Goal: Information Seeking & Learning: Learn about a topic

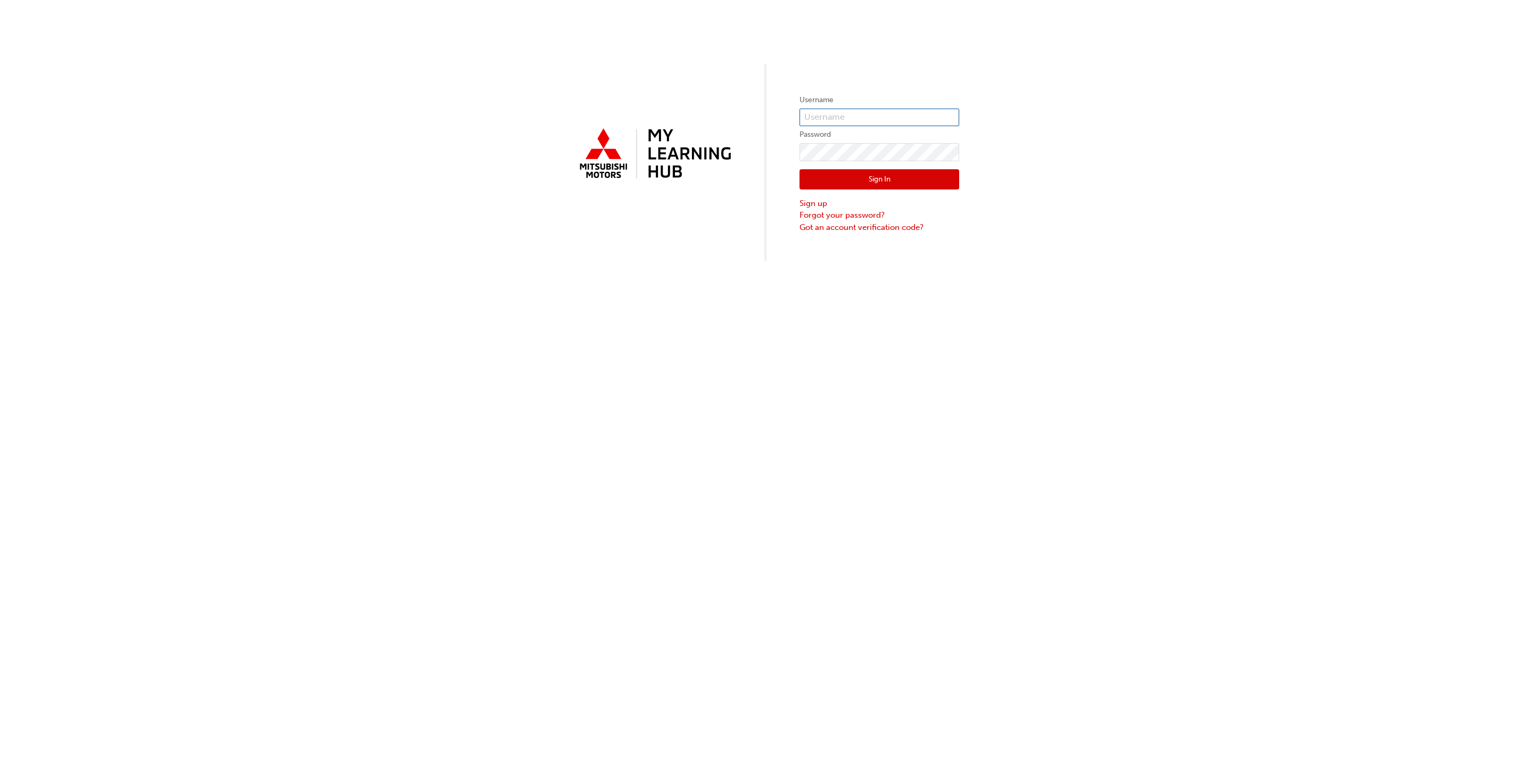
type input "[EMAIL_ADDRESS][DOMAIN_NAME]"
click at [803, 176] on button "Sign In" at bounding box center [879, 179] width 160 height 20
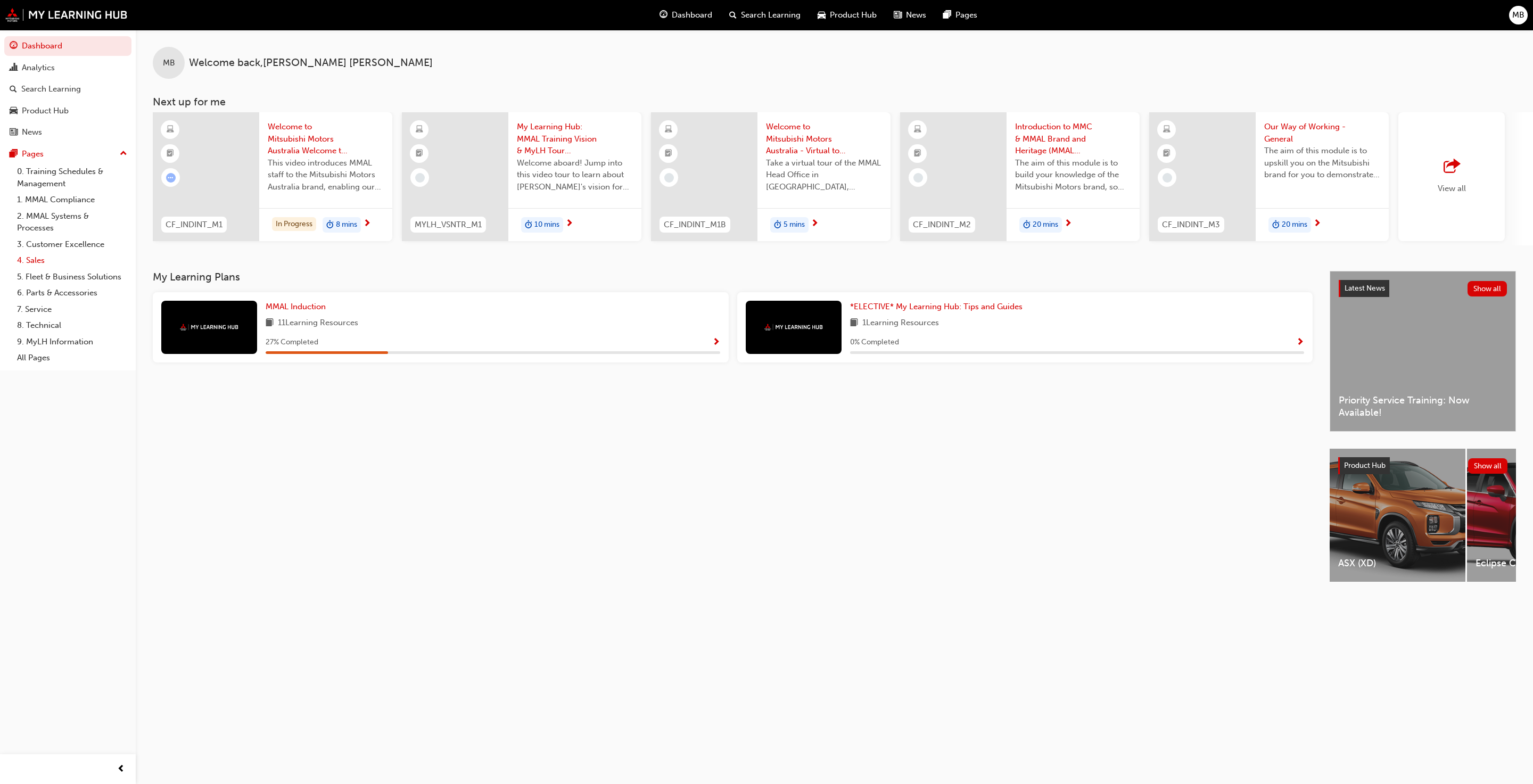
click at [35, 260] on link "4. Sales" at bounding box center [72, 261] width 119 height 17
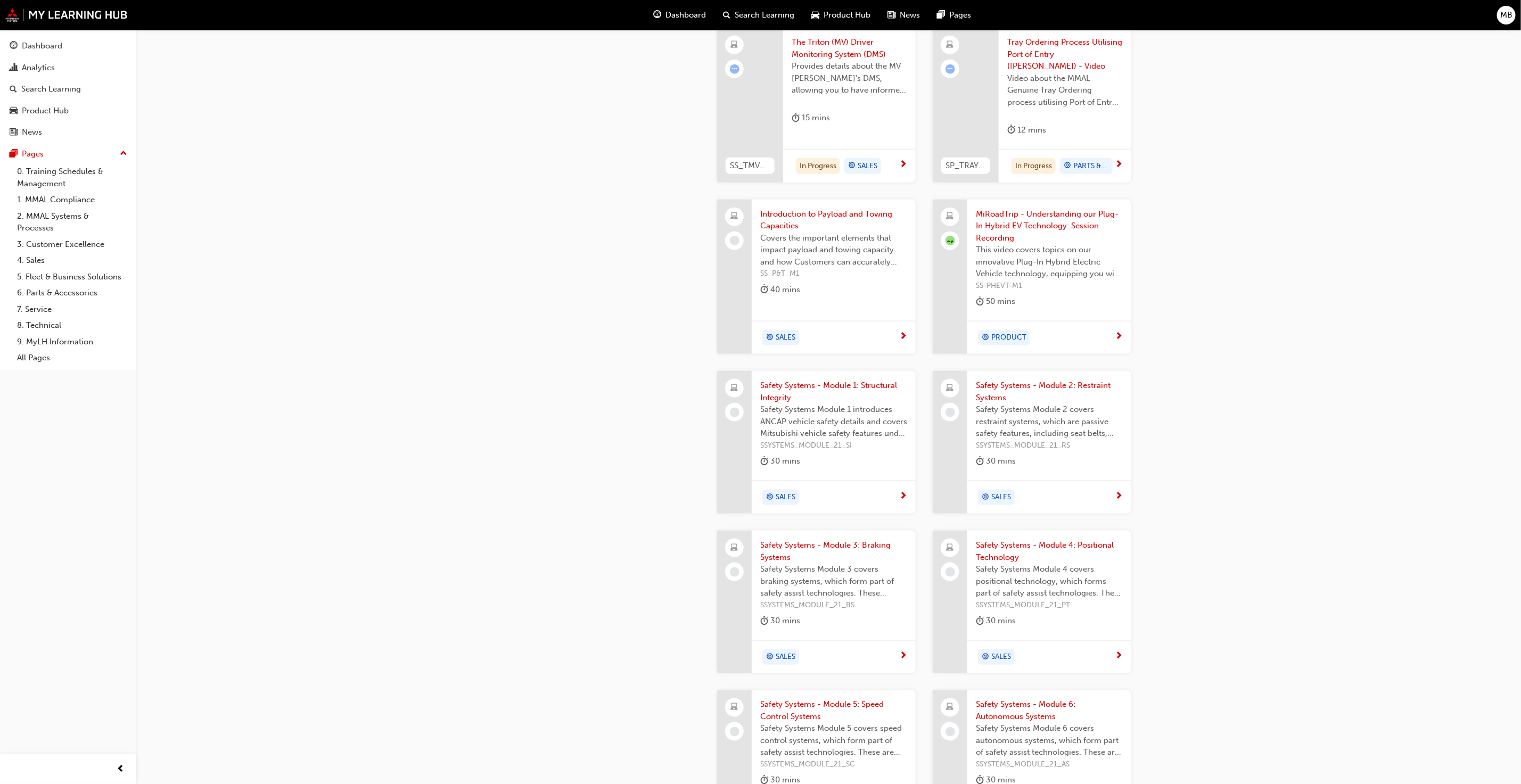
scroll to position [813, 0]
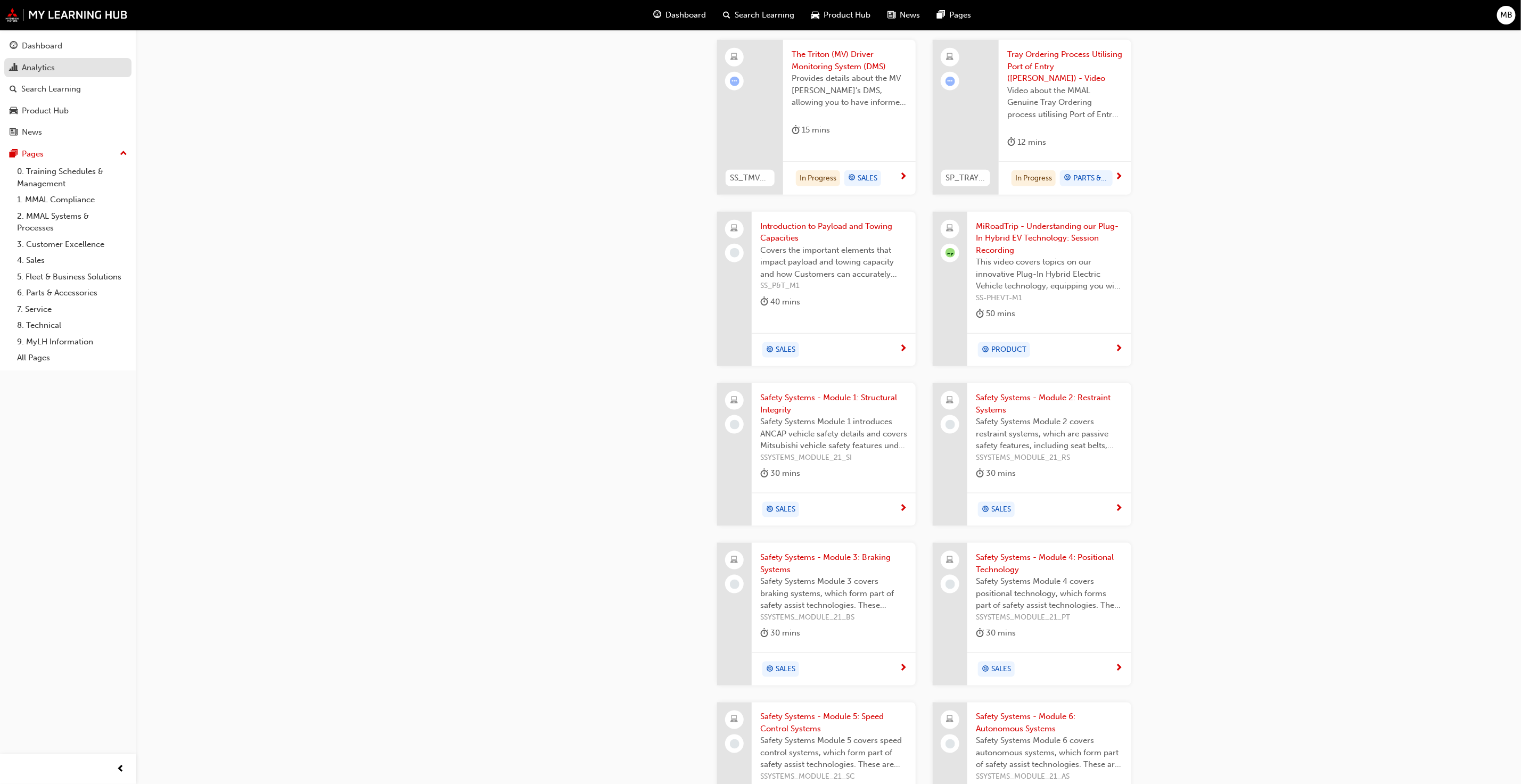
click at [28, 66] on div "Analytics" at bounding box center [38, 67] width 33 height 13
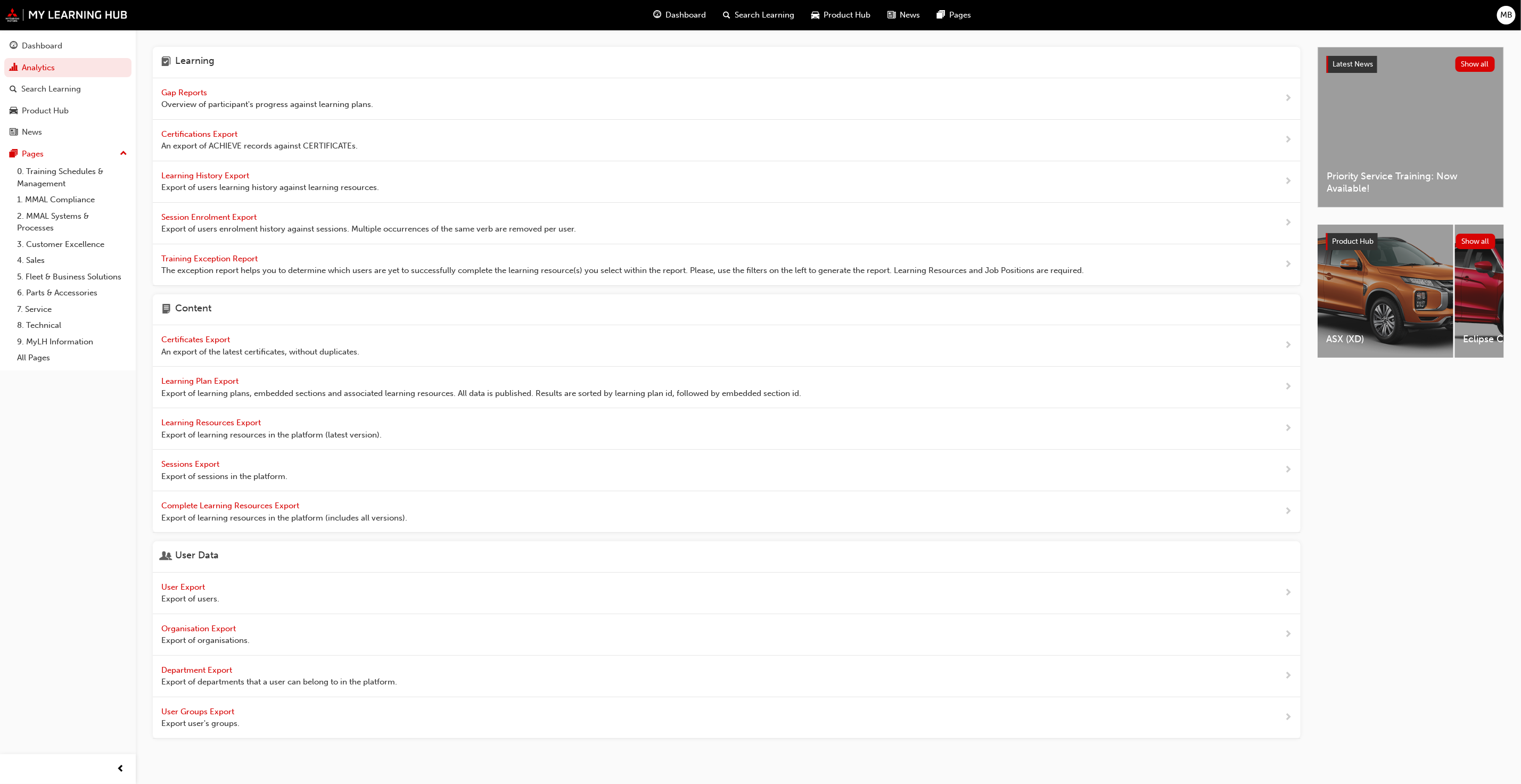
click at [182, 87] on span "Gap Reports" at bounding box center [185, 92] width 48 height 9
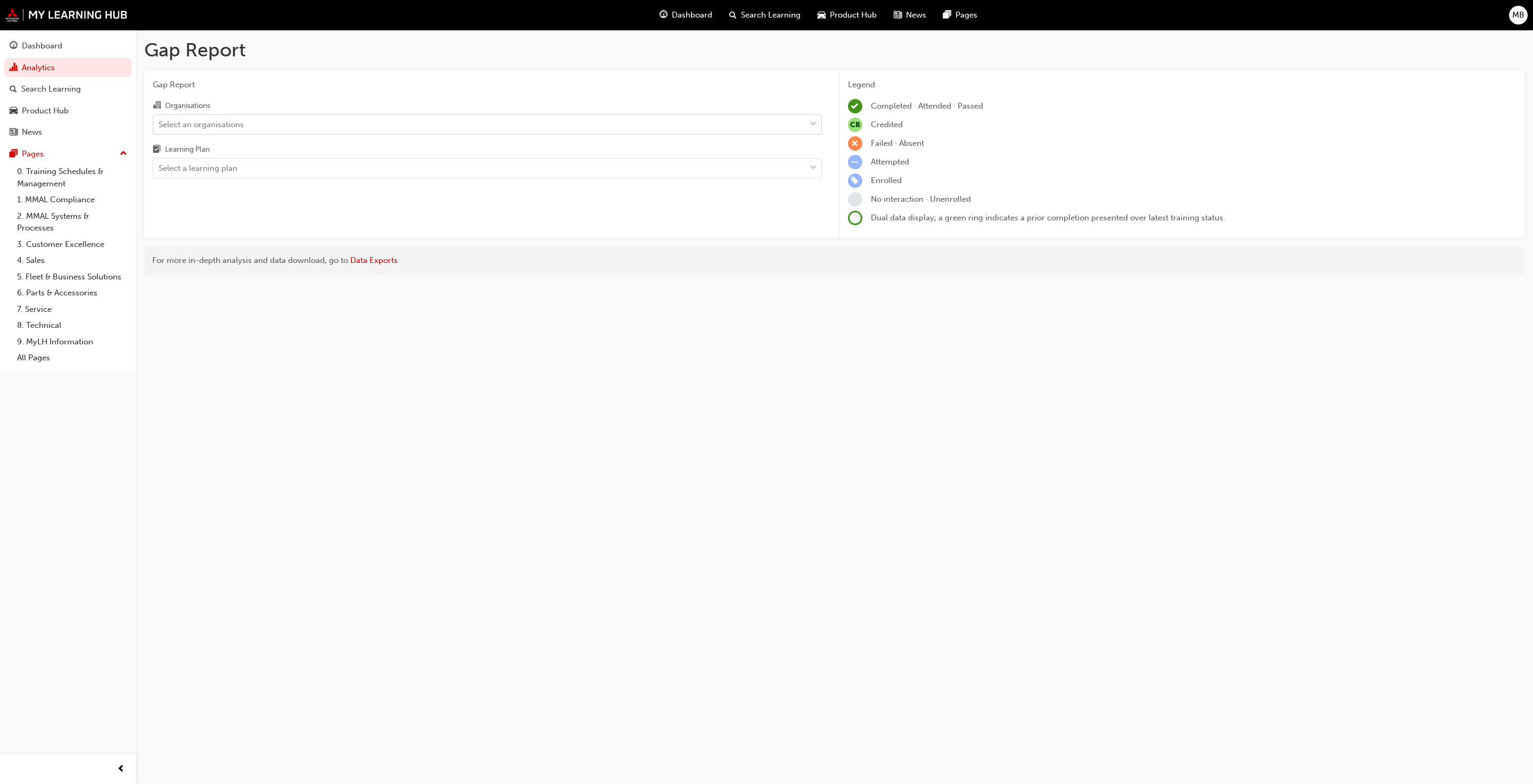
click at [379, 125] on div "Select an organisations" at bounding box center [479, 124] width 652 height 19
click at [160, 125] on input "Organisations Select an organisations" at bounding box center [159, 124] width 1 height 9
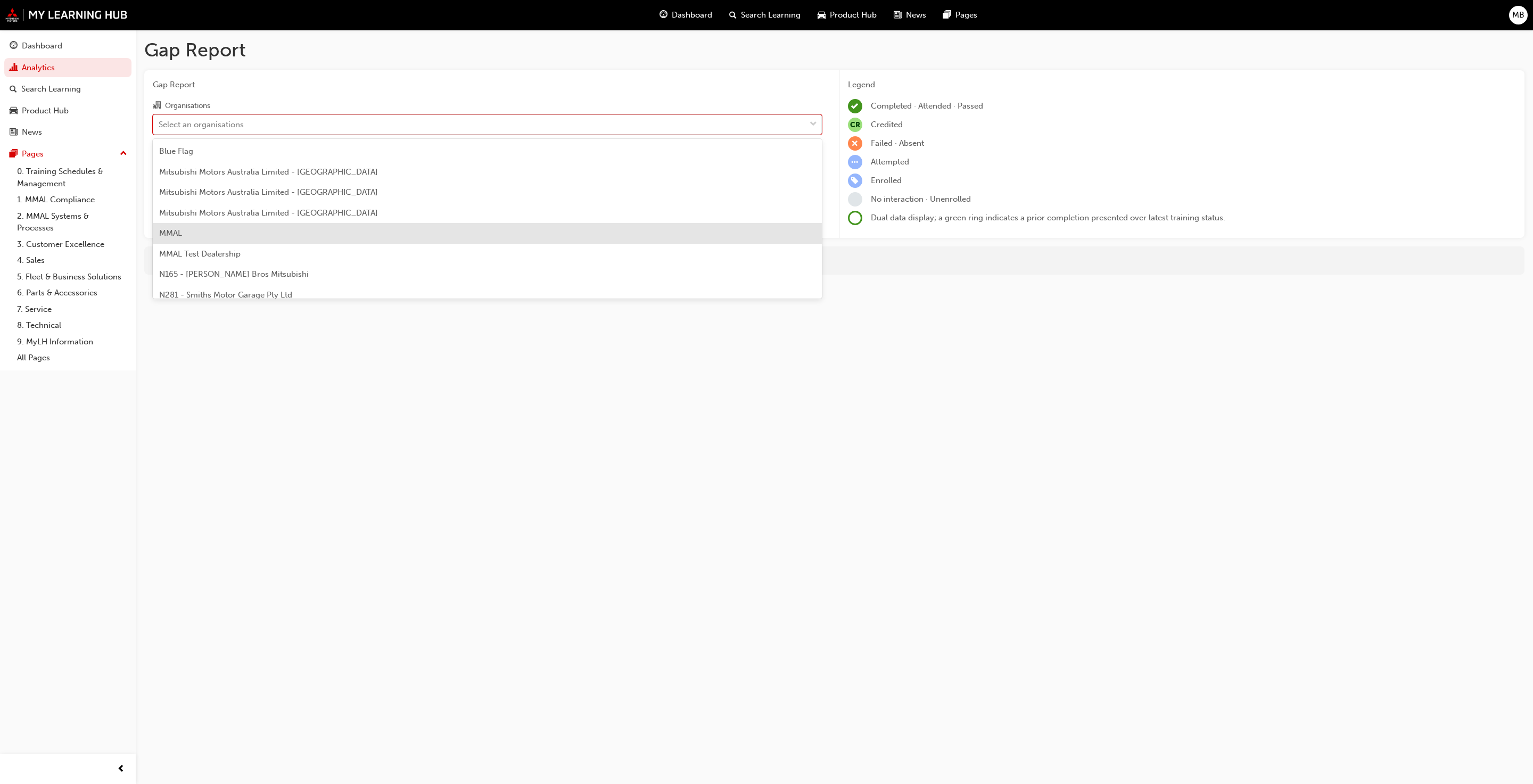
click at [199, 236] on div "MMAL" at bounding box center [487, 233] width 669 height 21
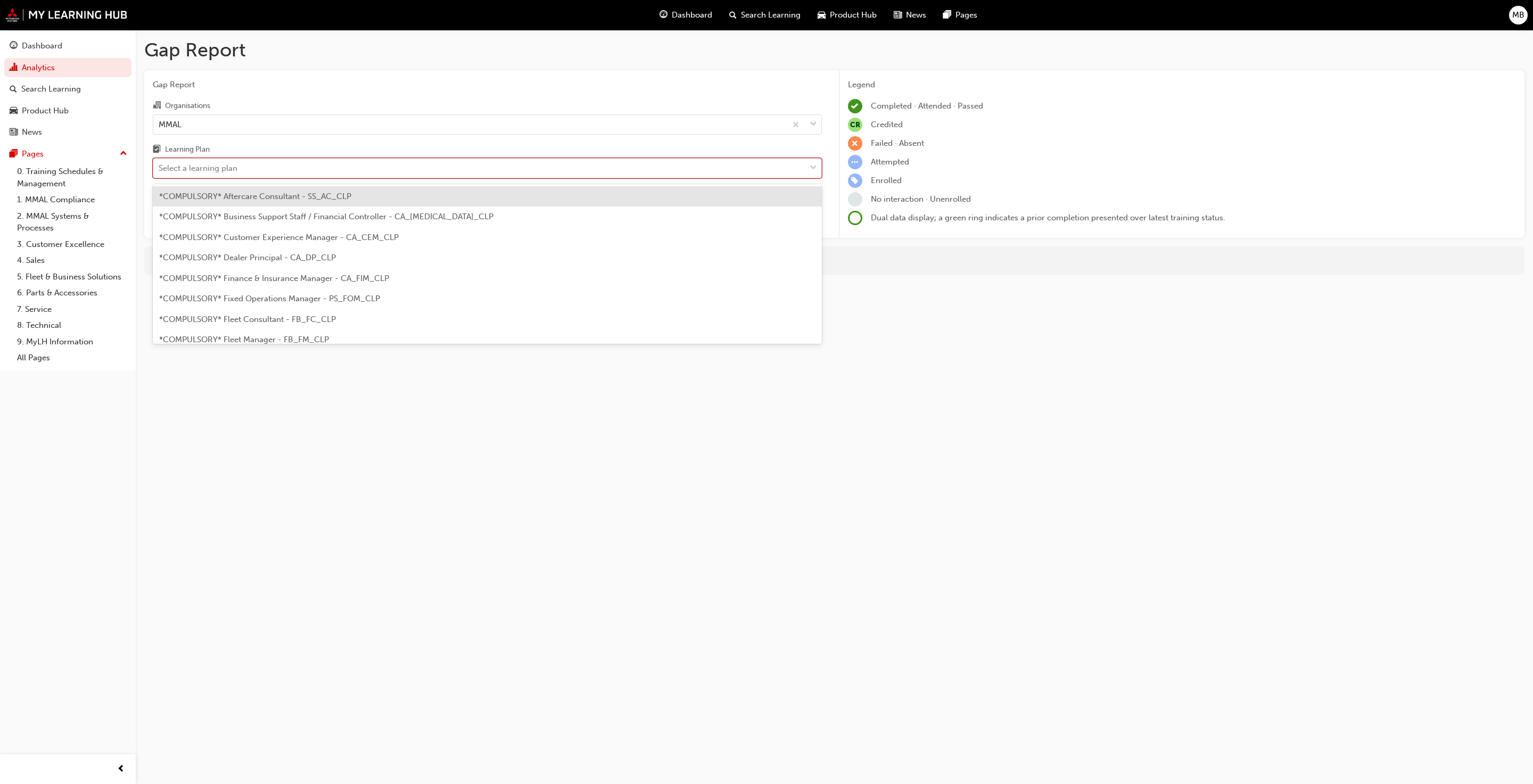
click at [208, 168] on div "Select a learning plan" at bounding box center [199, 168] width 79 height 13
click at [160, 168] on input "Learning Plan option *COMPULSORY* Aftercare Consultant - SS_AC_CLP focused, 1 o…" at bounding box center [159, 167] width 1 height 9
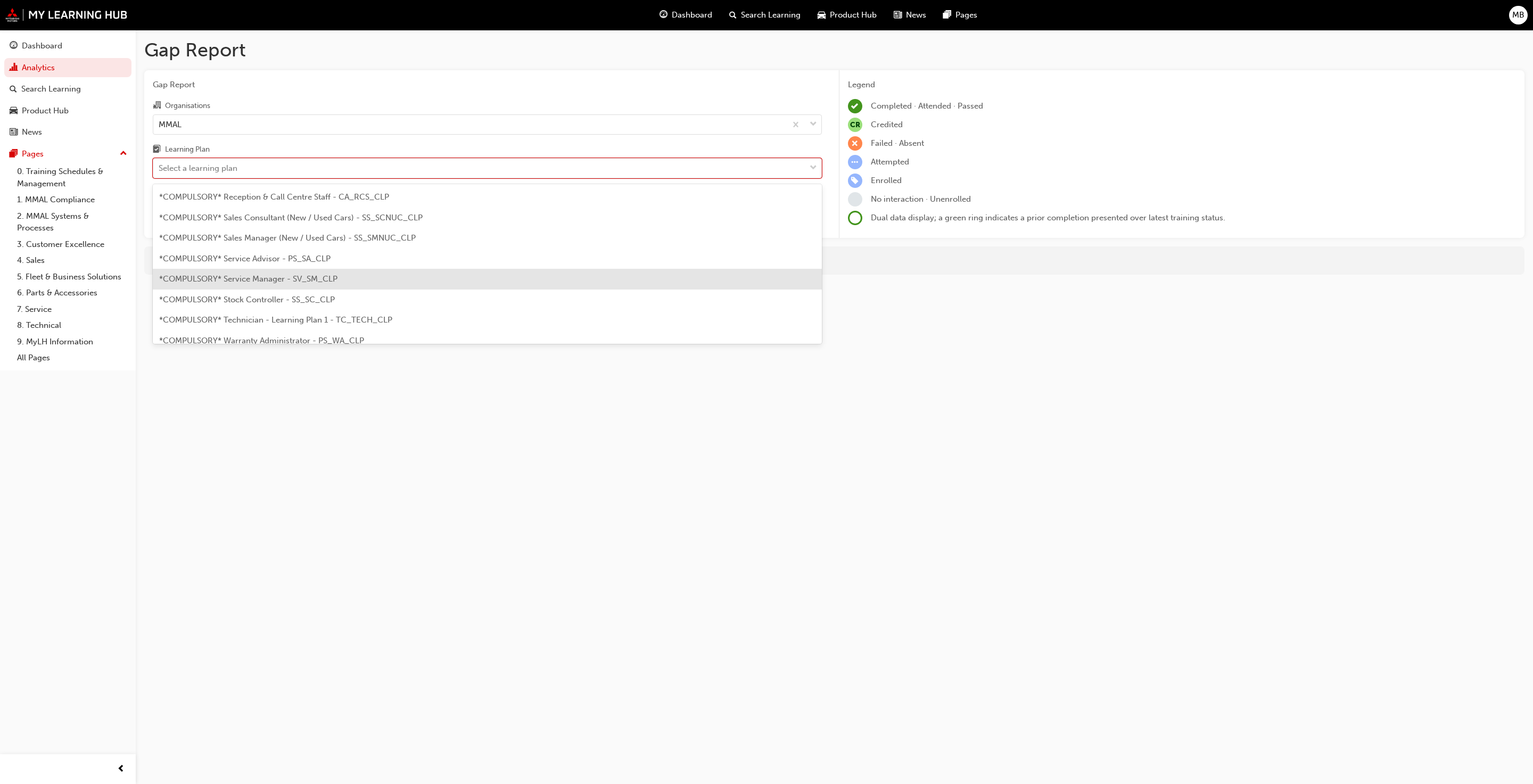
scroll to position [281, 0]
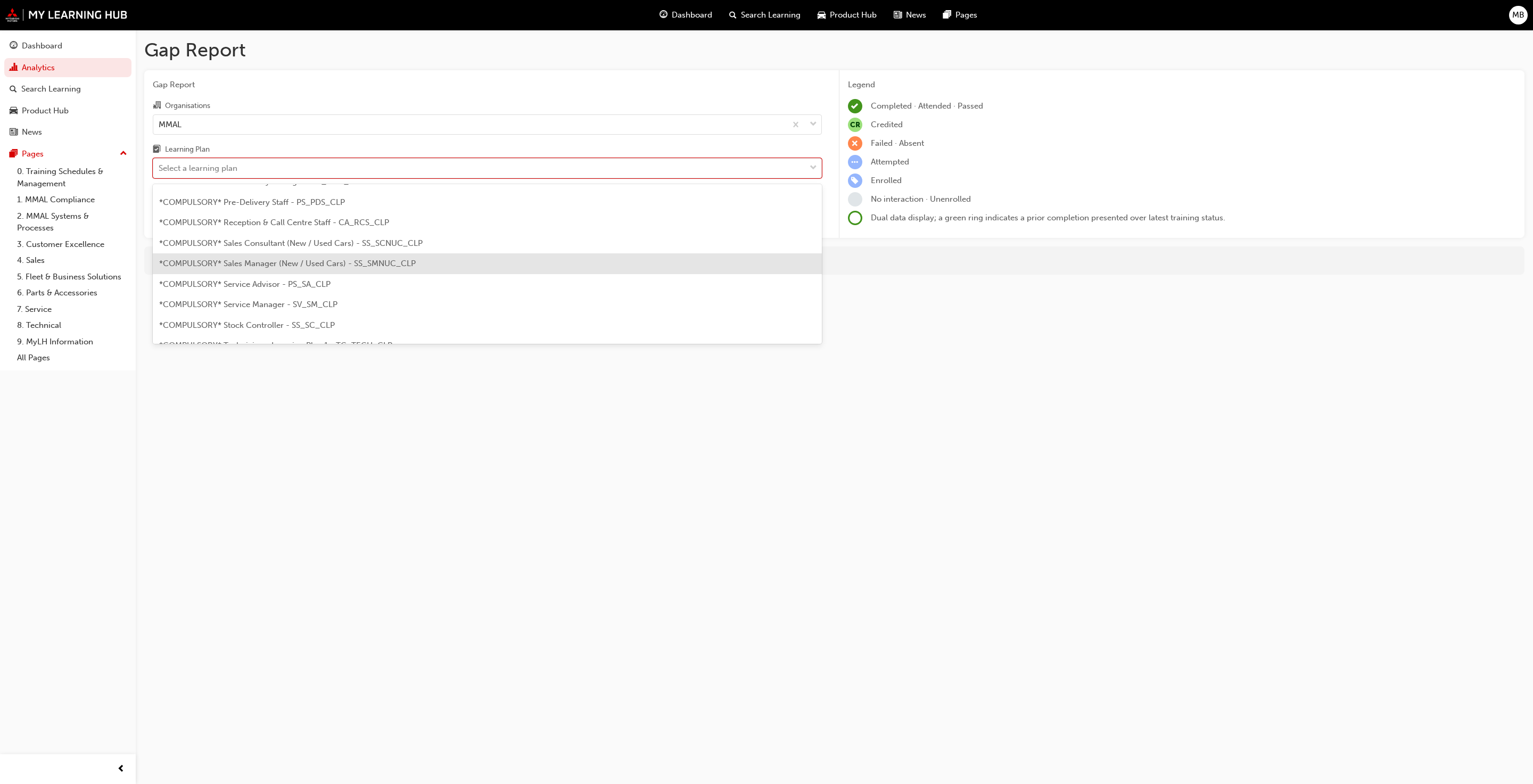
click at [259, 259] on span "*COMPULSORY* Sales Manager (New / Used Cars) - SS_SMNUC_CLP" at bounding box center [287, 263] width 257 height 9
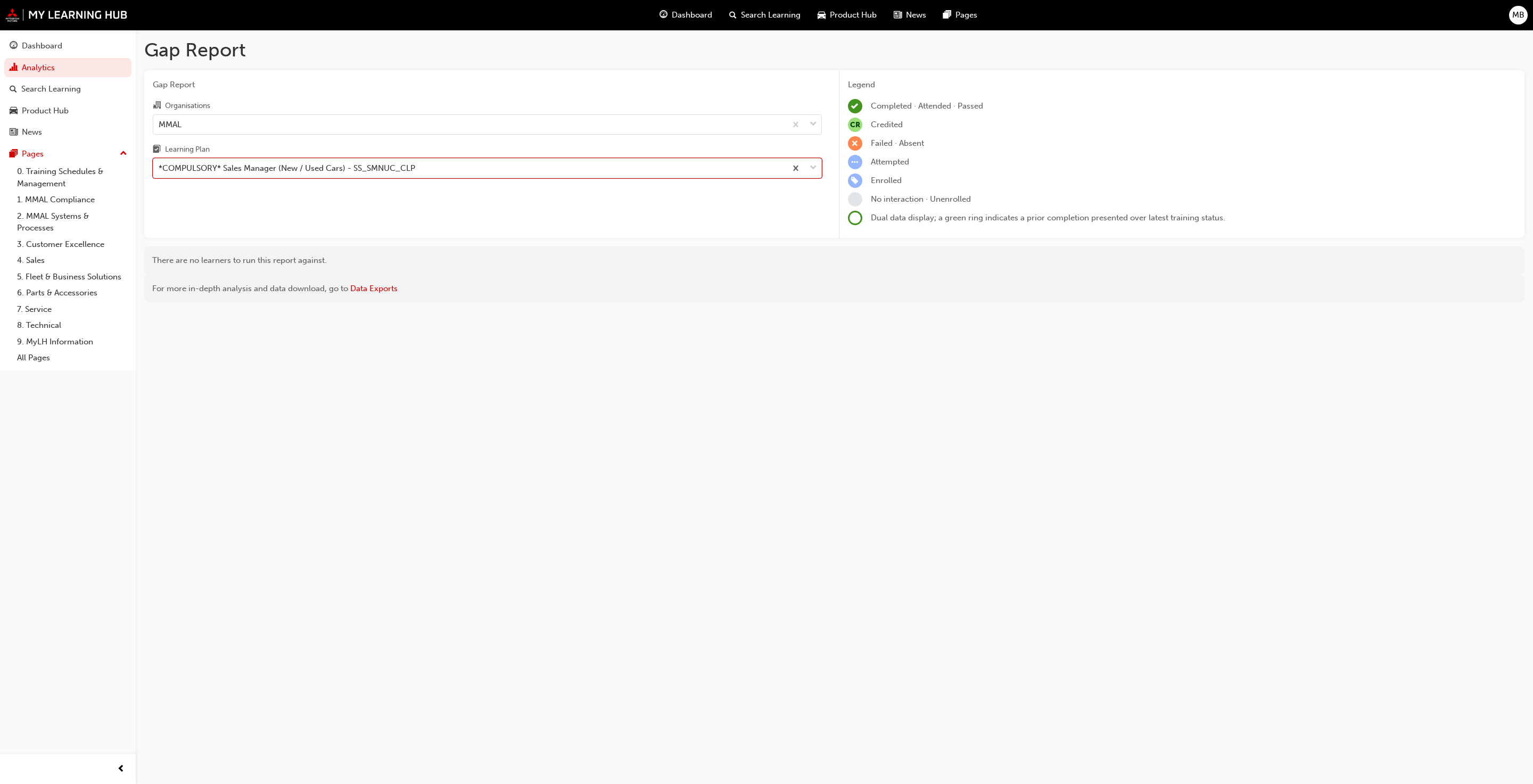
click at [803, 170] on span "down-icon" at bounding box center [813, 168] width 8 height 13
click at [160, 170] on input "Learning Plan option *COMPULSORY* Sales Manager (New / Used Cars) - SS_SMNUC_CL…" at bounding box center [159, 167] width 1 height 9
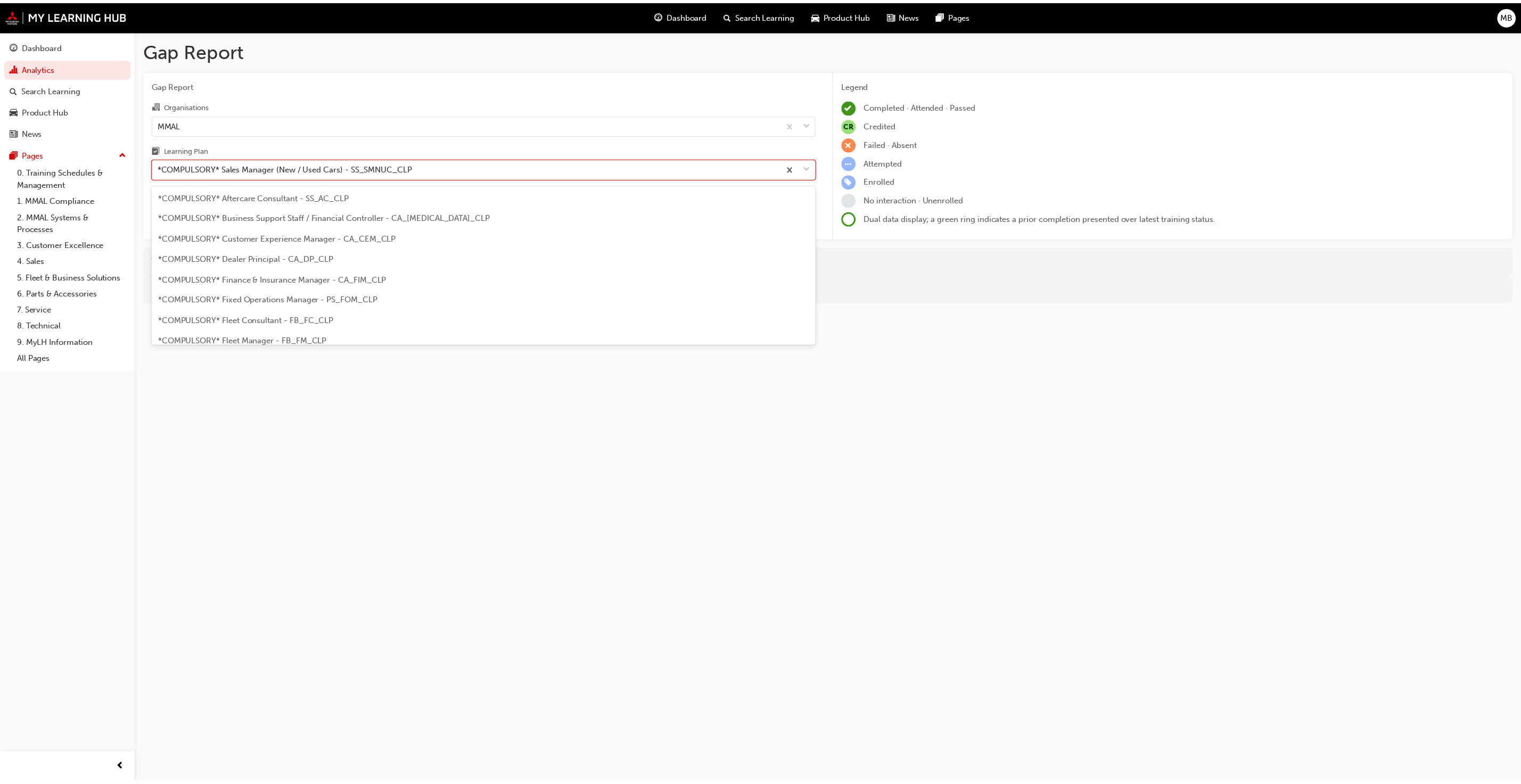
scroll to position [217, 0]
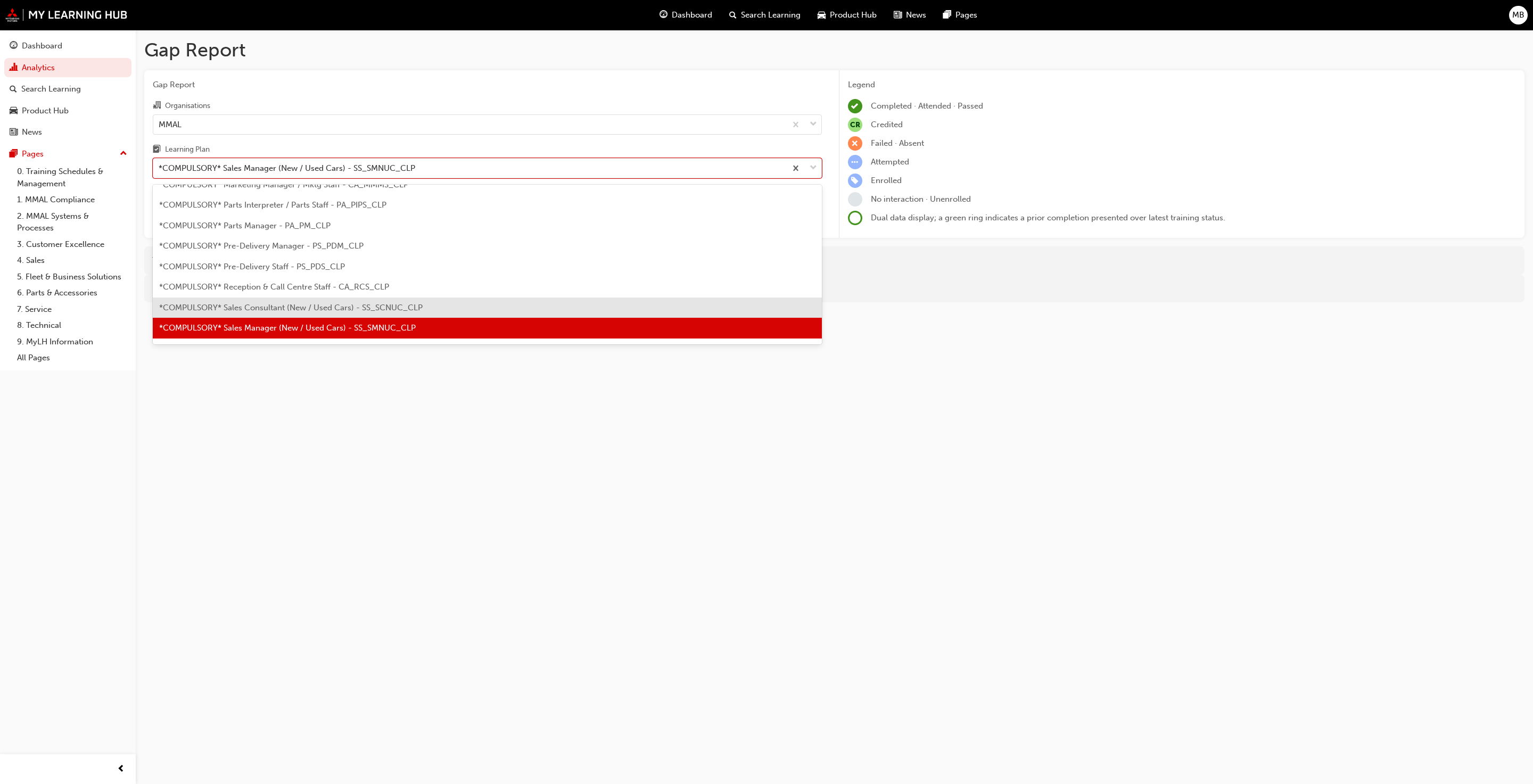
click at [326, 305] on span "*COMPULSORY* Sales Consultant (New / Used Cars) - SS_SCNUC_CLP" at bounding box center [290, 307] width 263 height 9
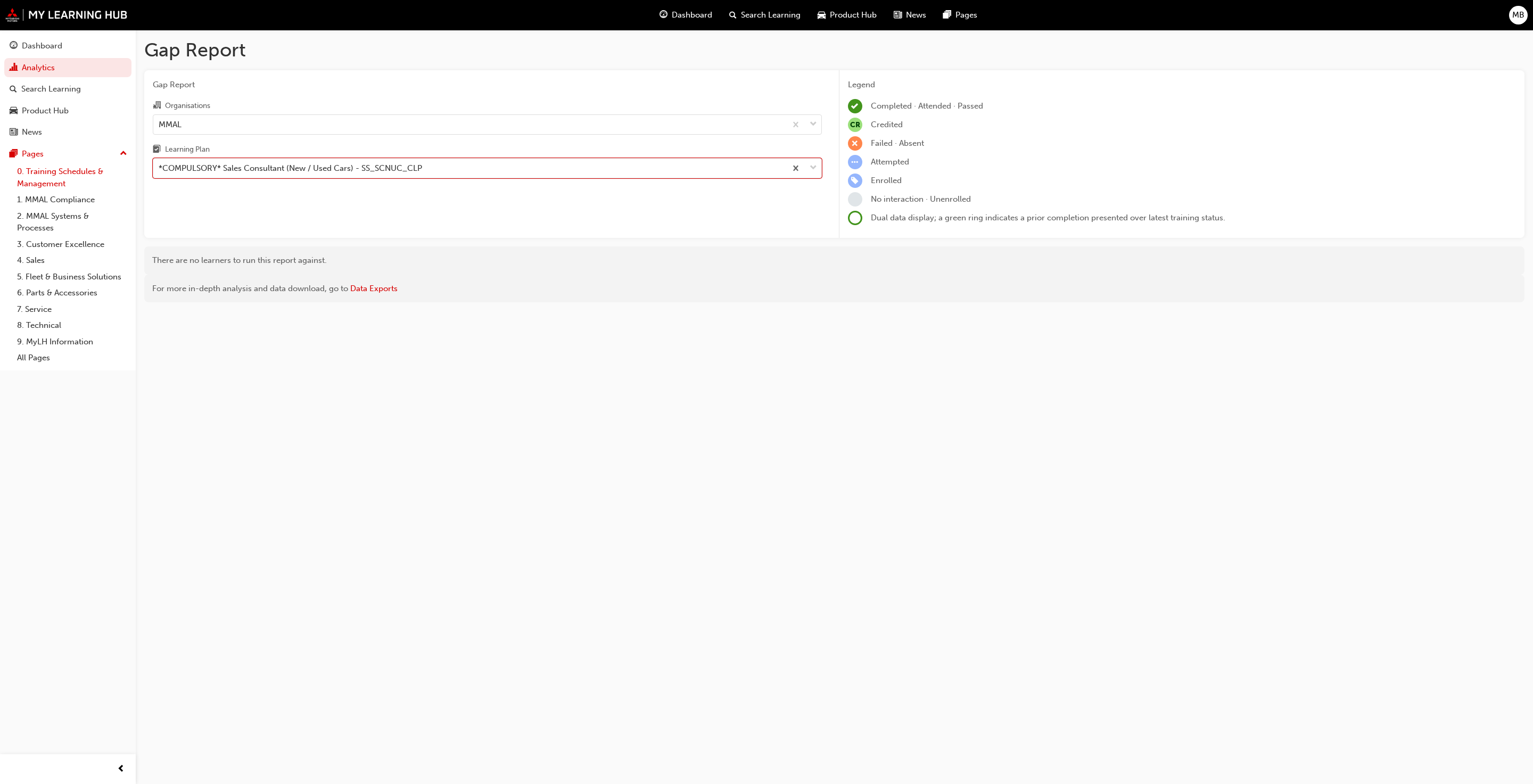
click at [48, 176] on link "0. Training Schedules & Management" at bounding box center [72, 177] width 119 height 29
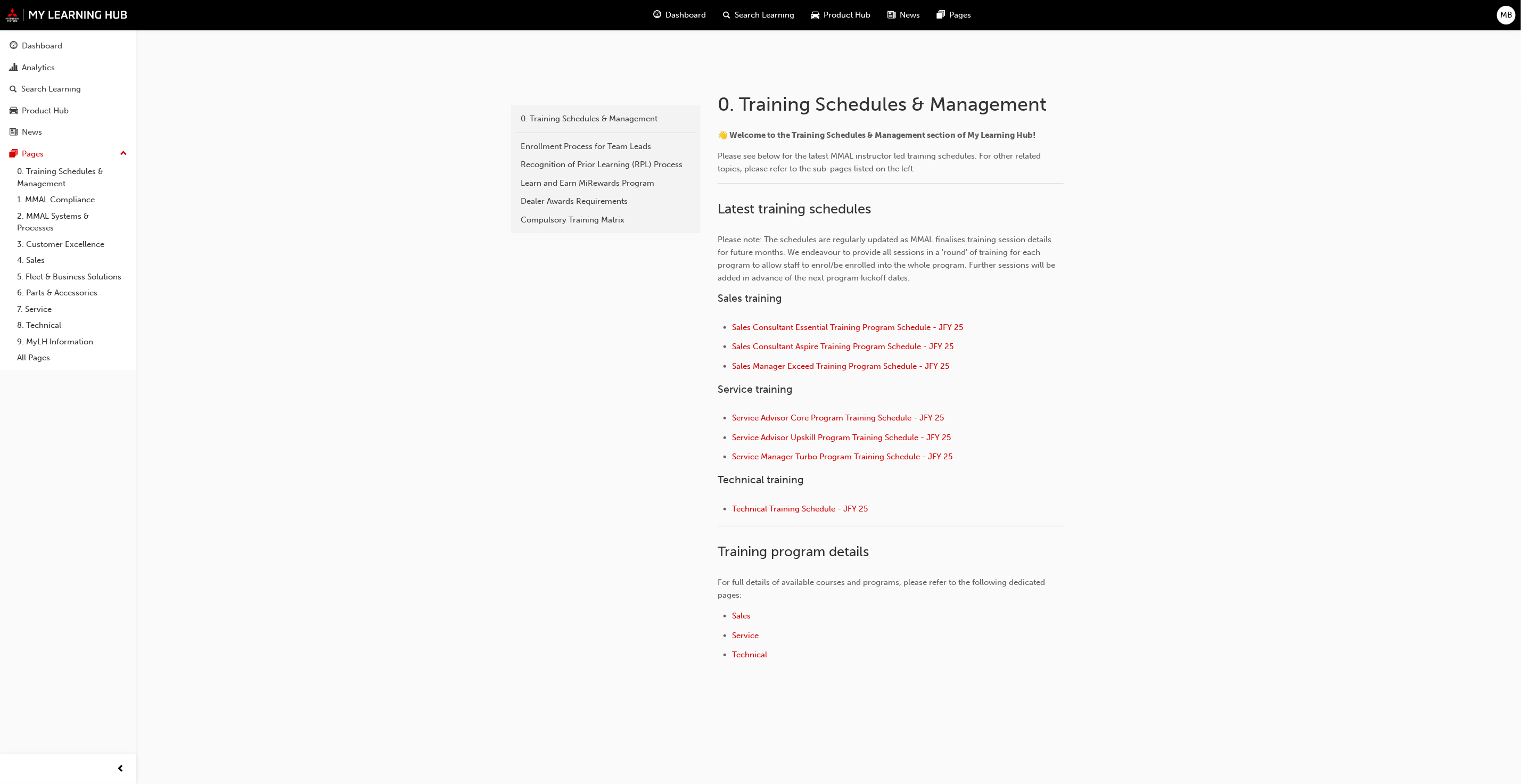
scroll to position [172, 0]
click at [40, 265] on link "4. Sales" at bounding box center [72, 261] width 119 height 17
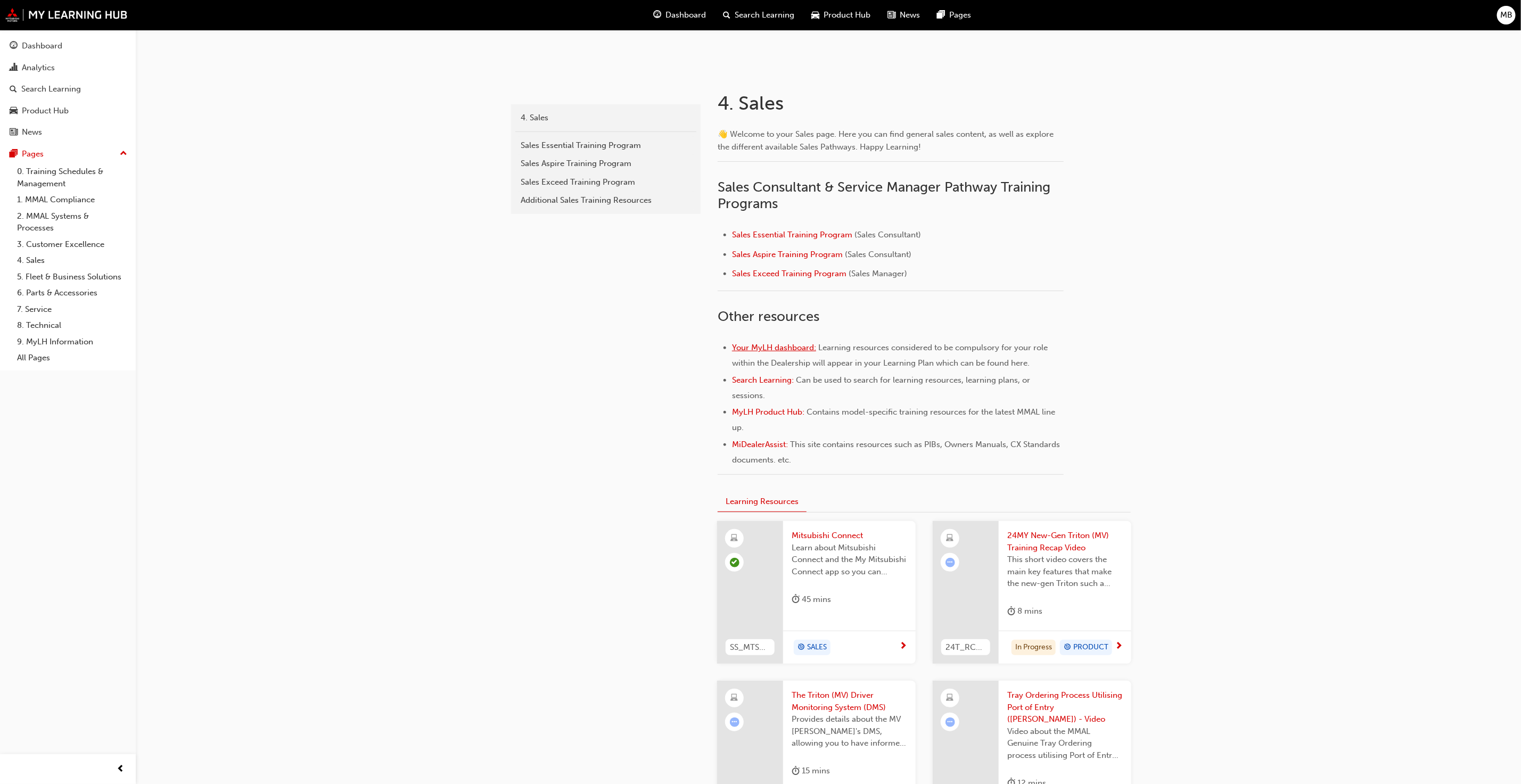
click at [776, 348] on span "Your MyLH dashboard:" at bounding box center [774, 347] width 84 height 9
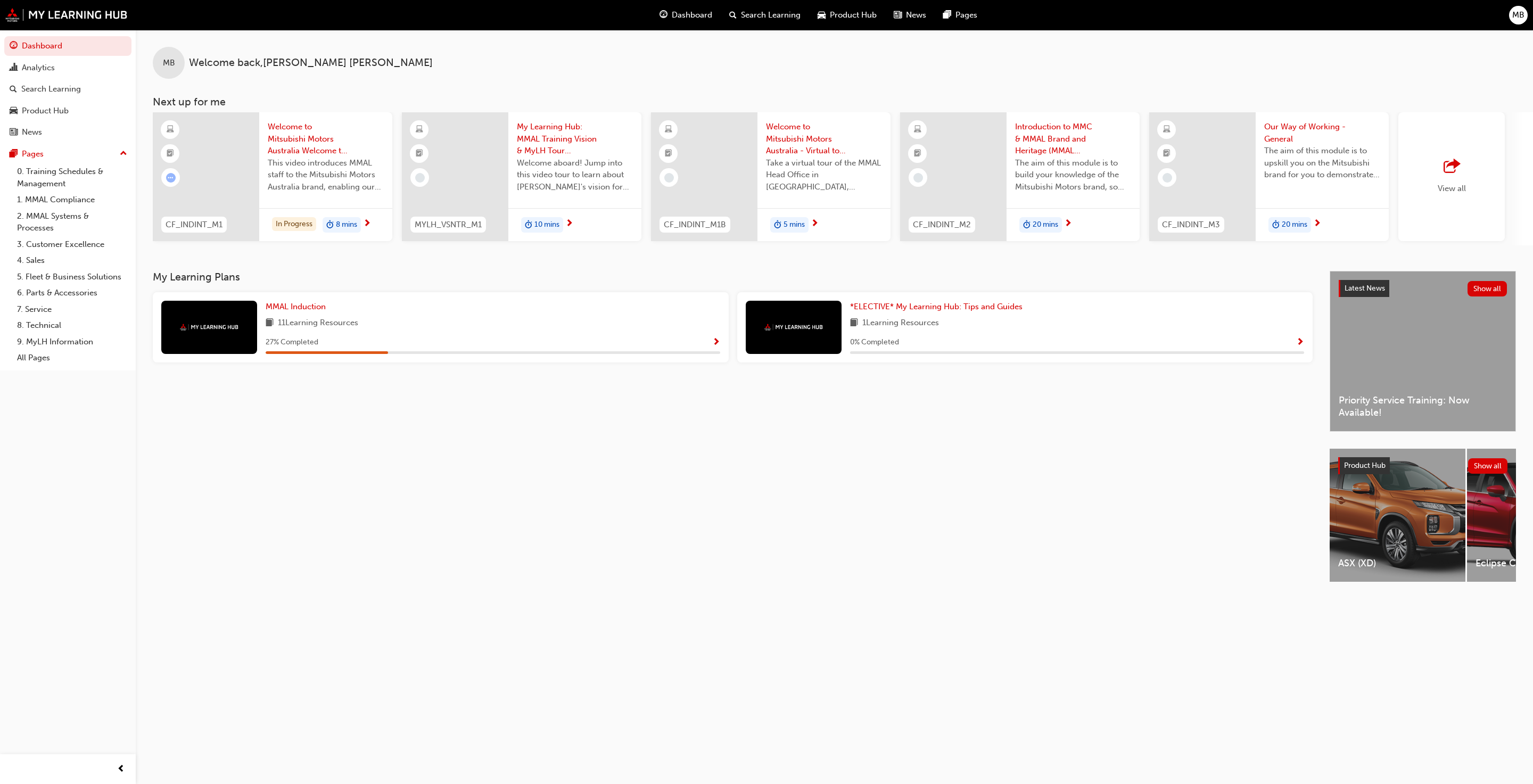
click at [1449, 177] on div "View all" at bounding box center [1452, 177] width 29 height 35
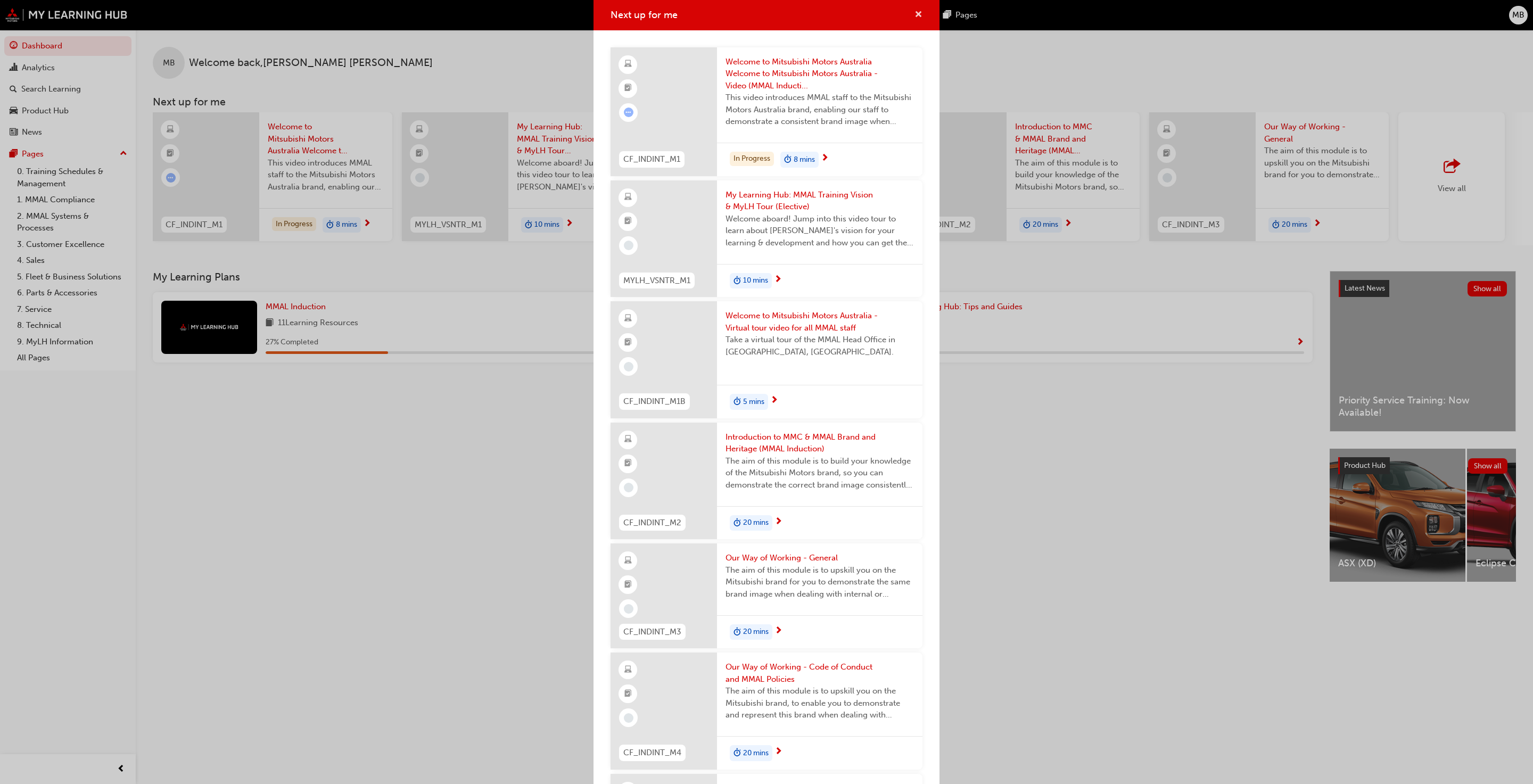
click at [915, 11] on span "cross-icon" at bounding box center [918, 15] width 8 height 9
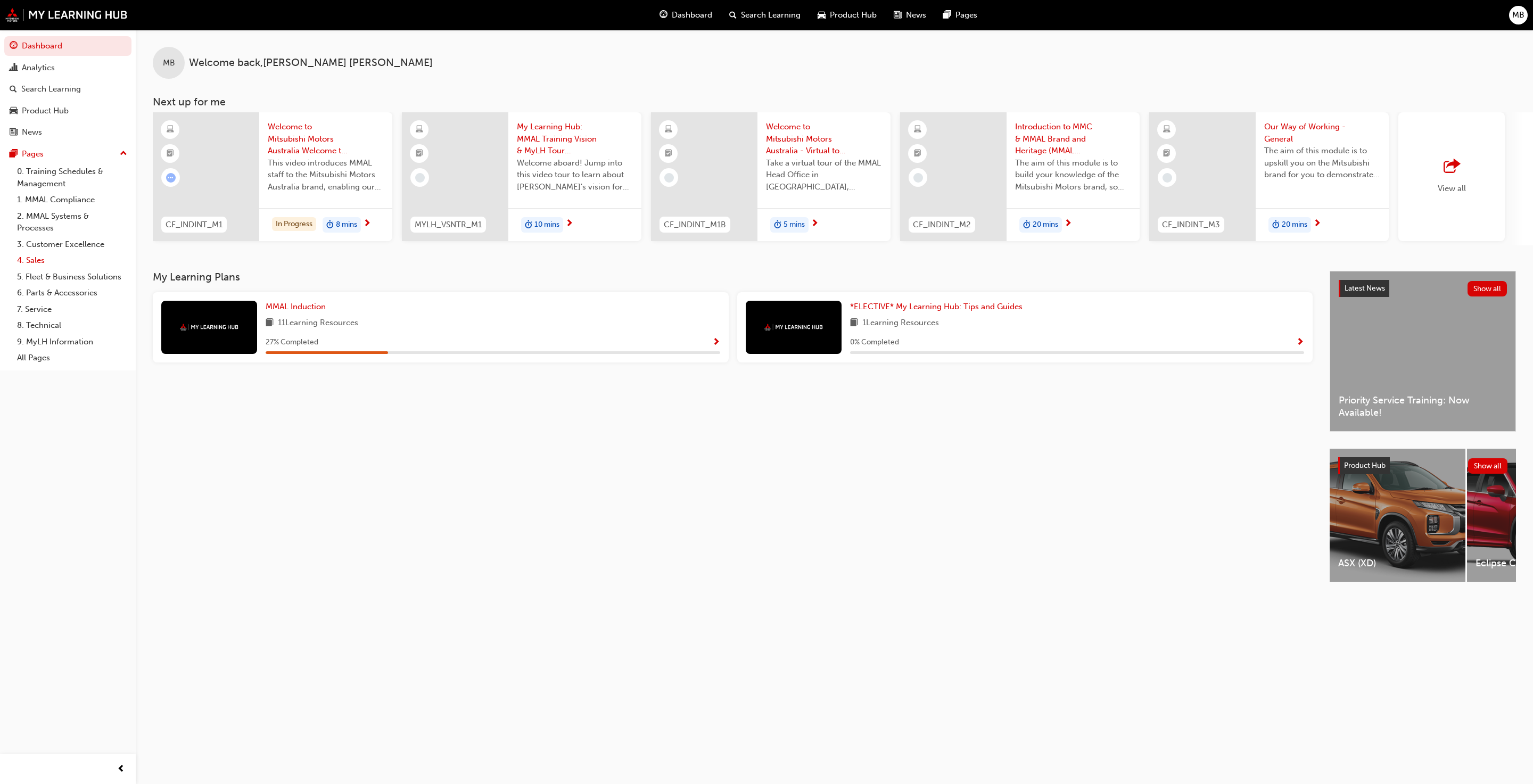
click at [34, 262] on link "4. Sales" at bounding box center [72, 261] width 119 height 17
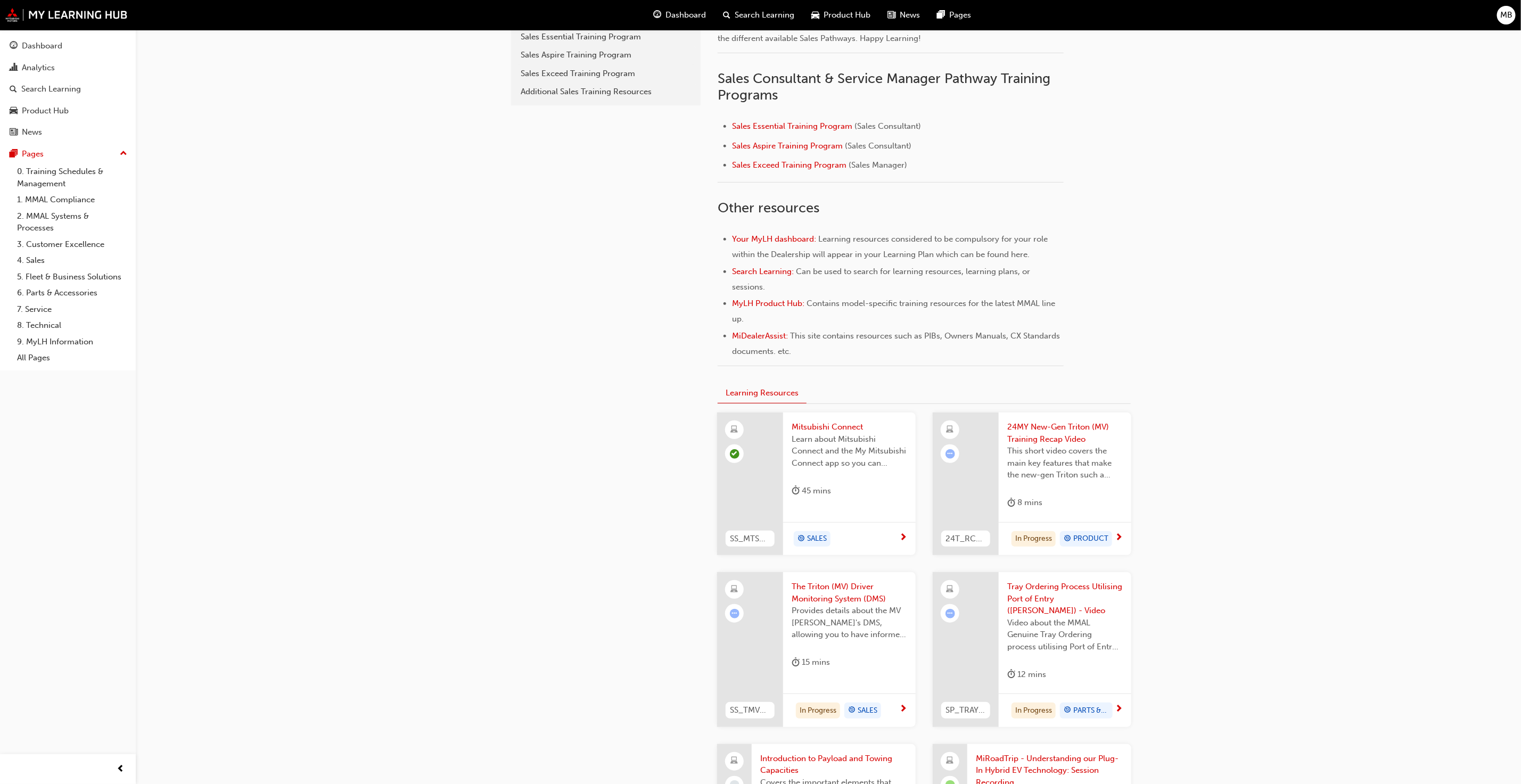
scroll to position [254, 0]
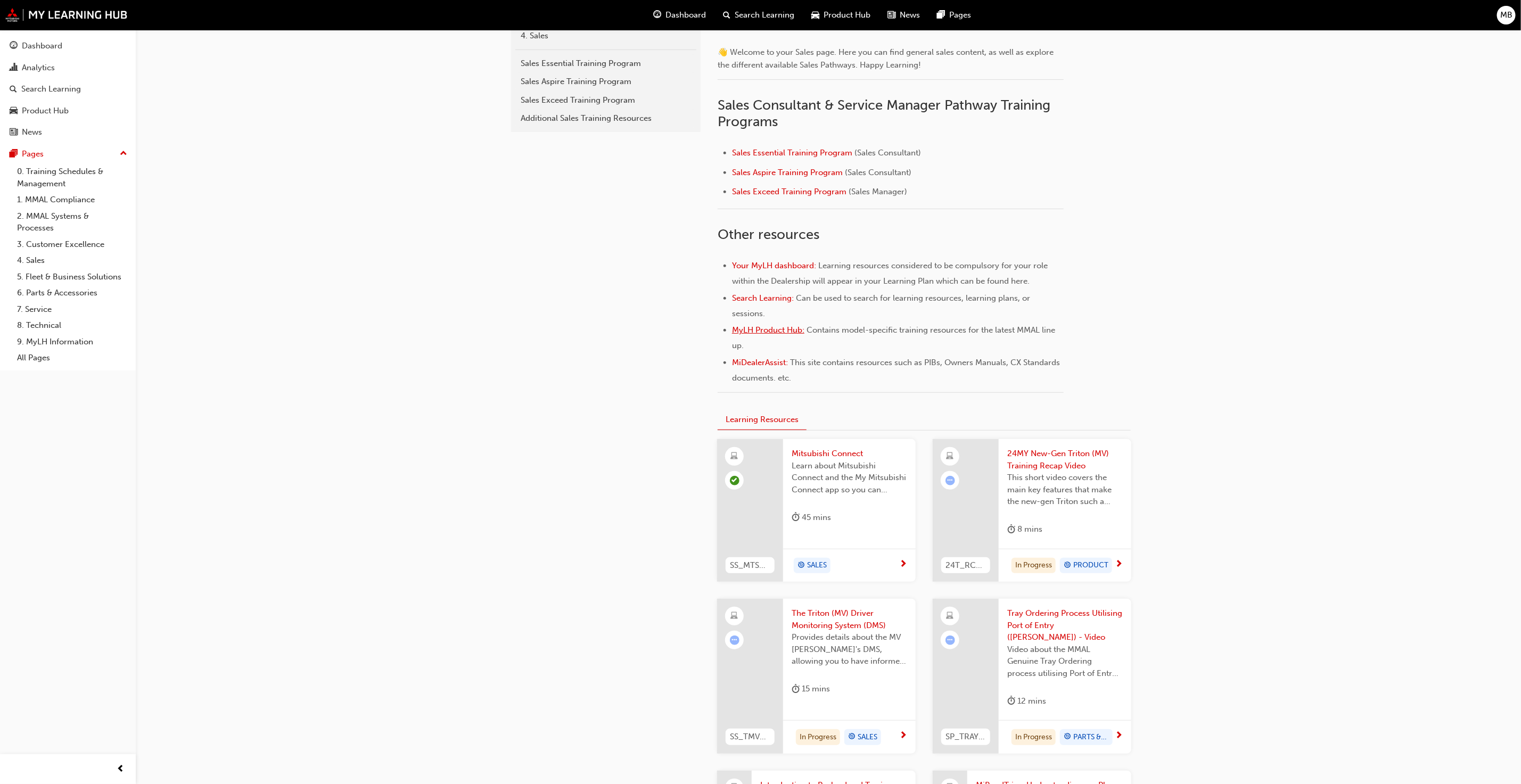
click at [757, 329] on span "MyLH Product Hub:" at bounding box center [768, 330] width 72 height 9
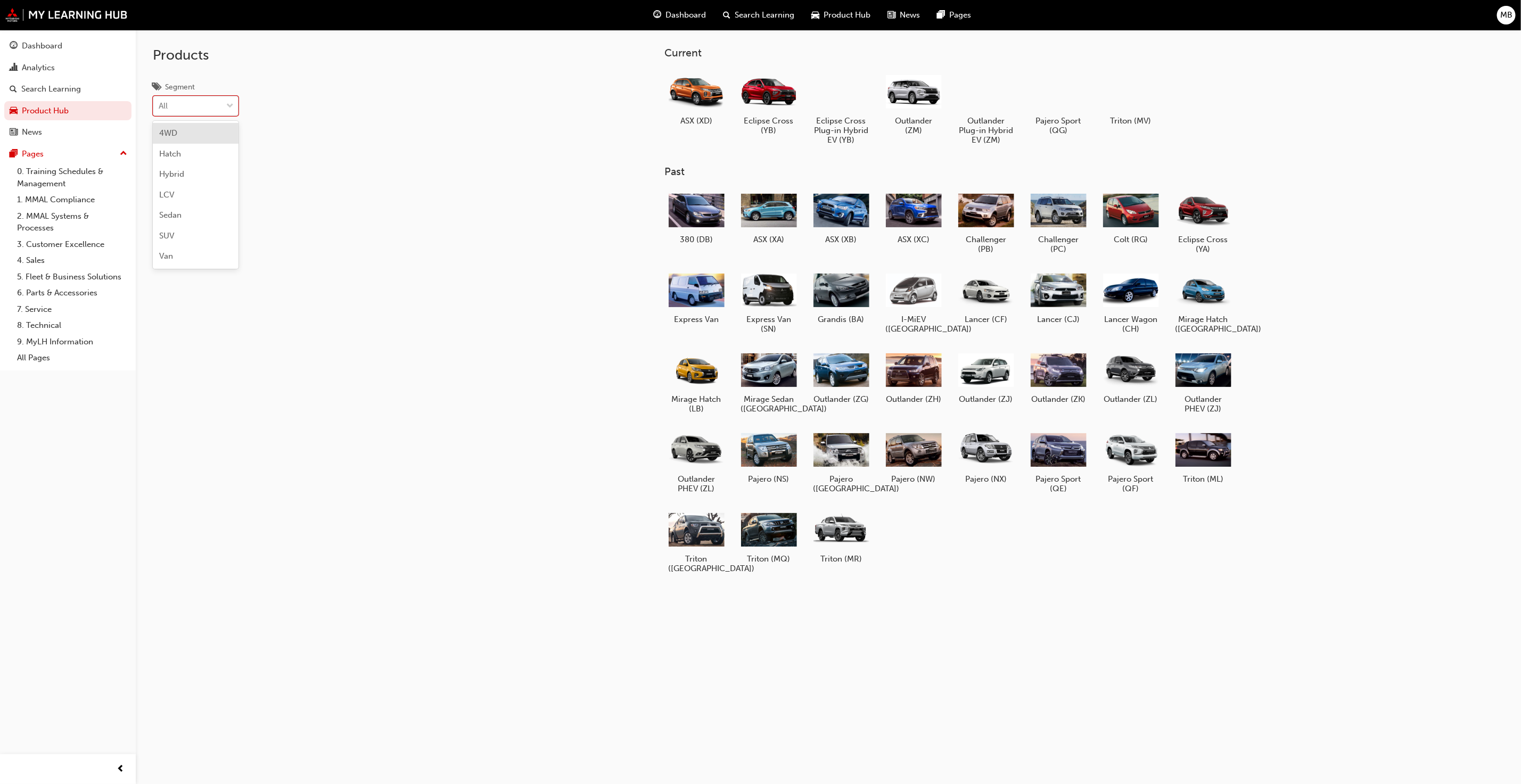
click at [225, 103] on div at bounding box center [230, 106] width 16 height 19
click at [160, 103] on input "Segment option 4WD focused, 1 of 7. 7 results available. Use Up and Down to cho…" at bounding box center [159, 105] width 1 height 9
click at [183, 232] on div "SUV" at bounding box center [196, 236] width 86 height 21
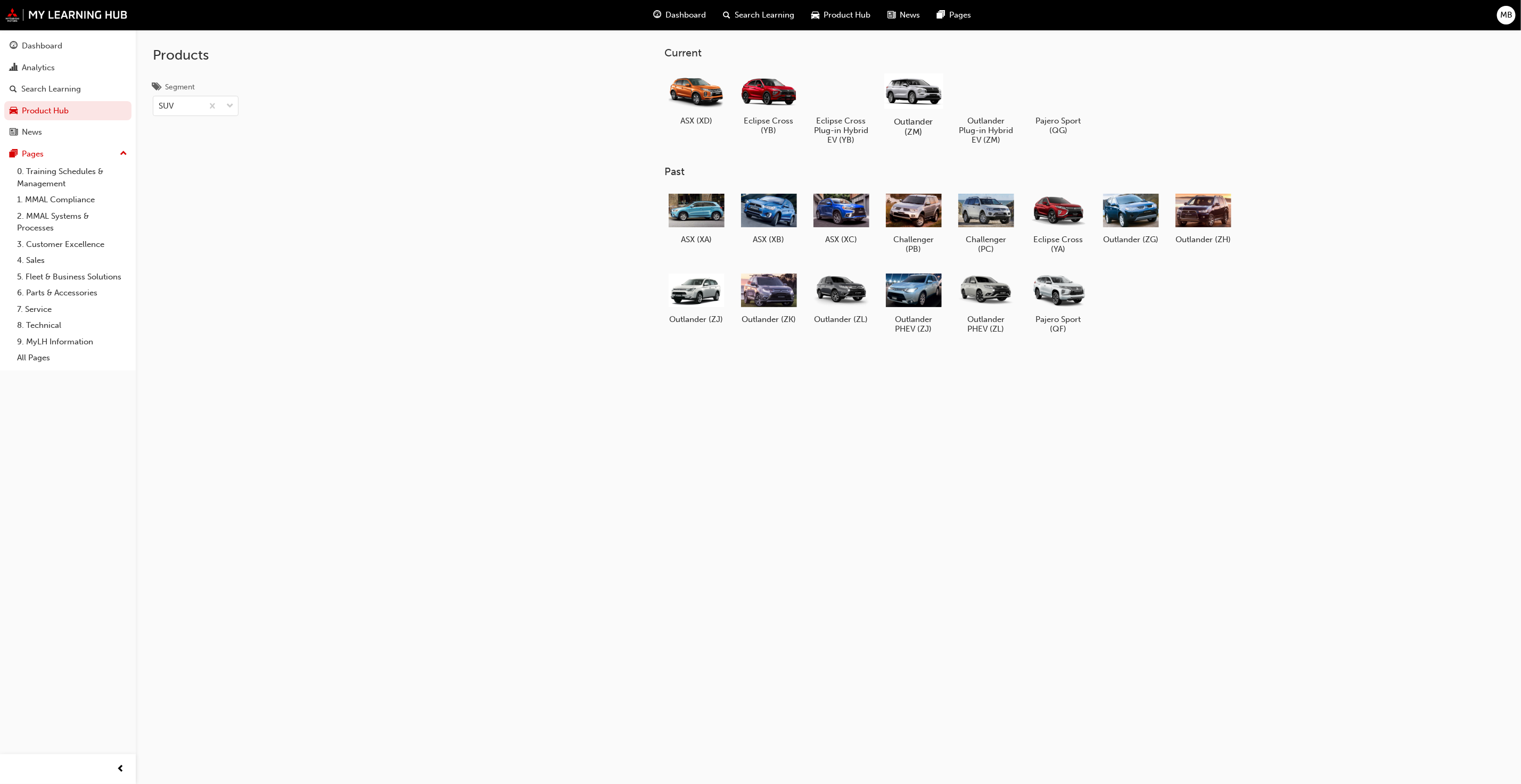
click at [921, 119] on h5 "Outlander (ZM)" at bounding box center [914, 127] width 59 height 20
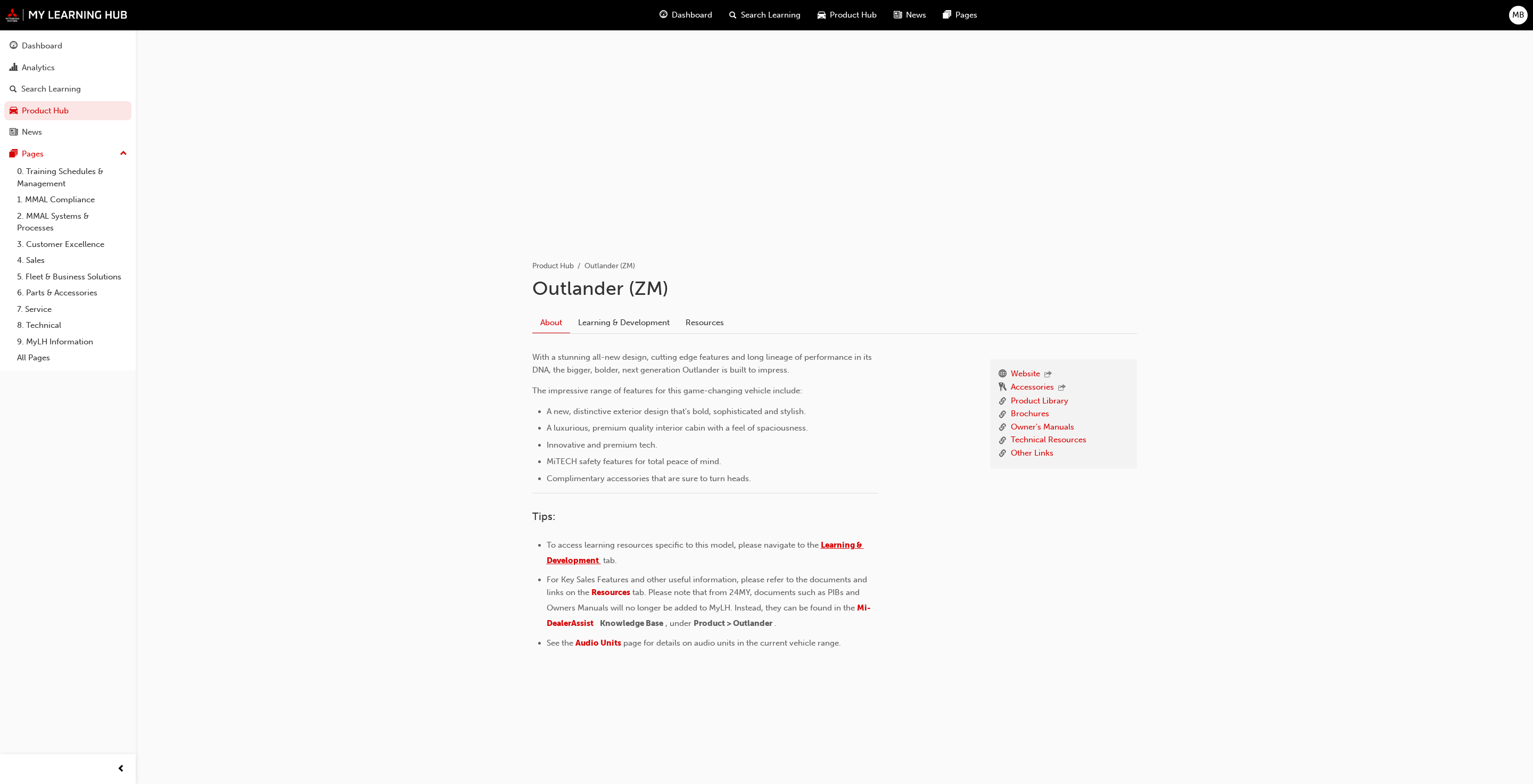
click at [841, 543] on span "Learning & Development" at bounding box center [705, 553] width 317 height 25
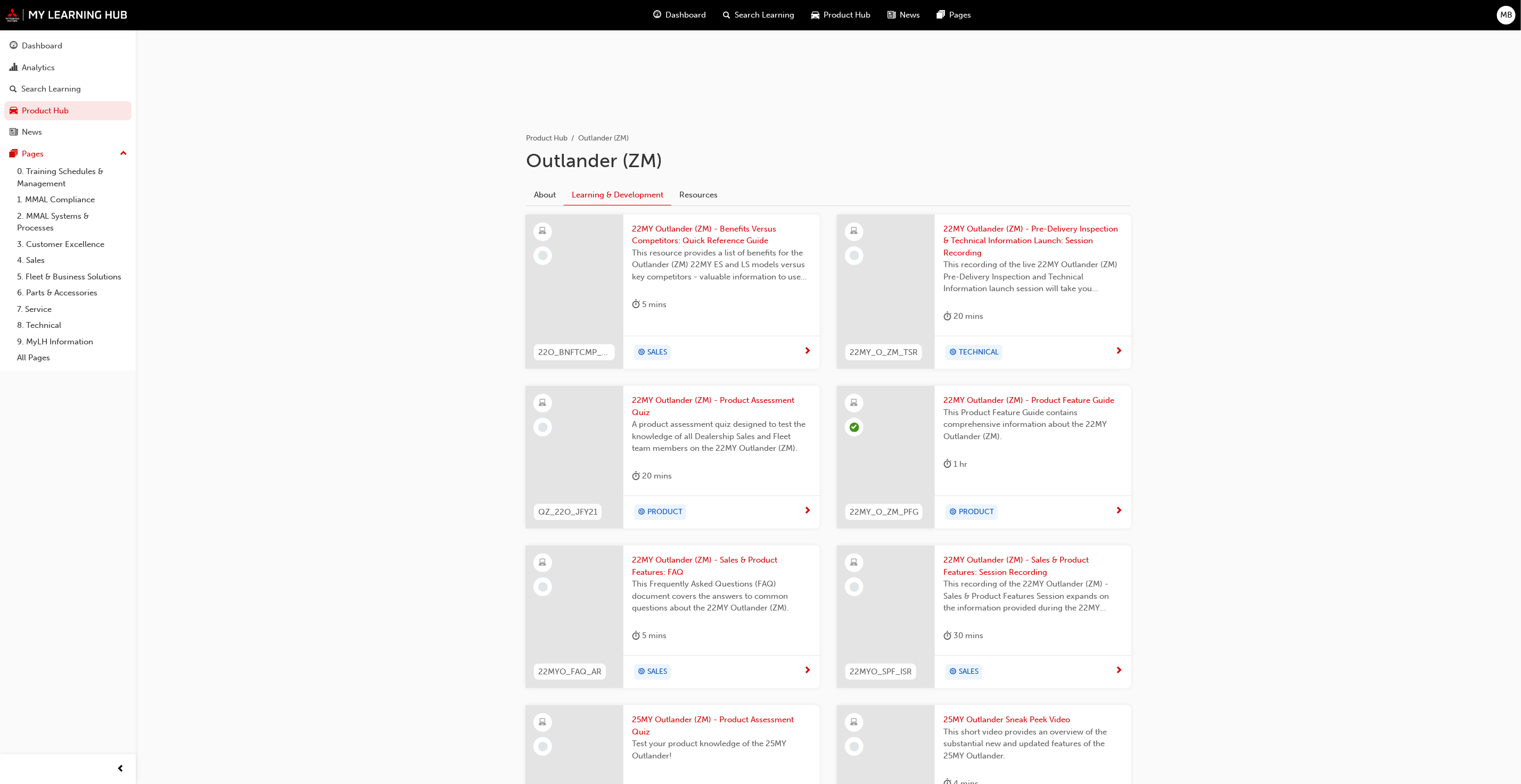
scroll to position [269, 0]
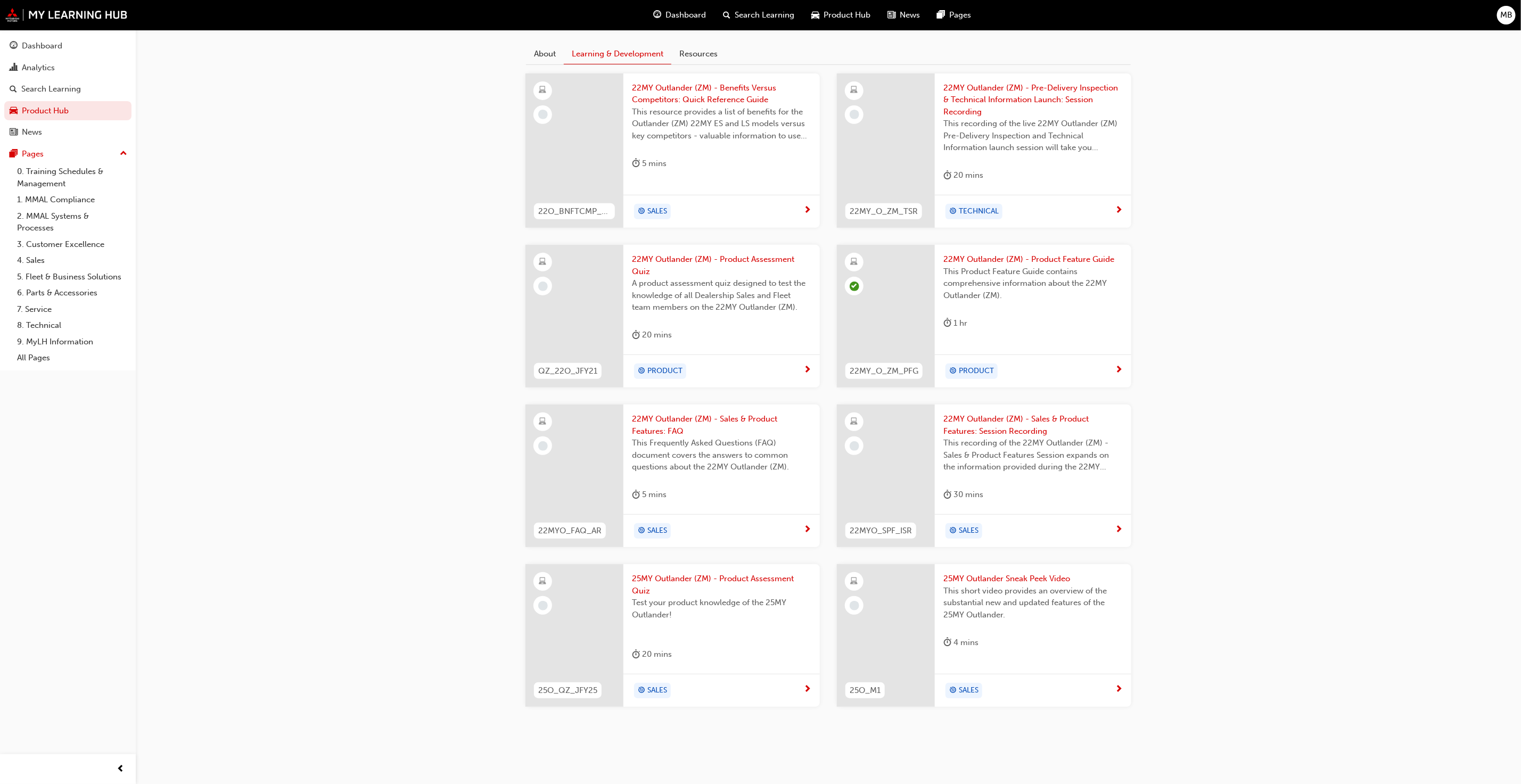
click at [1029, 580] on span "25MY Outlander Sneak Peek Video" at bounding box center [1032, 579] width 179 height 13
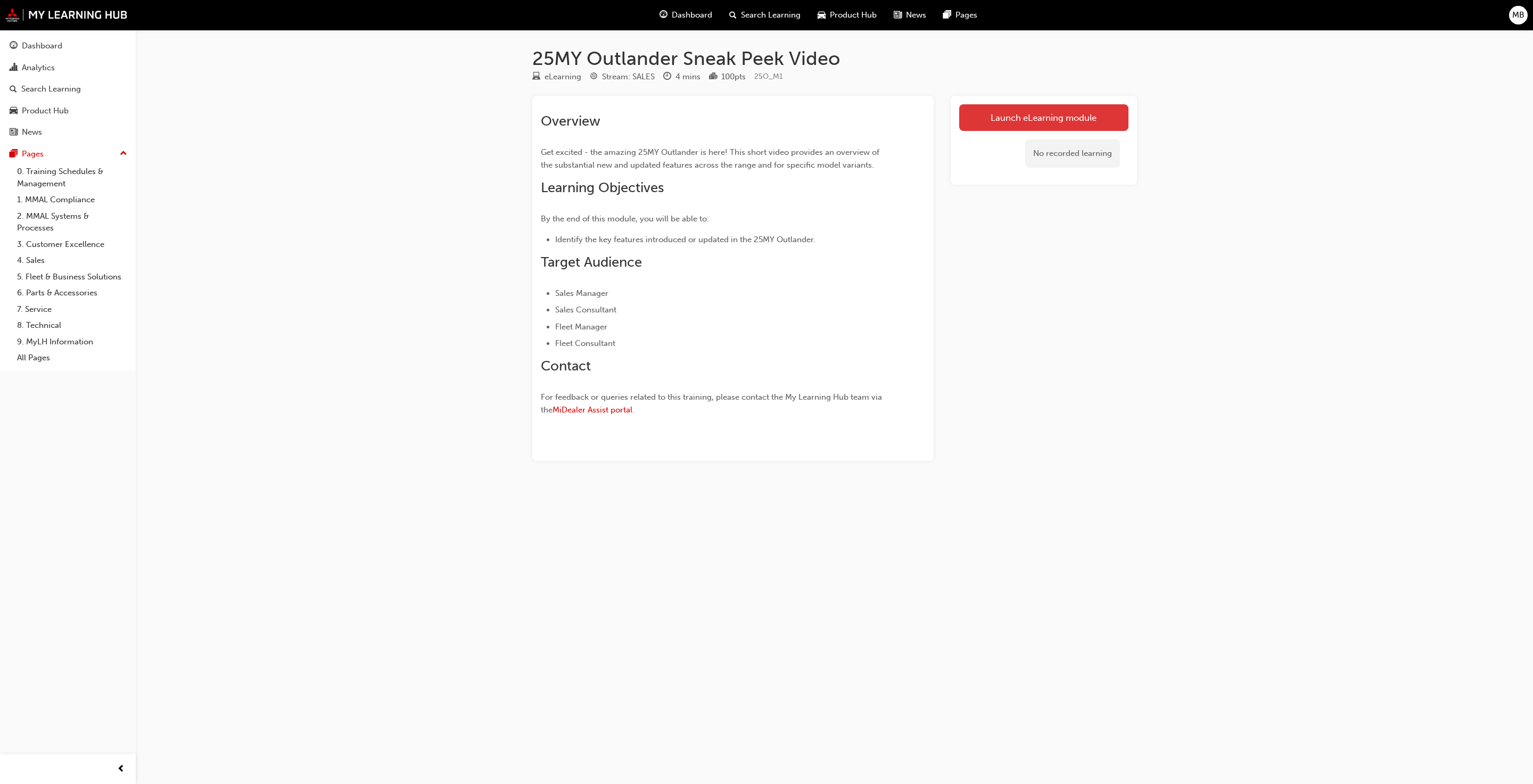
click at [1026, 117] on link "Launch eLearning module" at bounding box center [1043, 118] width 169 height 27
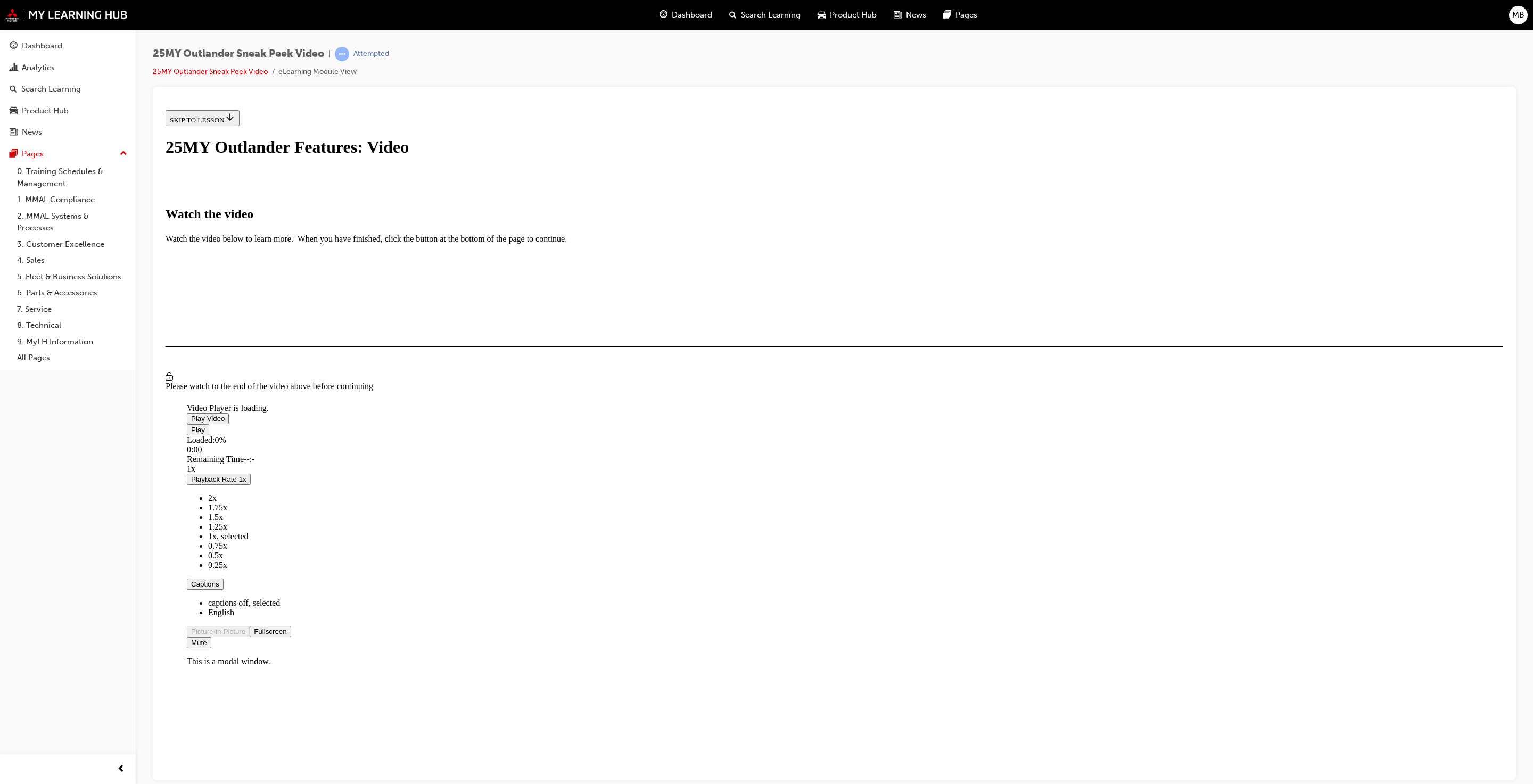
click at [191, 422] on span "Video player" at bounding box center [191, 417] width 0 height 8
click at [191, 627] on span "Video player" at bounding box center [191, 630] width 0 height 8
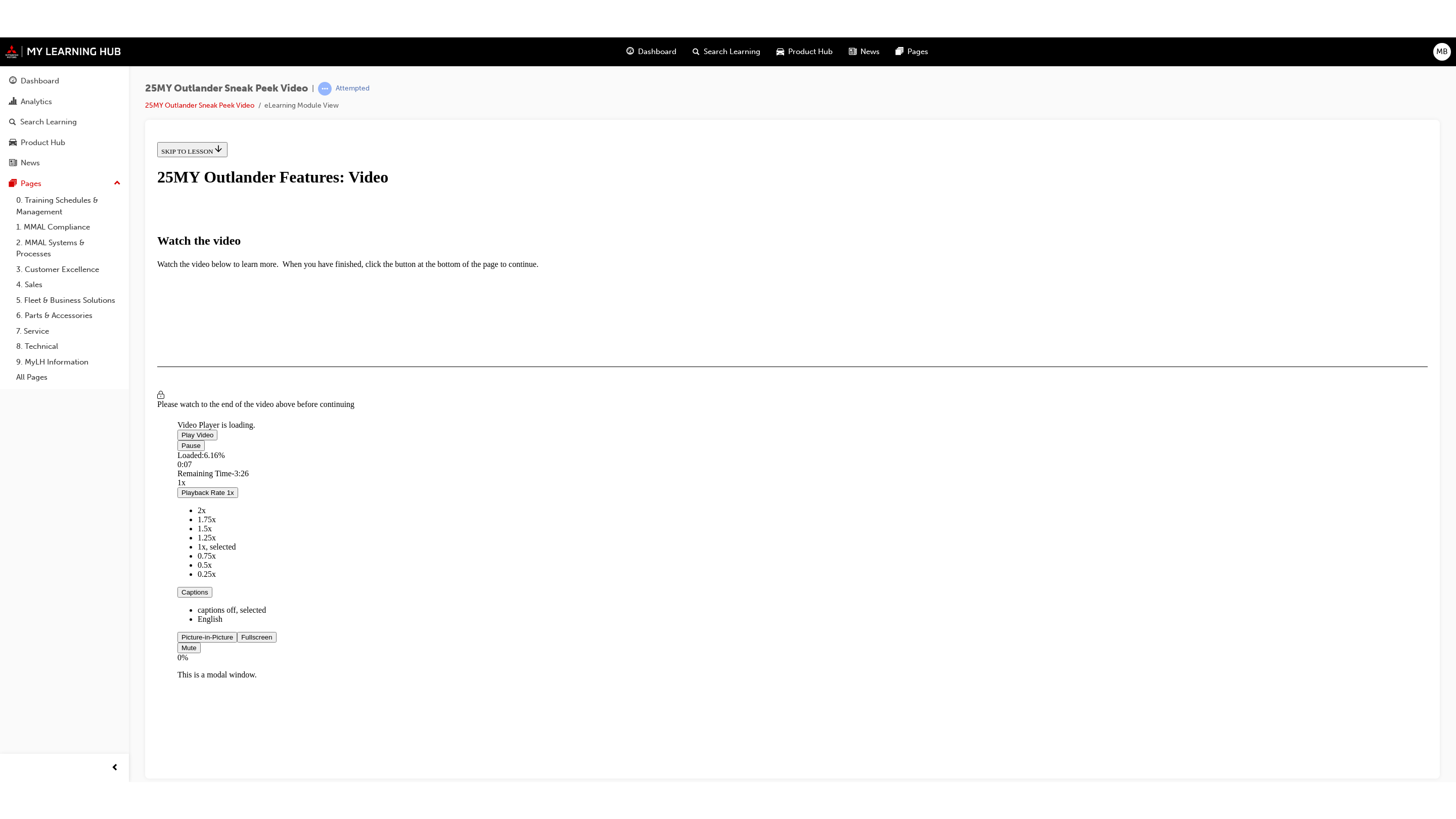
click at [241, 633] on span "Video player" at bounding box center [241, 636] width 0 height 7
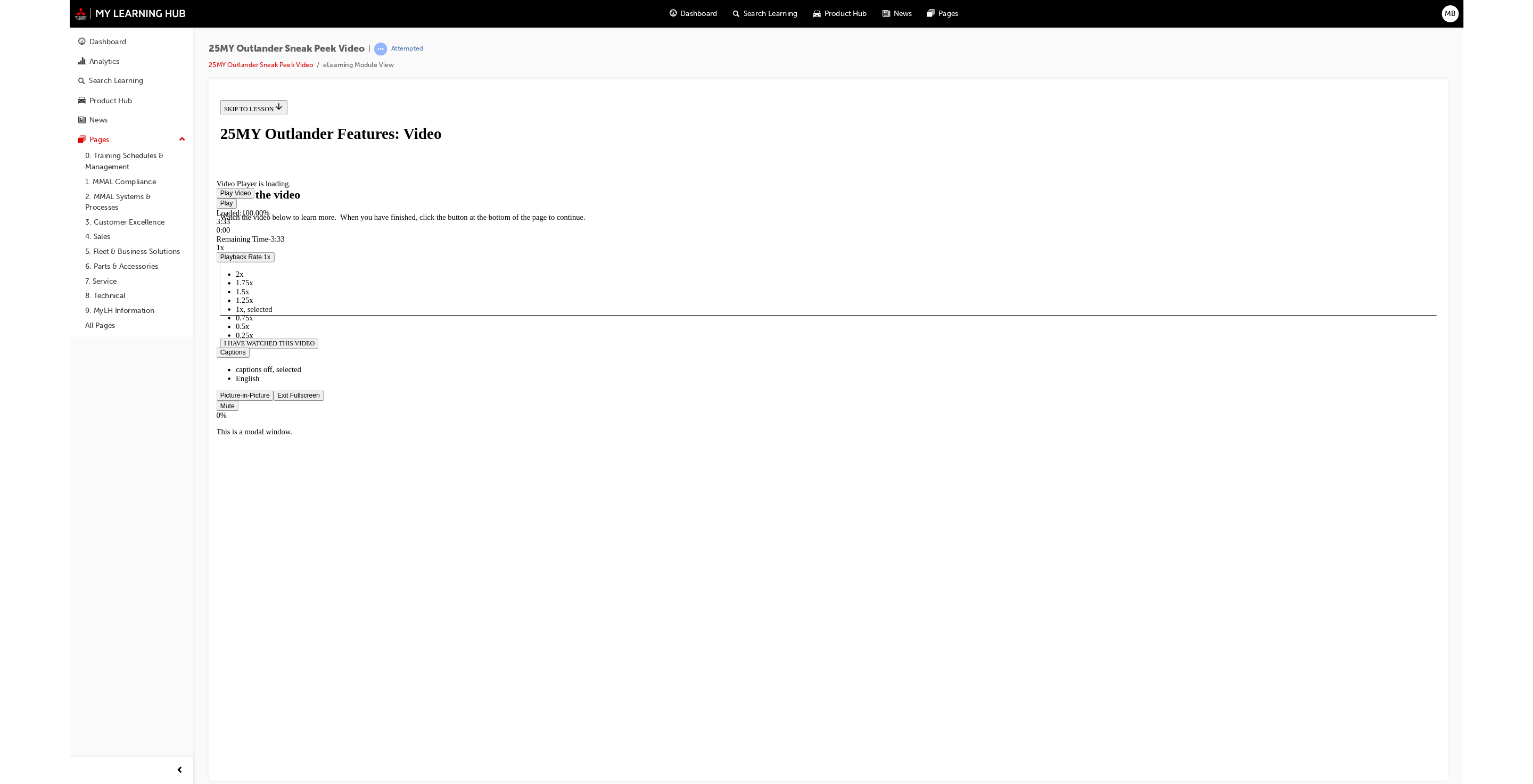
click at [284, 429] on span "Video player" at bounding box center [284, 425] width 0 height 8
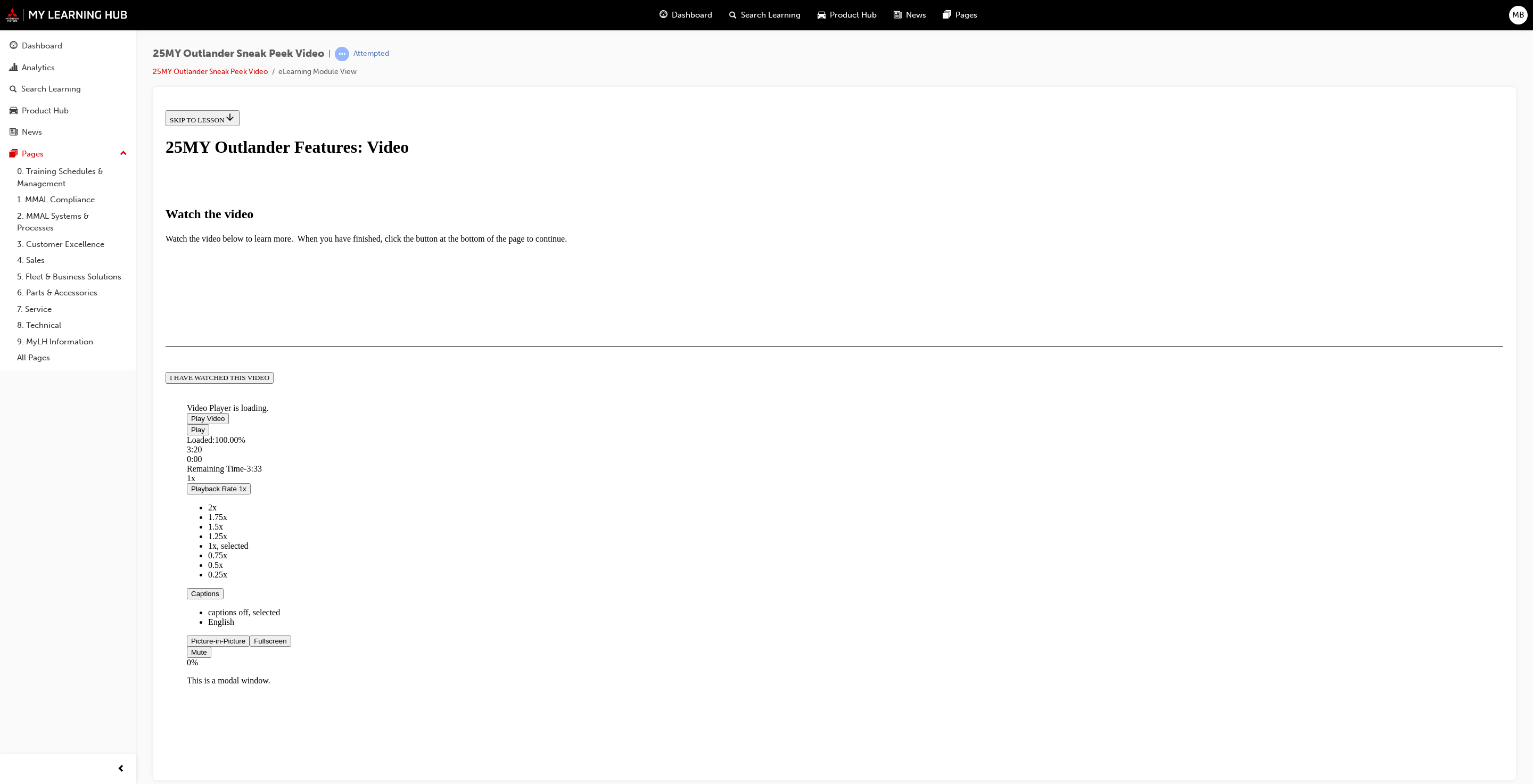
click at [269, 382] on div "I HAVE WATCHED THIS VIDEO" at bounding box center [220, 378] width 99 height 8
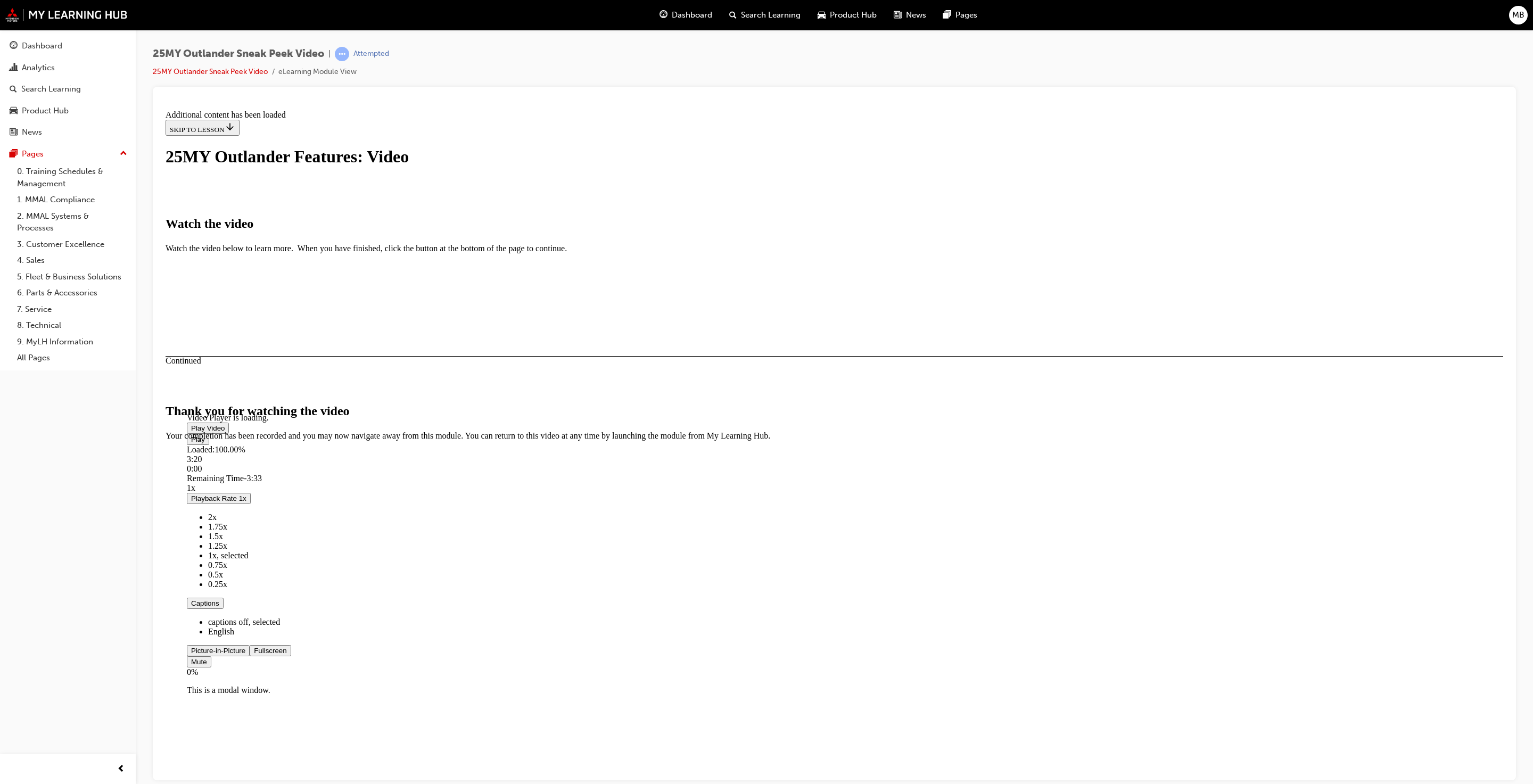
scroll to position [39, 0]
click at [231, 511] on button "CLOSE MODULE" at bounding box center [198, 505] width 65 height 11
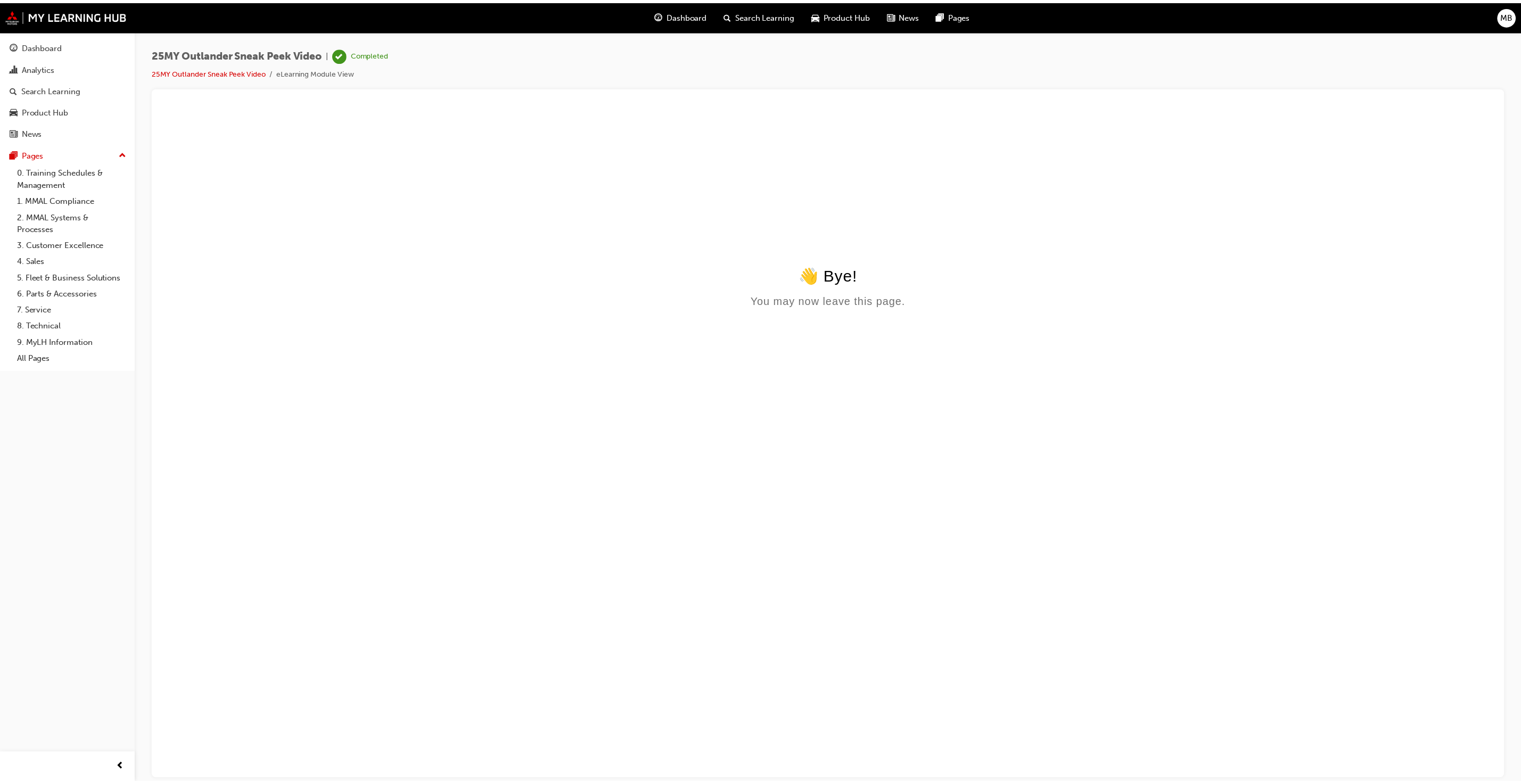
scroll to position [0, 0]
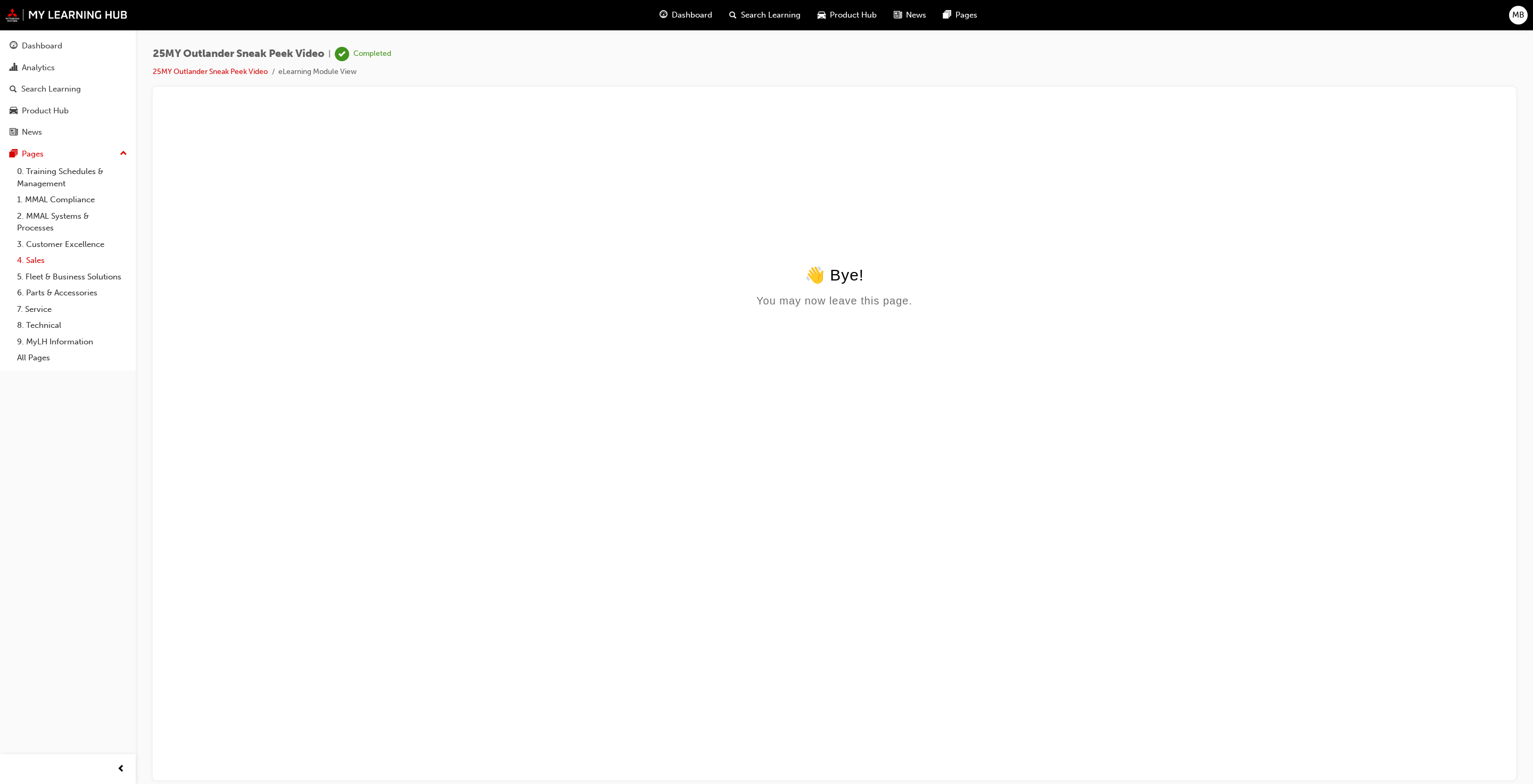
click at [43, 259] on link "4. Sales" at bounding box center [72, 261] width 119 height 17
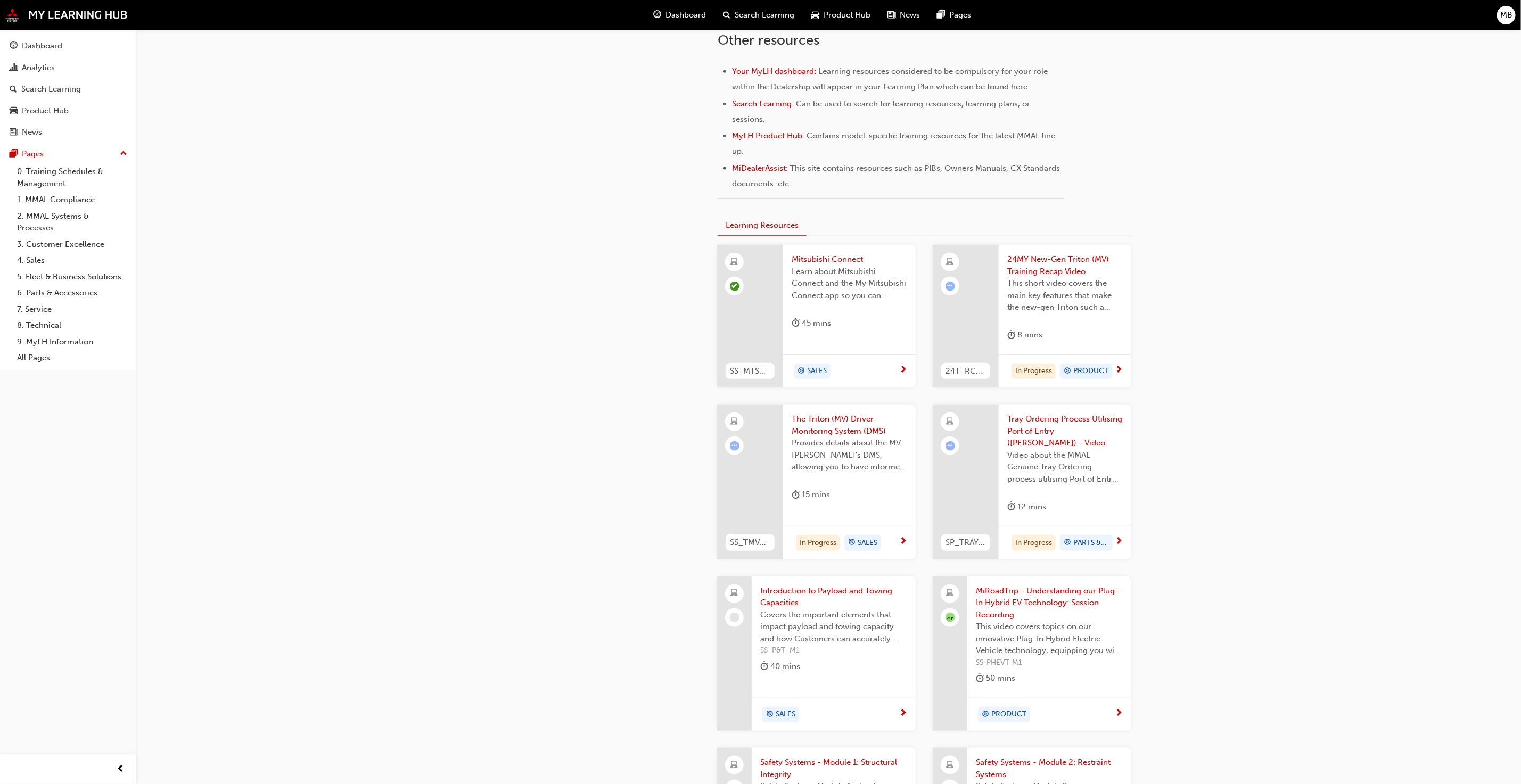
scroll to position [175, 0]
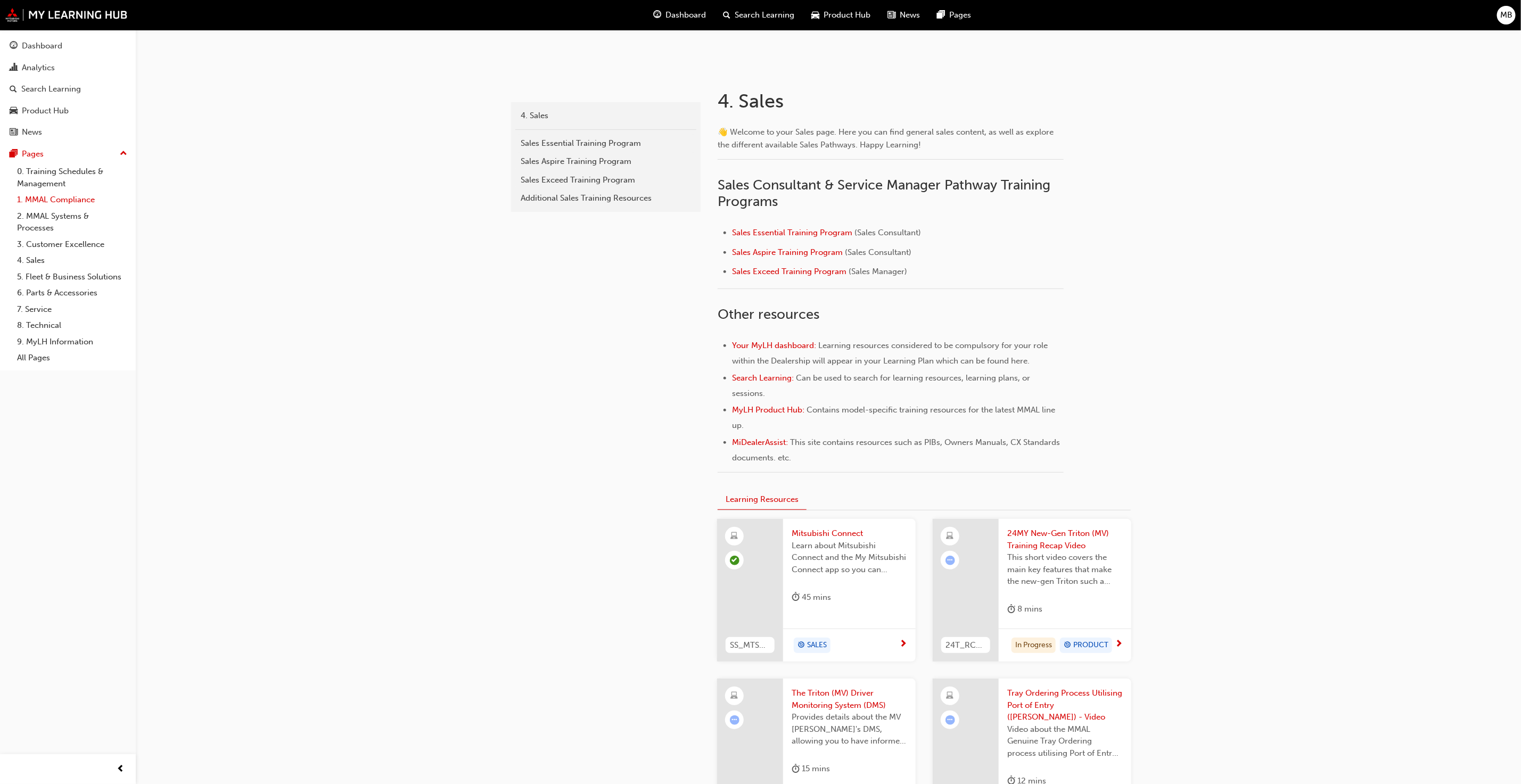
click at [61, 201] on link "1. MMAL Compliance" at bounding box center [72, 200] width 119 height 17
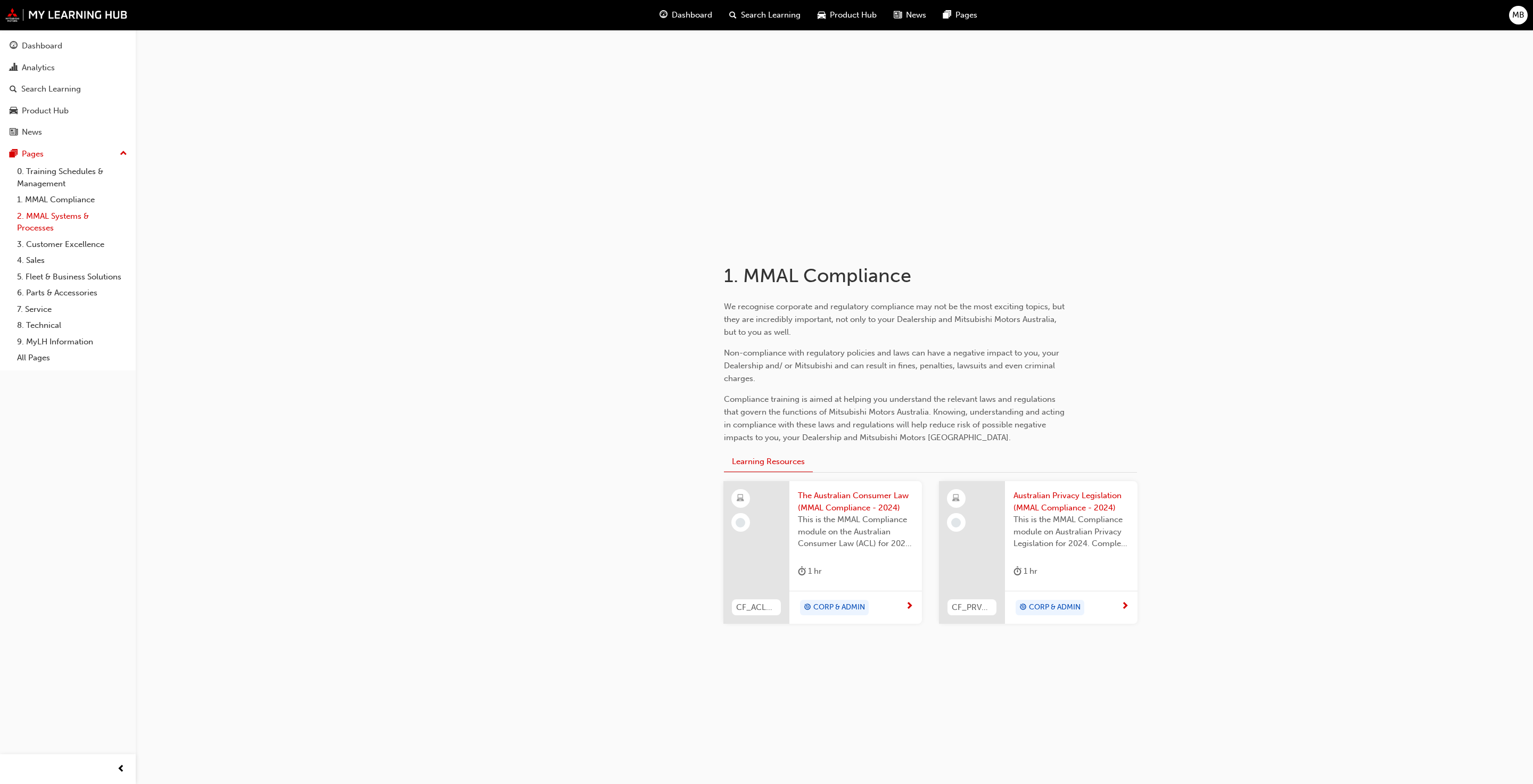
click at [58, 216] on link "2. MMAL Systems & Processes" at bounding box center [72, 222] width 119 height 29
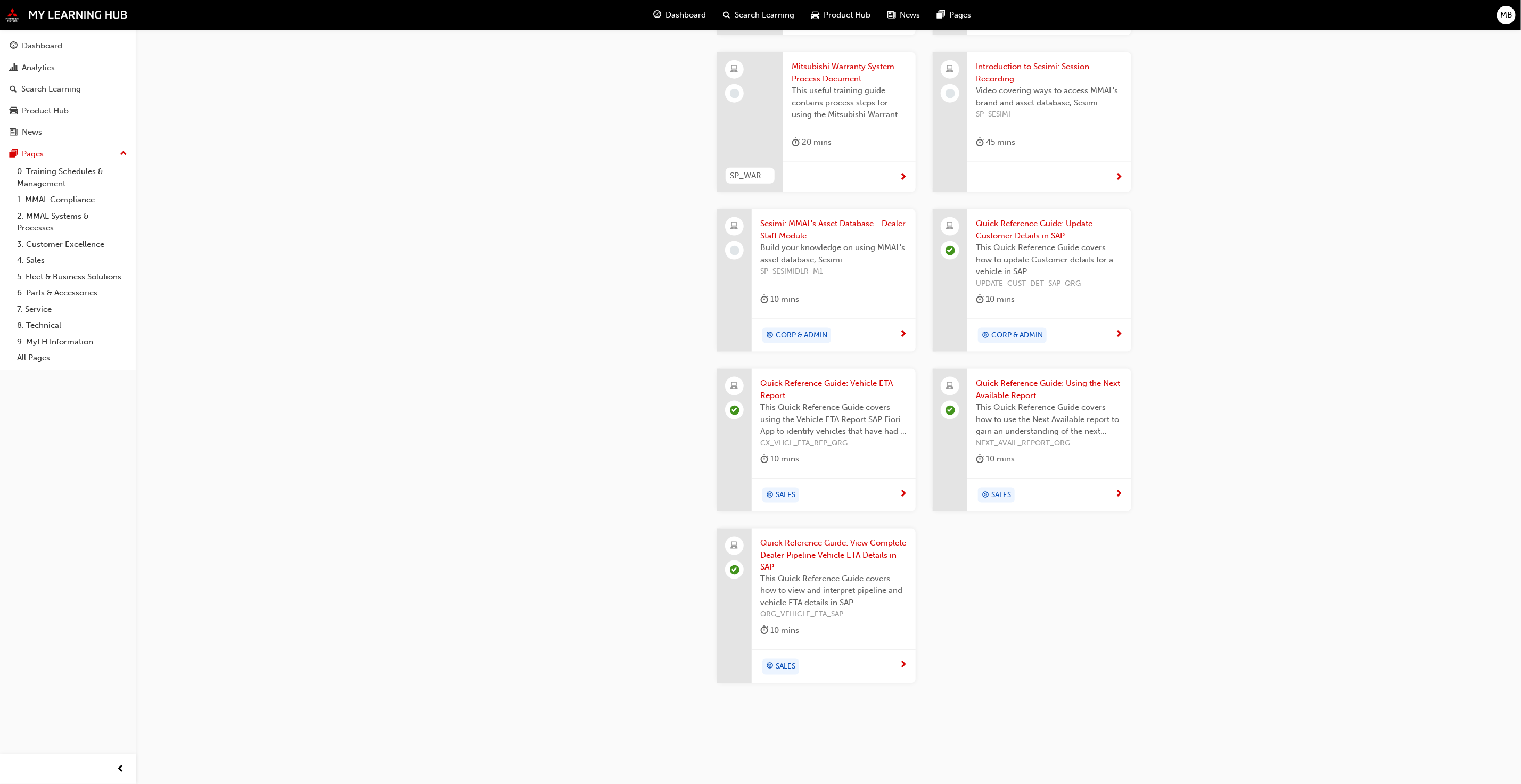
scroll to position [954, 0]
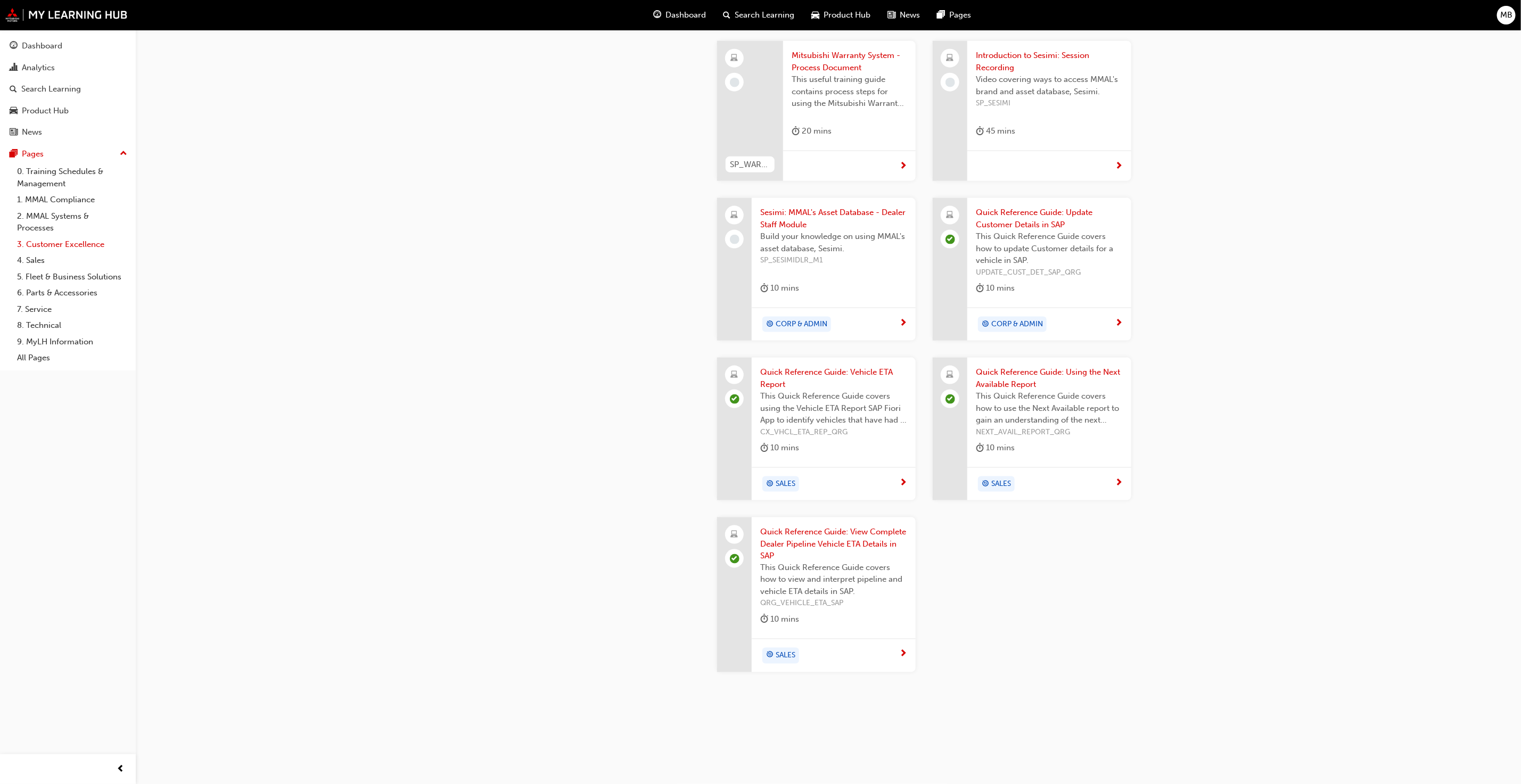
click at [59, 243] on link "3. Customer Excellence" at bounding box center [72, 245] width 119 height 17
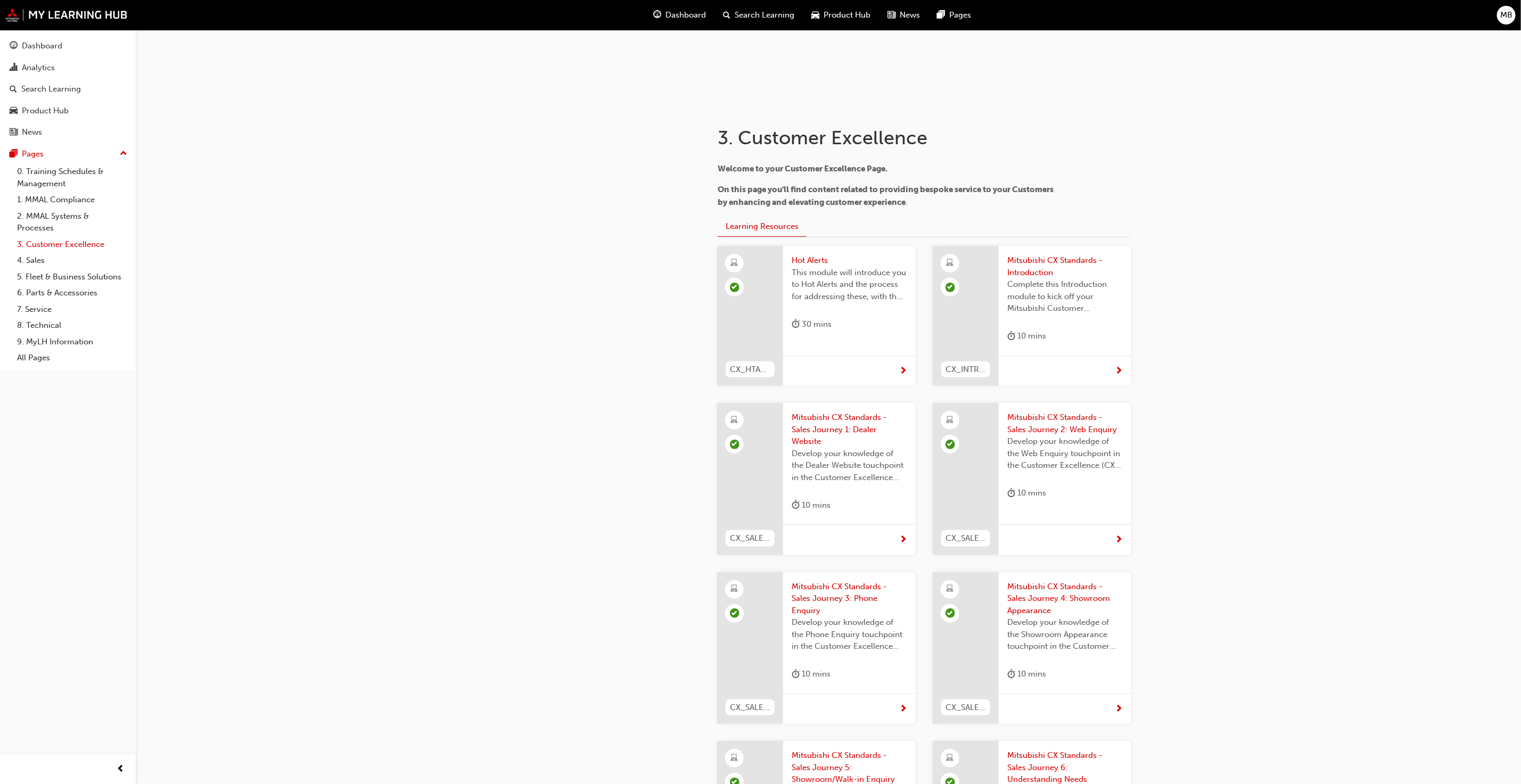
scroll to position [160, 0]
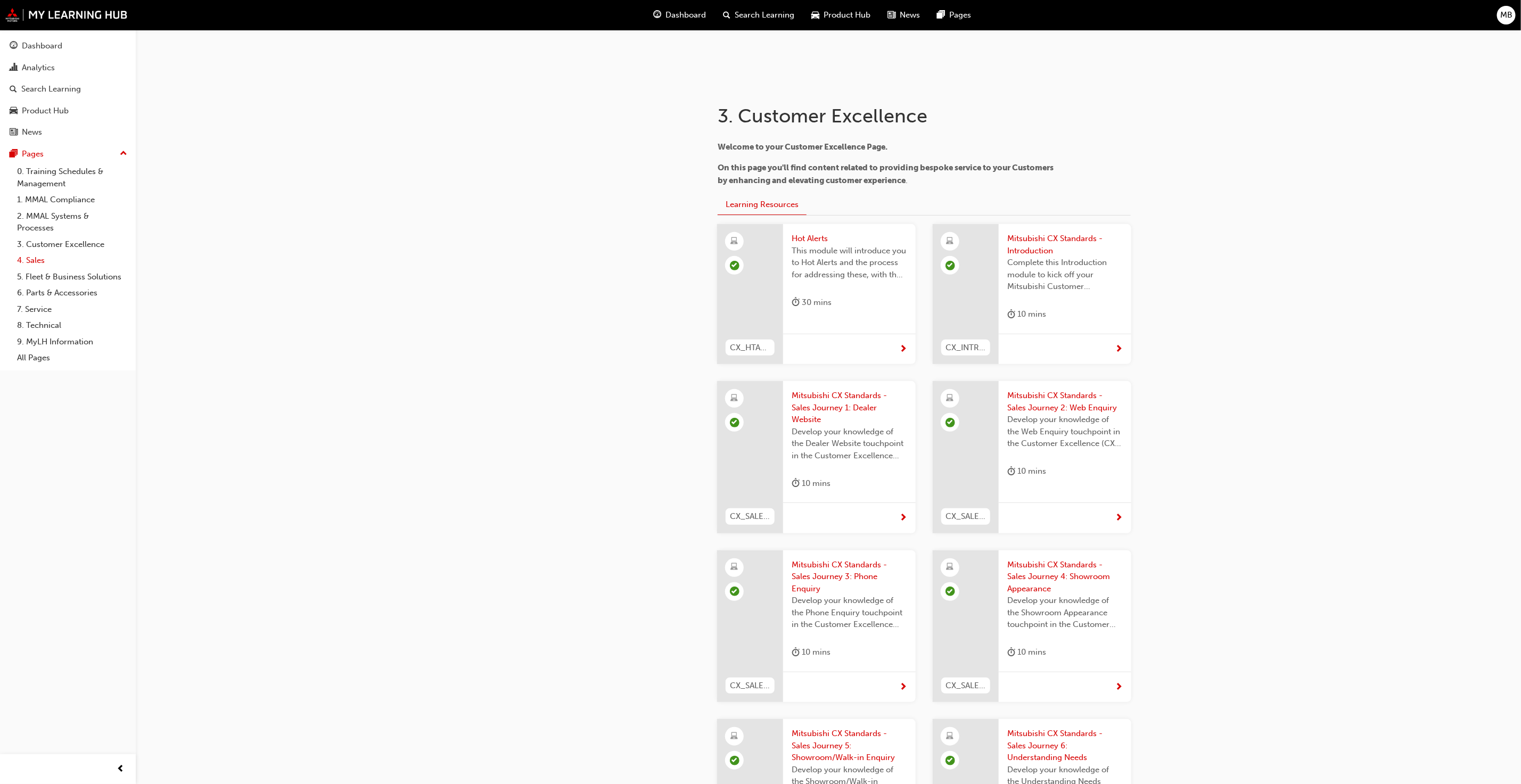
click at [39, 261] on link "4. Sales" at bounding box center [72, 261] width 119 height 17
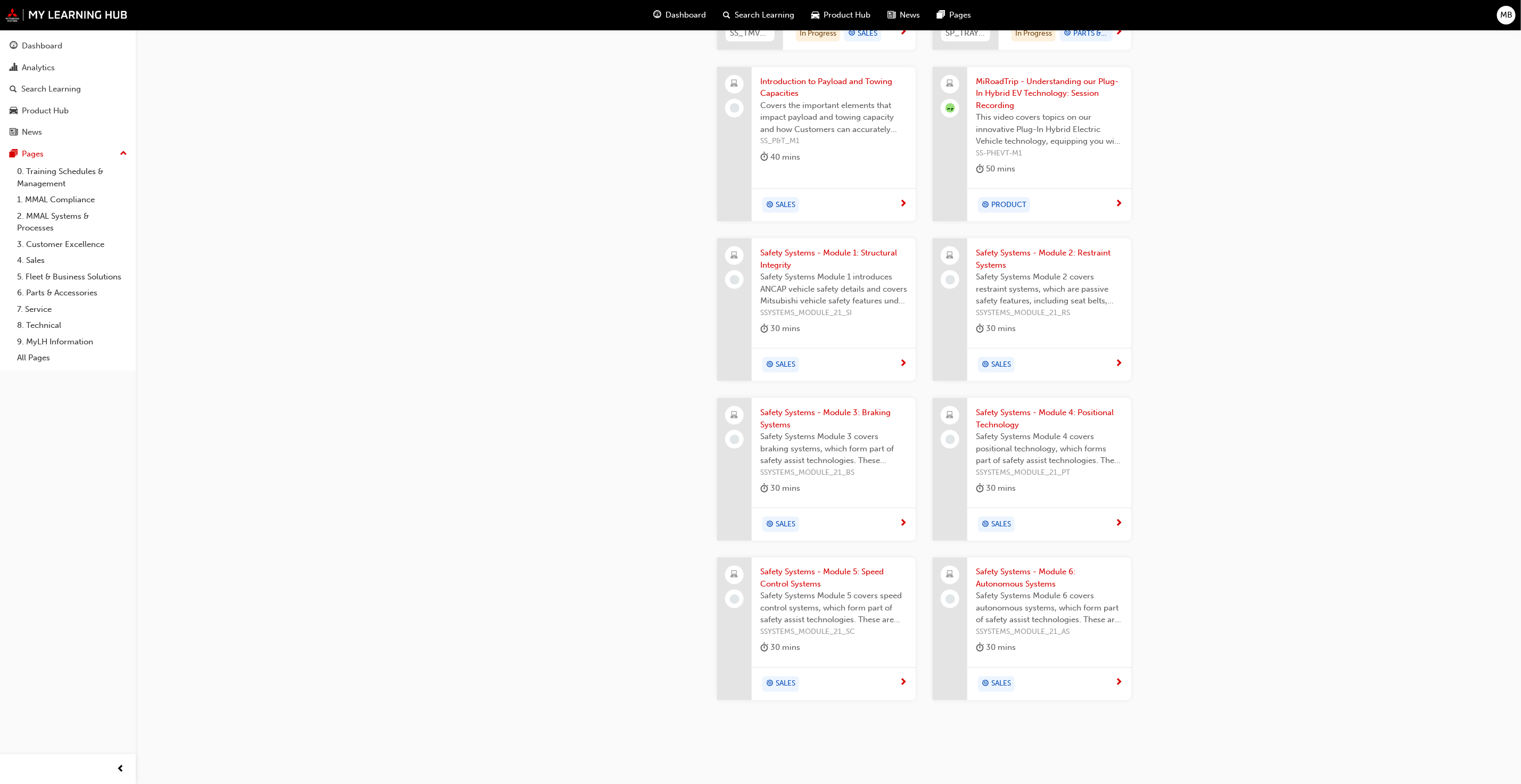
scroll to position [973, 0]
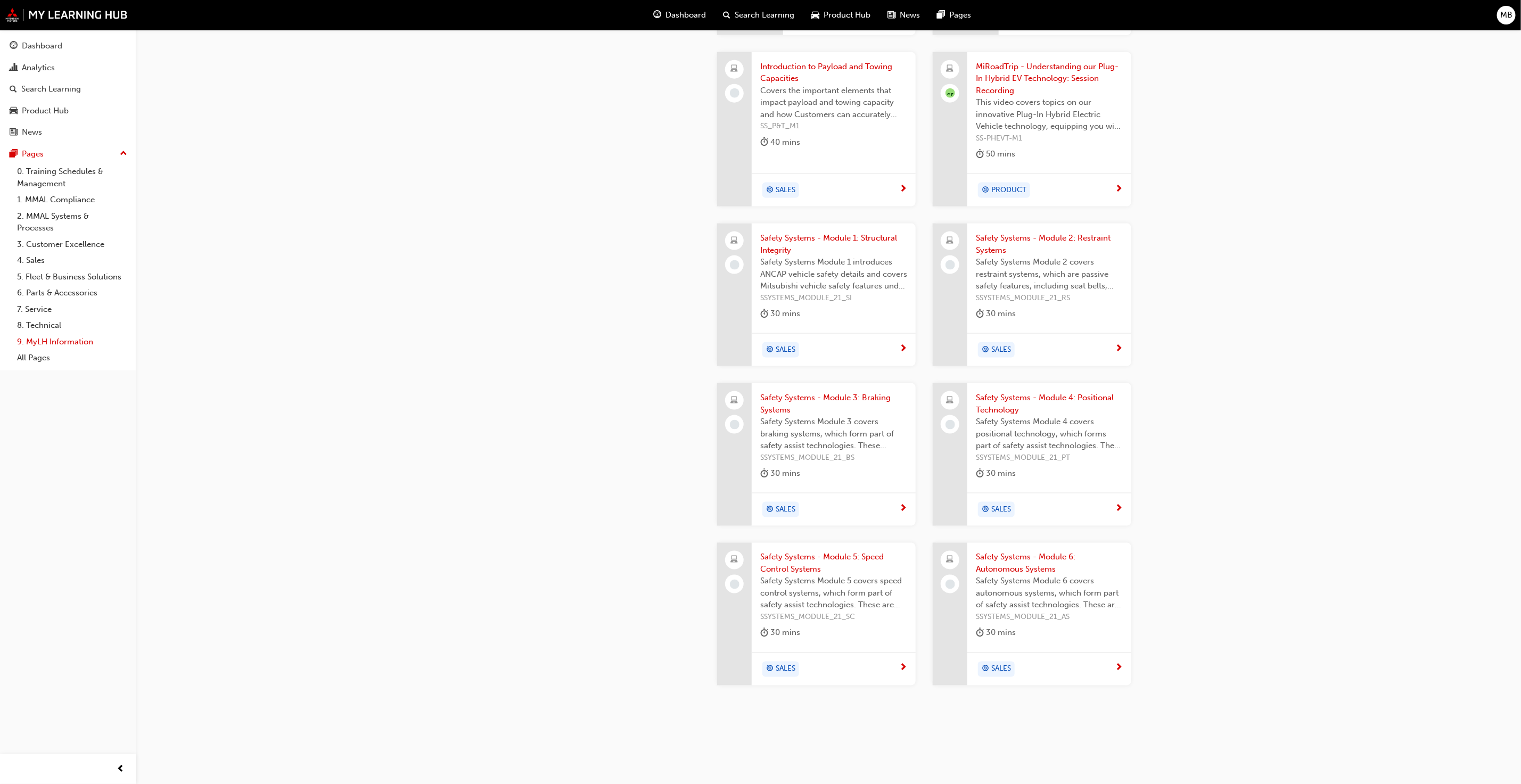
click at [57, 341] on link "9. MyLH Information" at bounding box center [72, 342] width 119 height 17
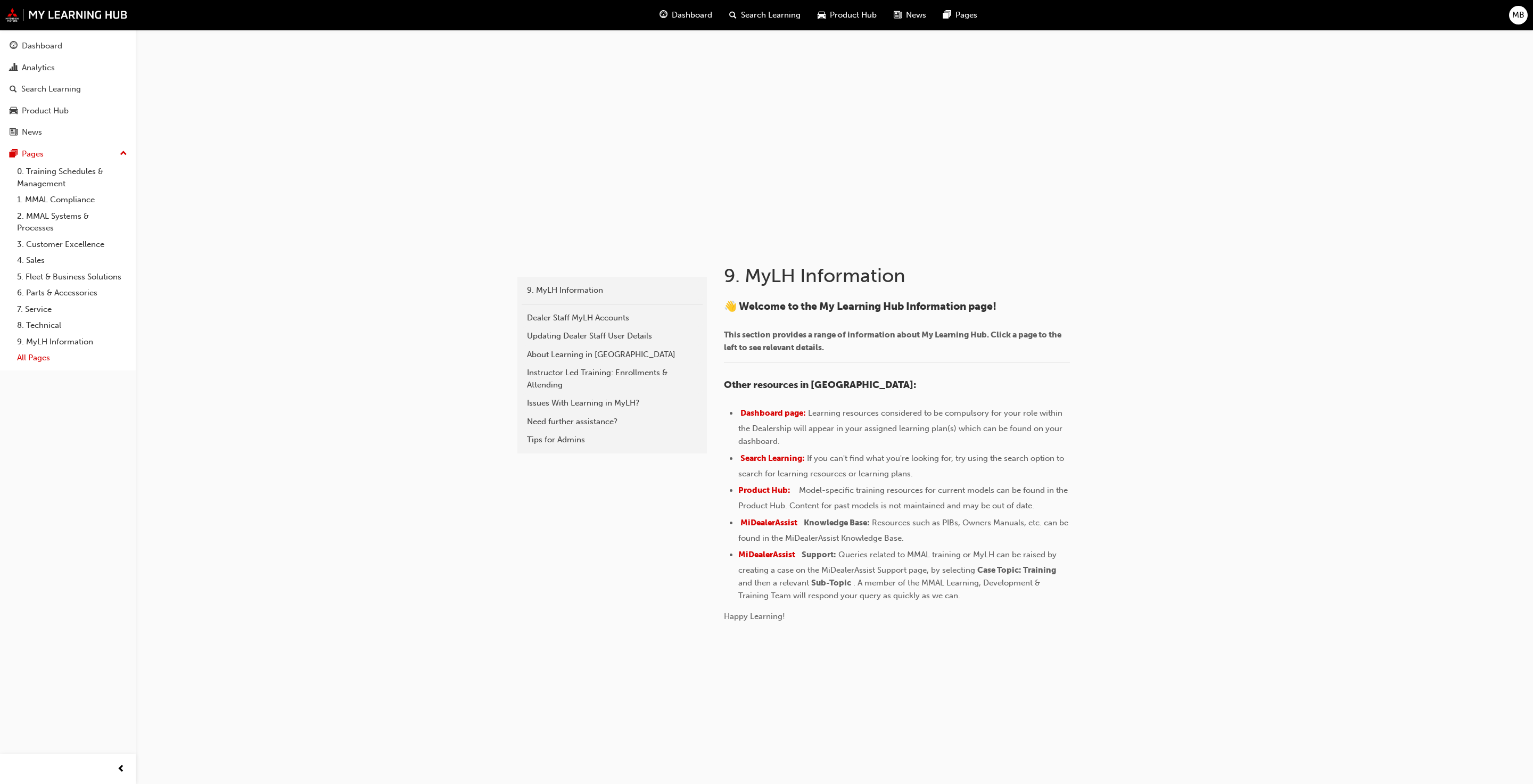
click at [29, 360] on link "All Pages" at bounding box center [72, 358] width 119 height 17
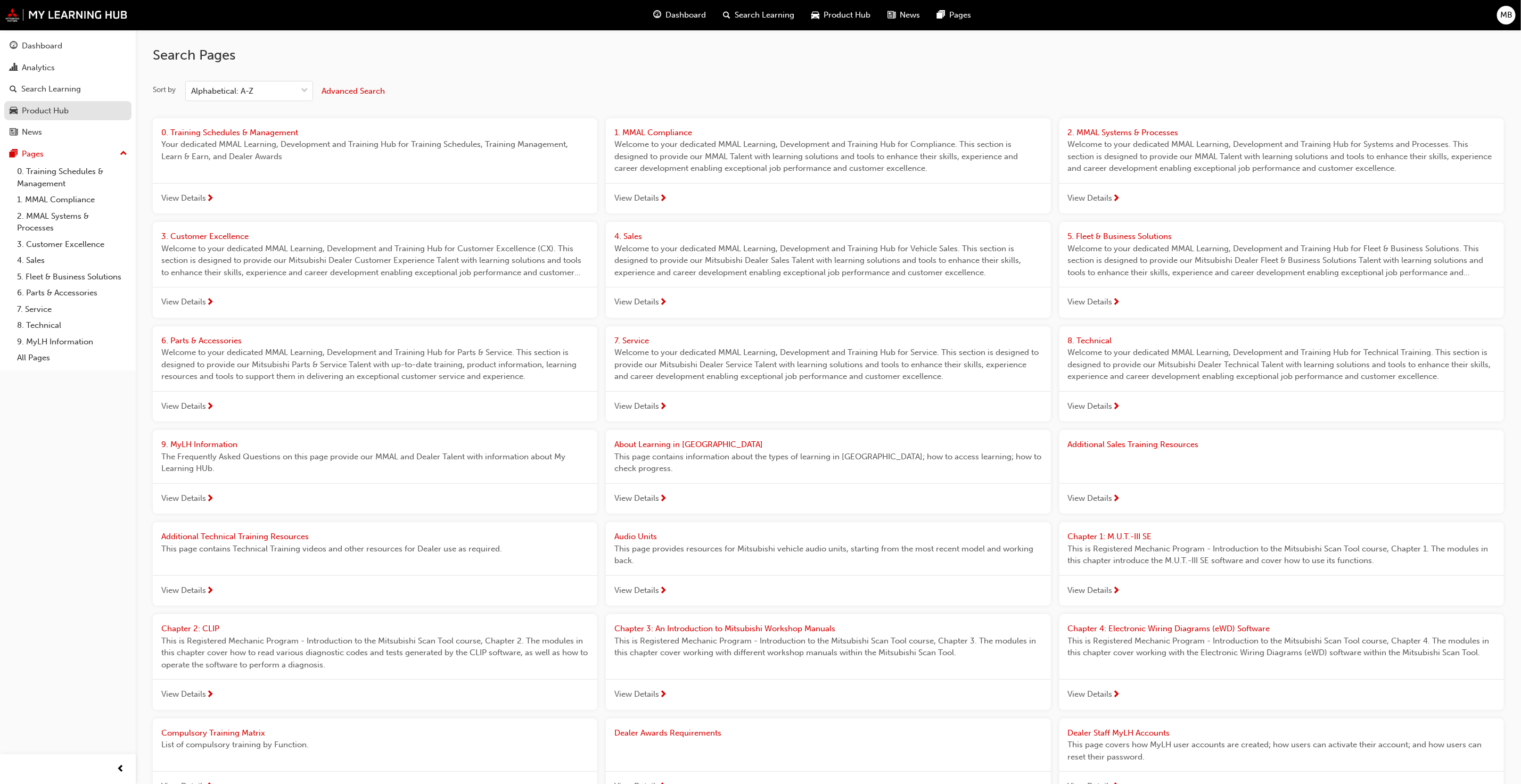
click at [39, 104] on link "Product Hub" at bounding box center [67, 110] width 127 height 19
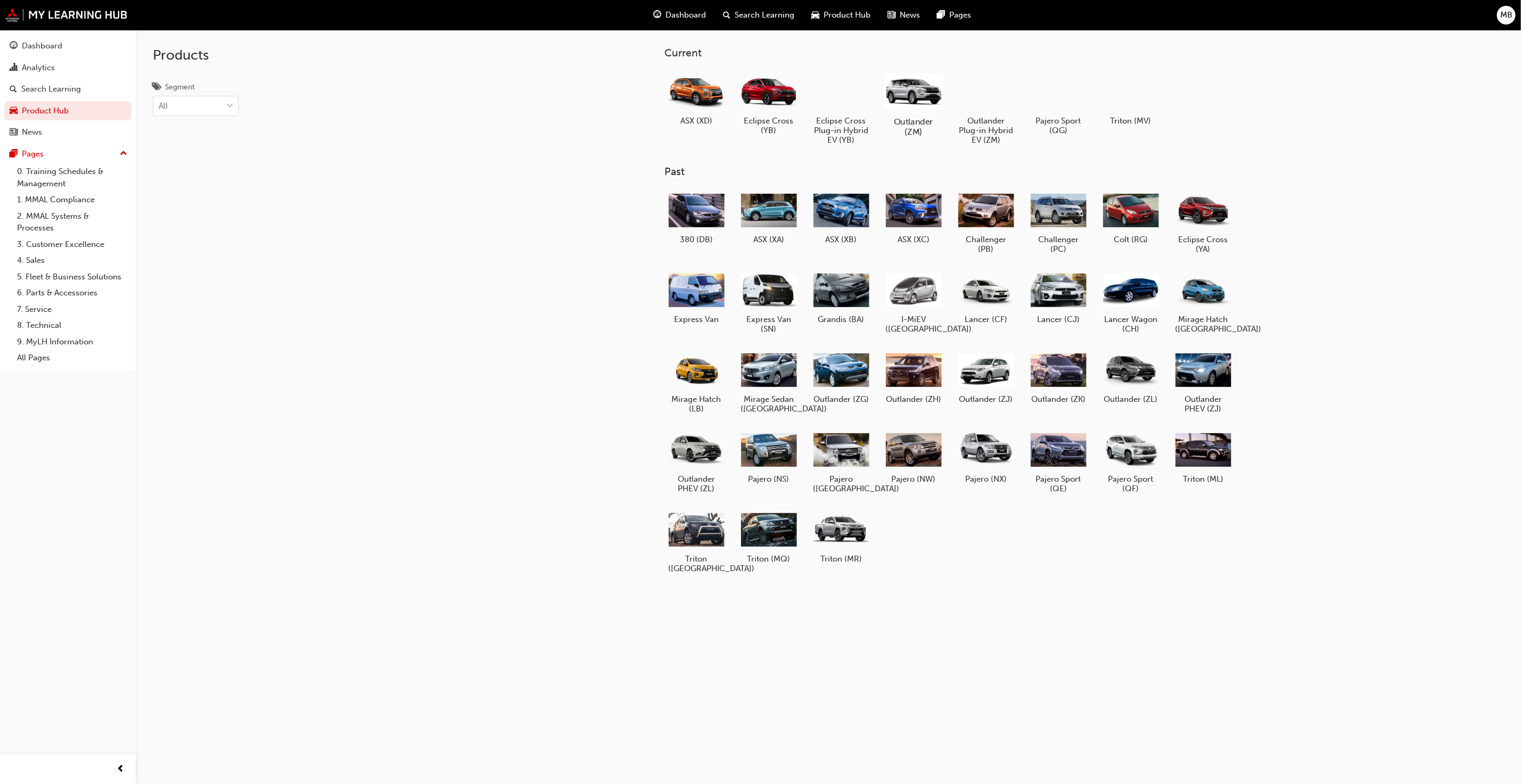
click at [919, 108] on div at bounding box center [914, 91] width 59 height 42
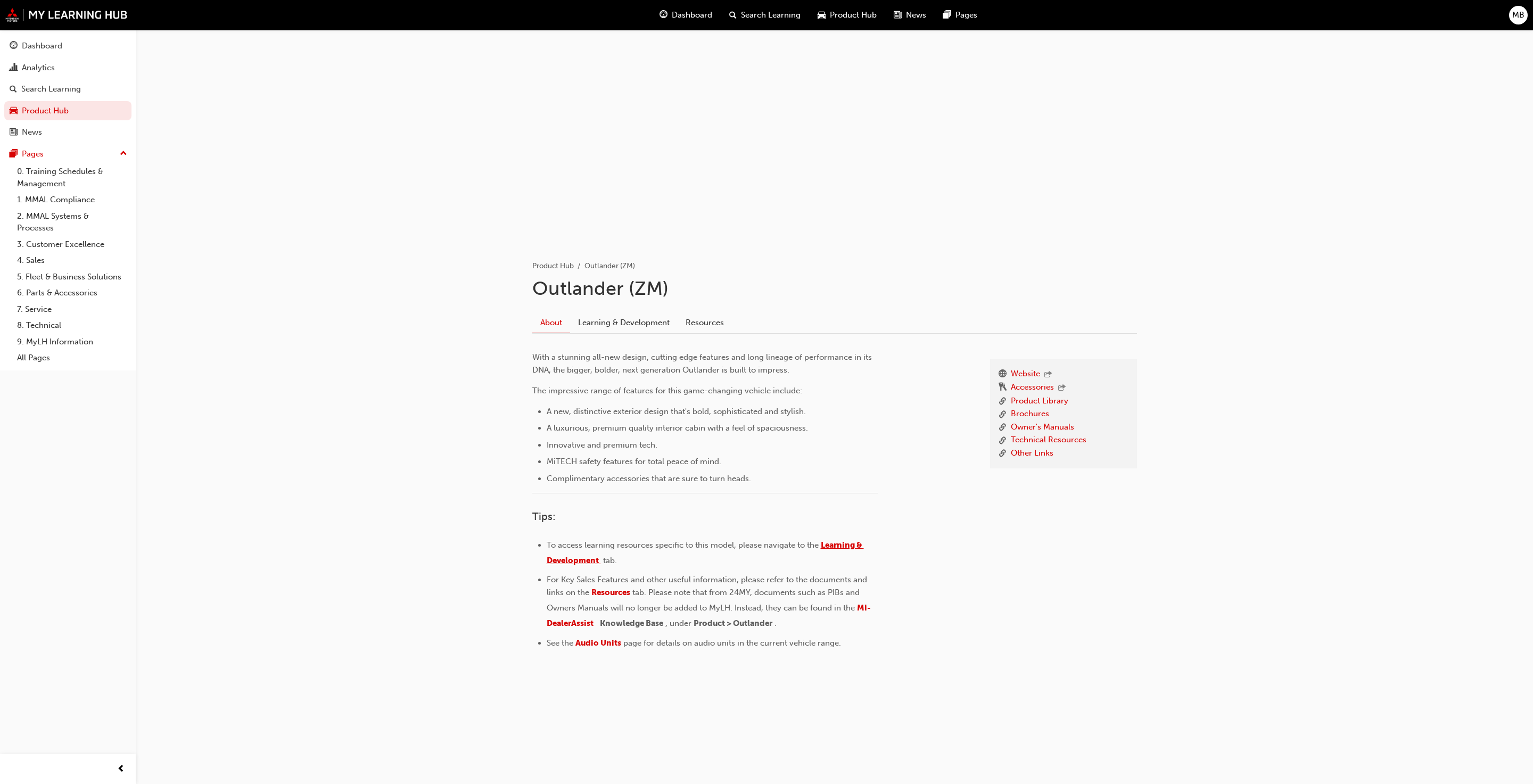
click at [841, 544] on span "Learning & Development" at bounding box center [705, 553] width 317 height 25
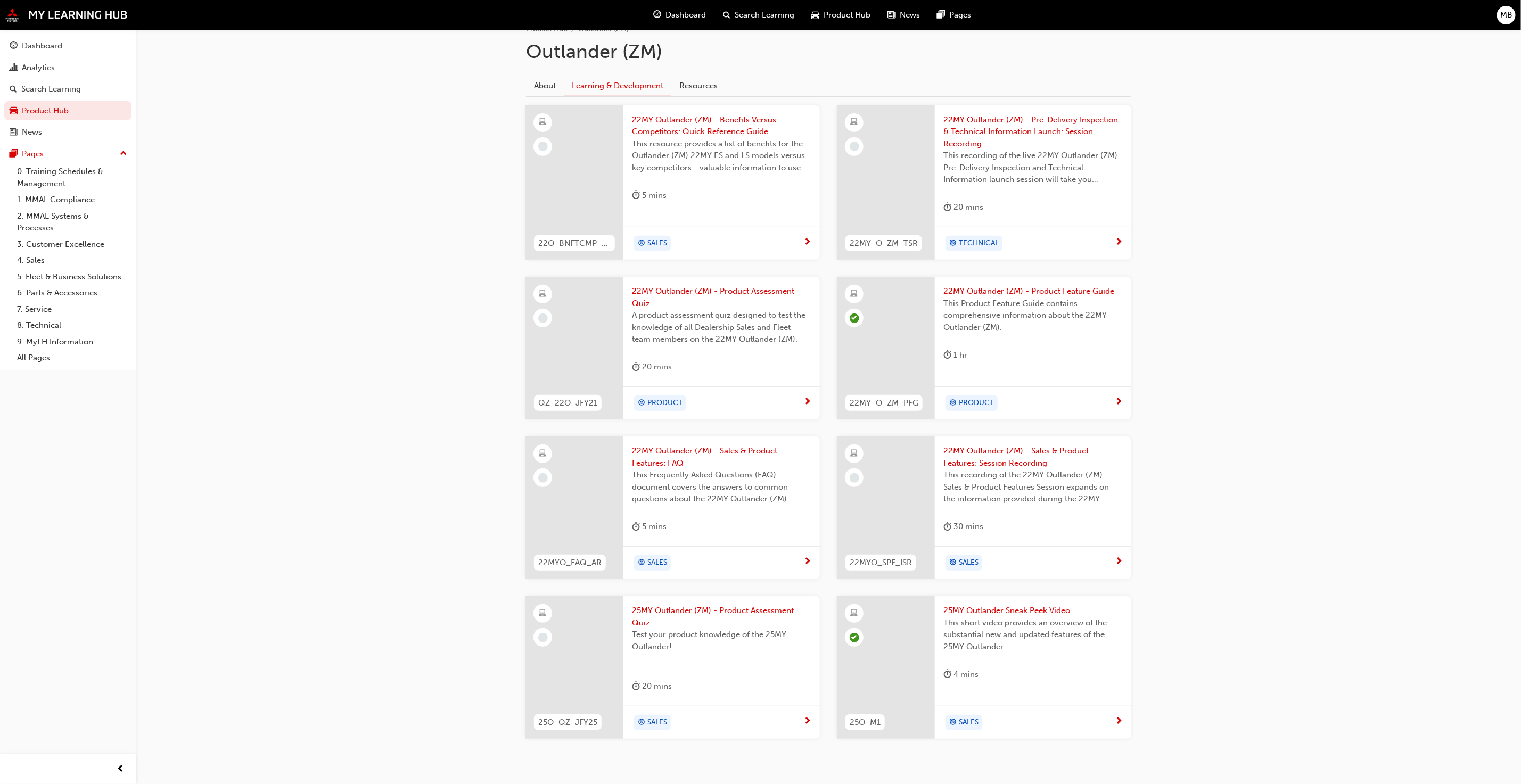
scroll to position [269, 0]
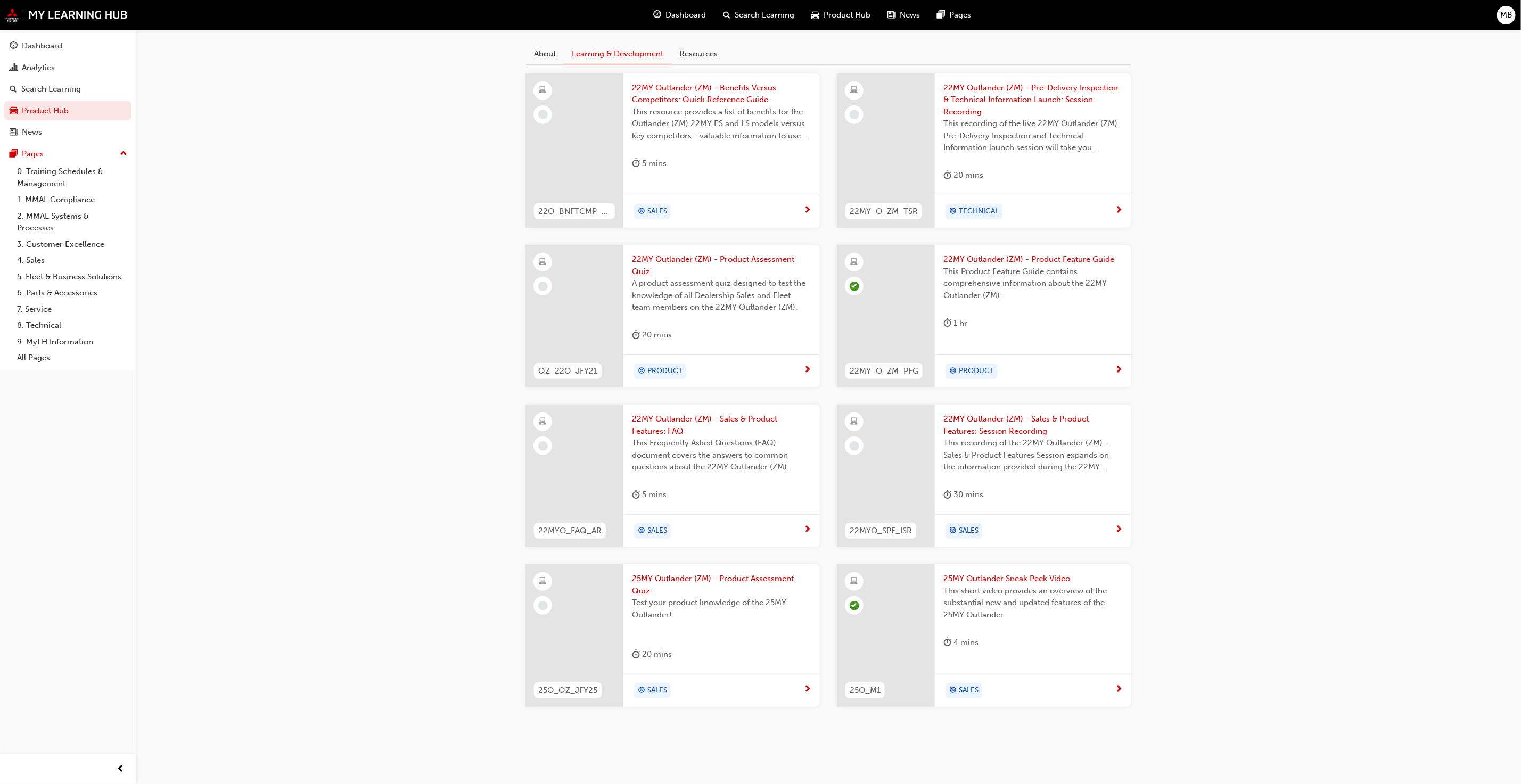
click at [602, 602] on div at bounding box center [575, 636] width 98 height 143
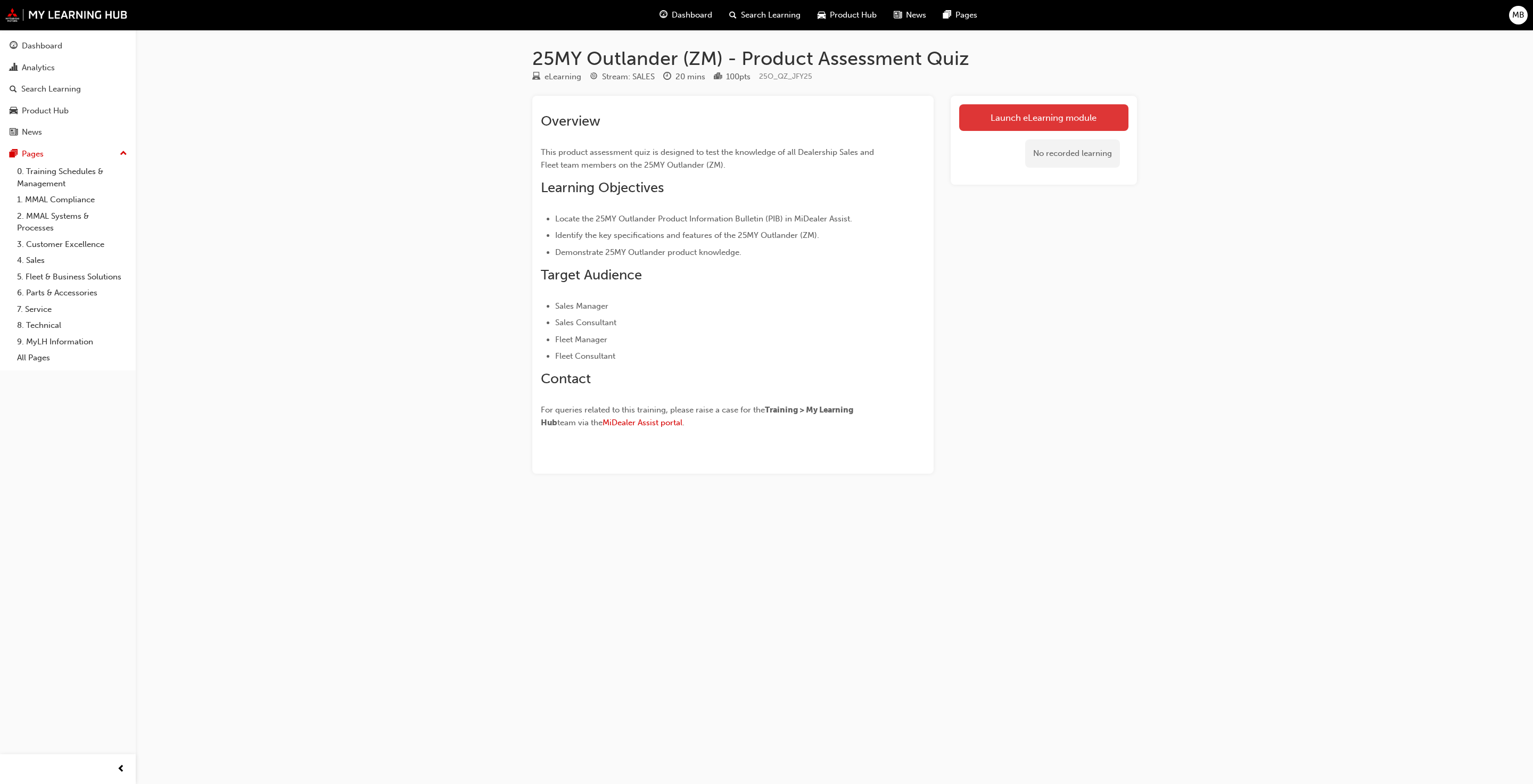
click at [1054, 117] on link "Launch eLearning module" at bounding box center [1043, 118] width 169 height 27
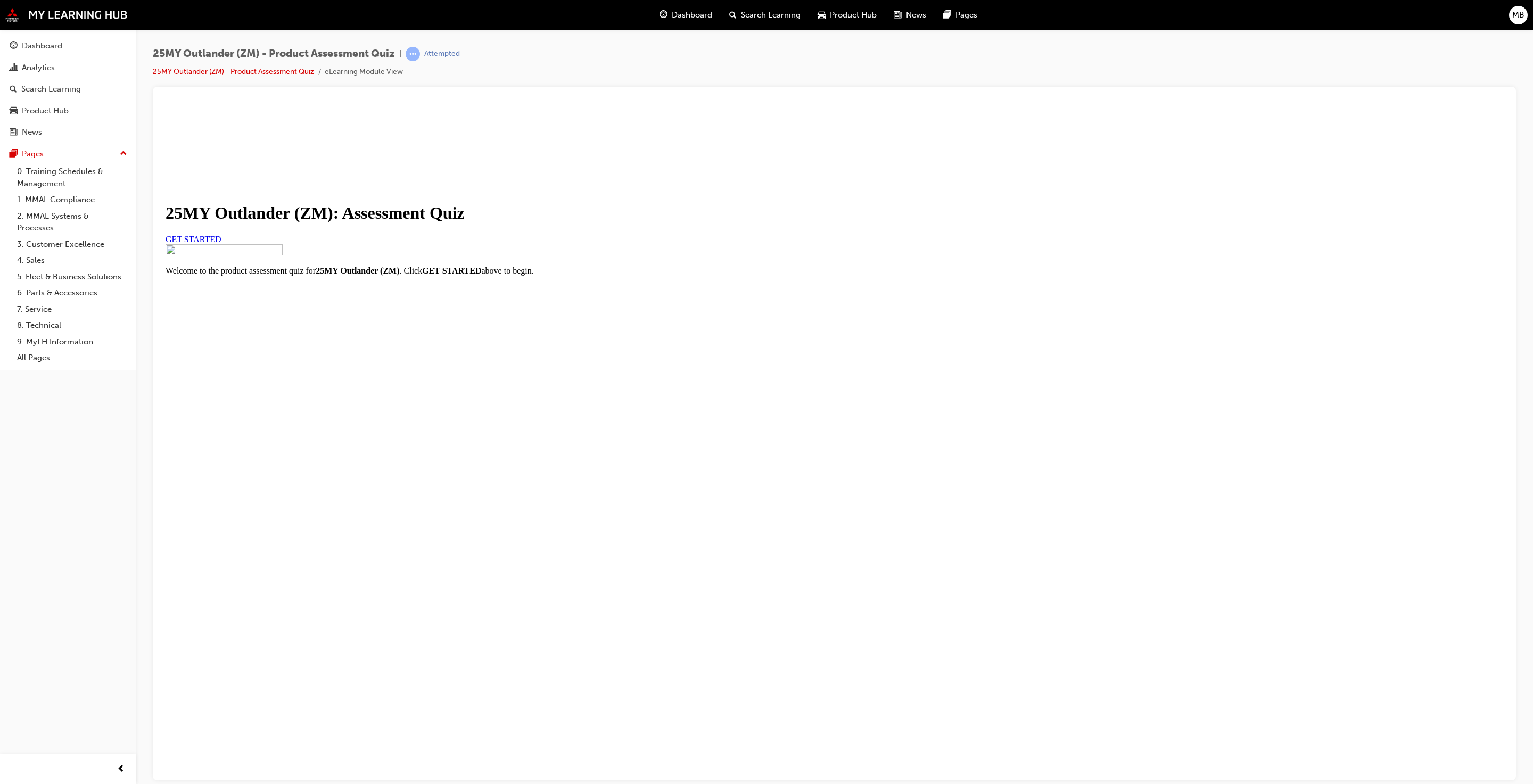
click at [221, 243] on span "GET STARTED" at bounding box center [194, 238] width 56 height 9
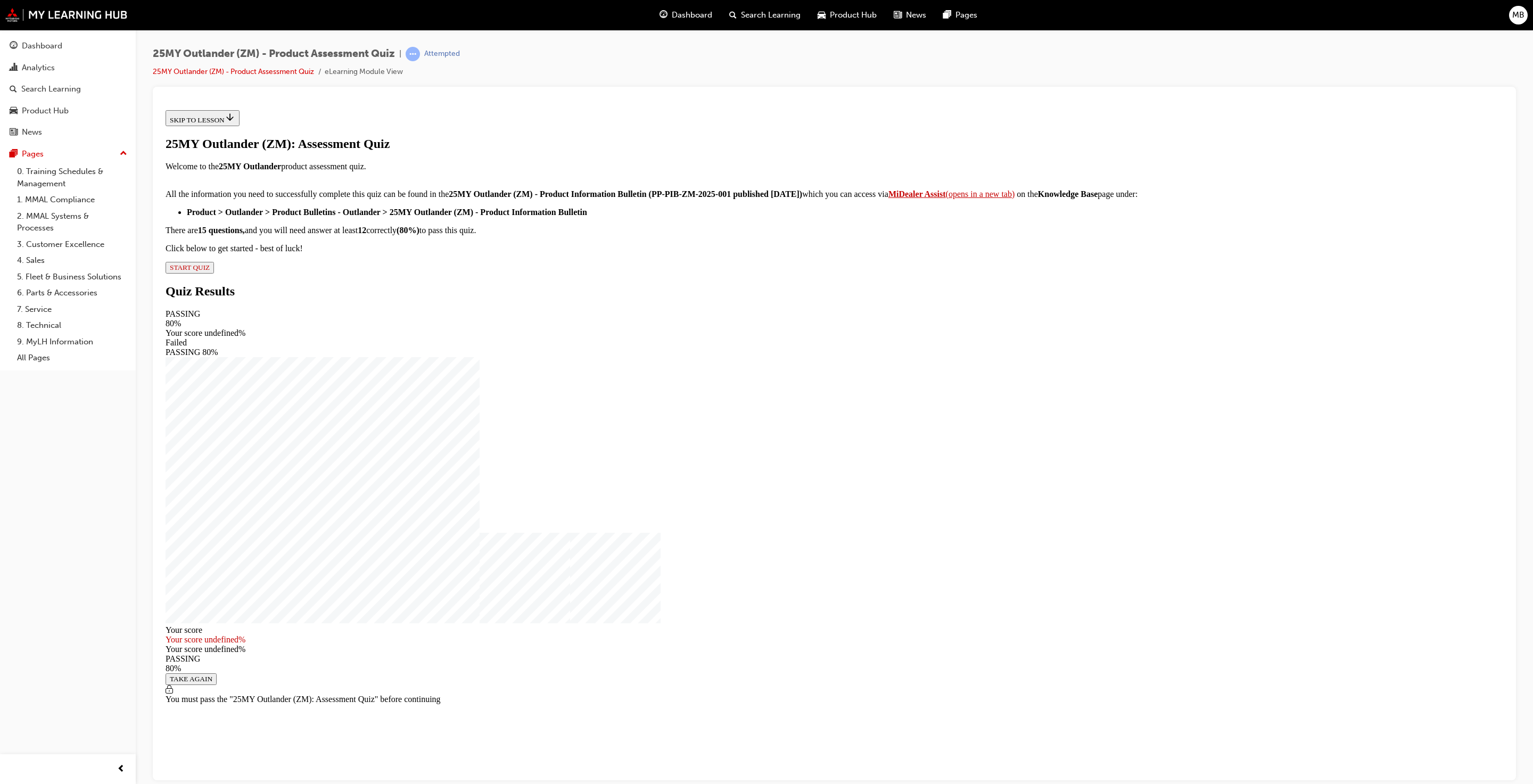
click at [210, 271] on span "START QUIZ" at bounding box center [189, 267] width 40 height 8
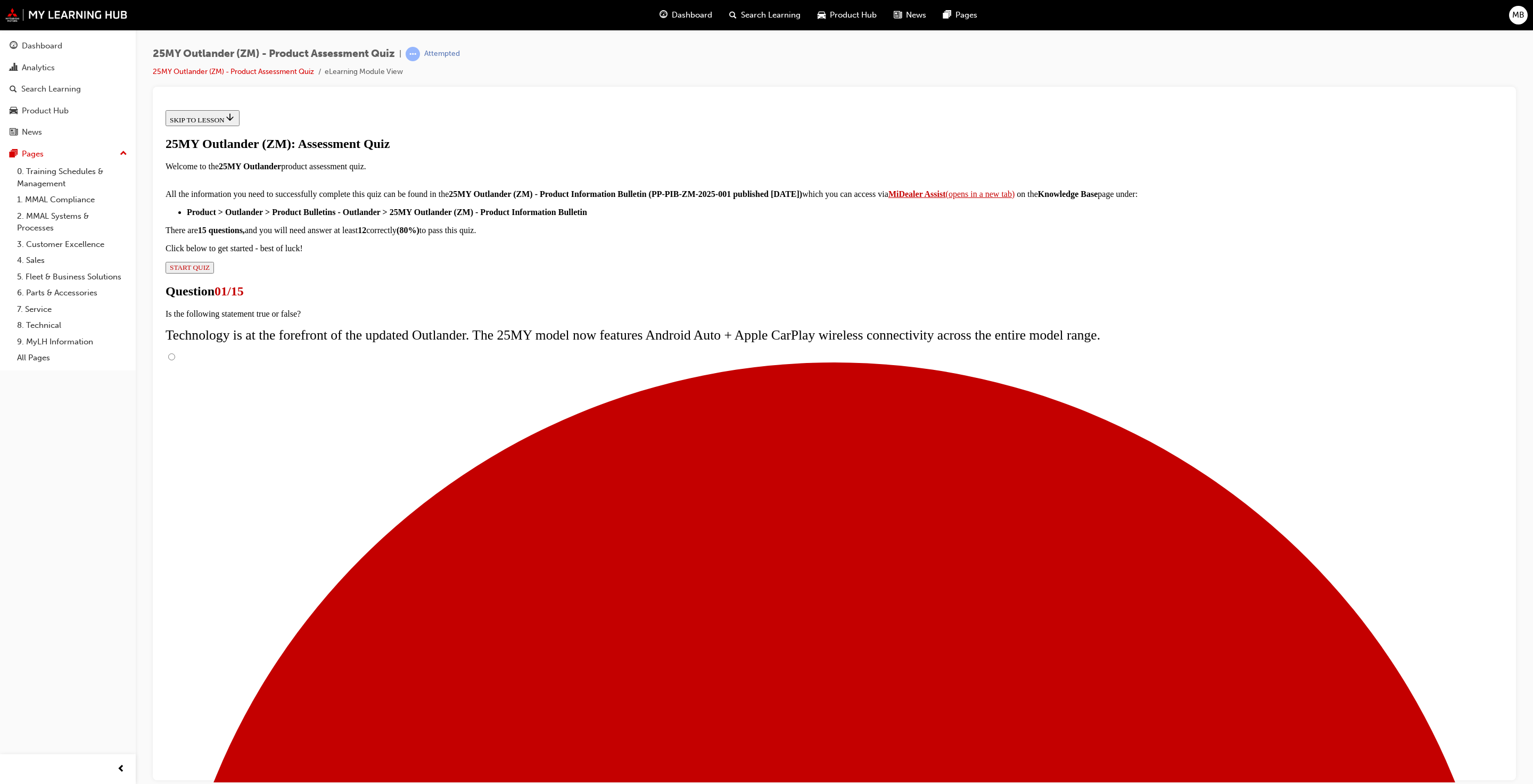
click at [175, 360] on input "True" at bounding box center [172, 357] width 7 height 7
radio input "true"
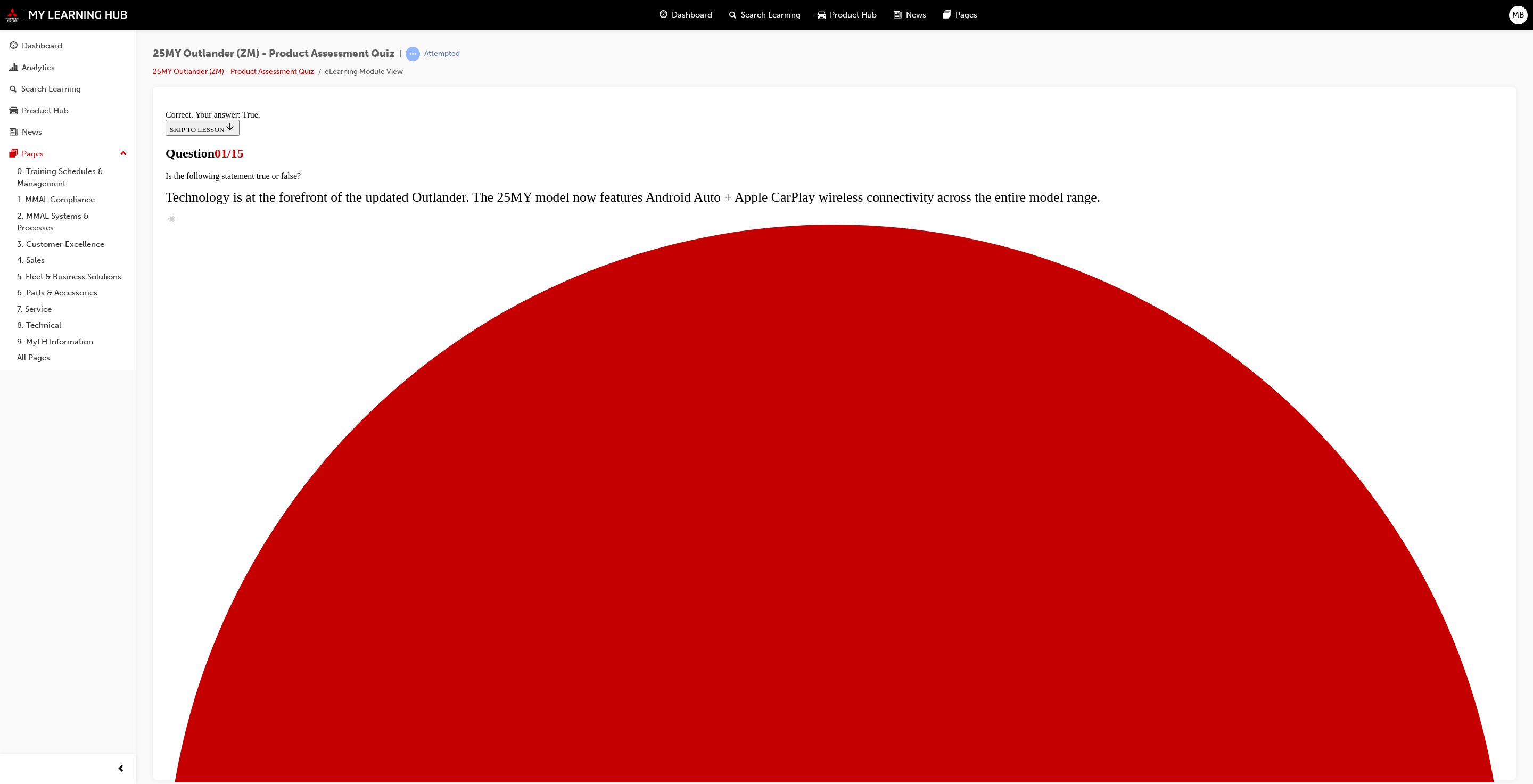
radio input "true"
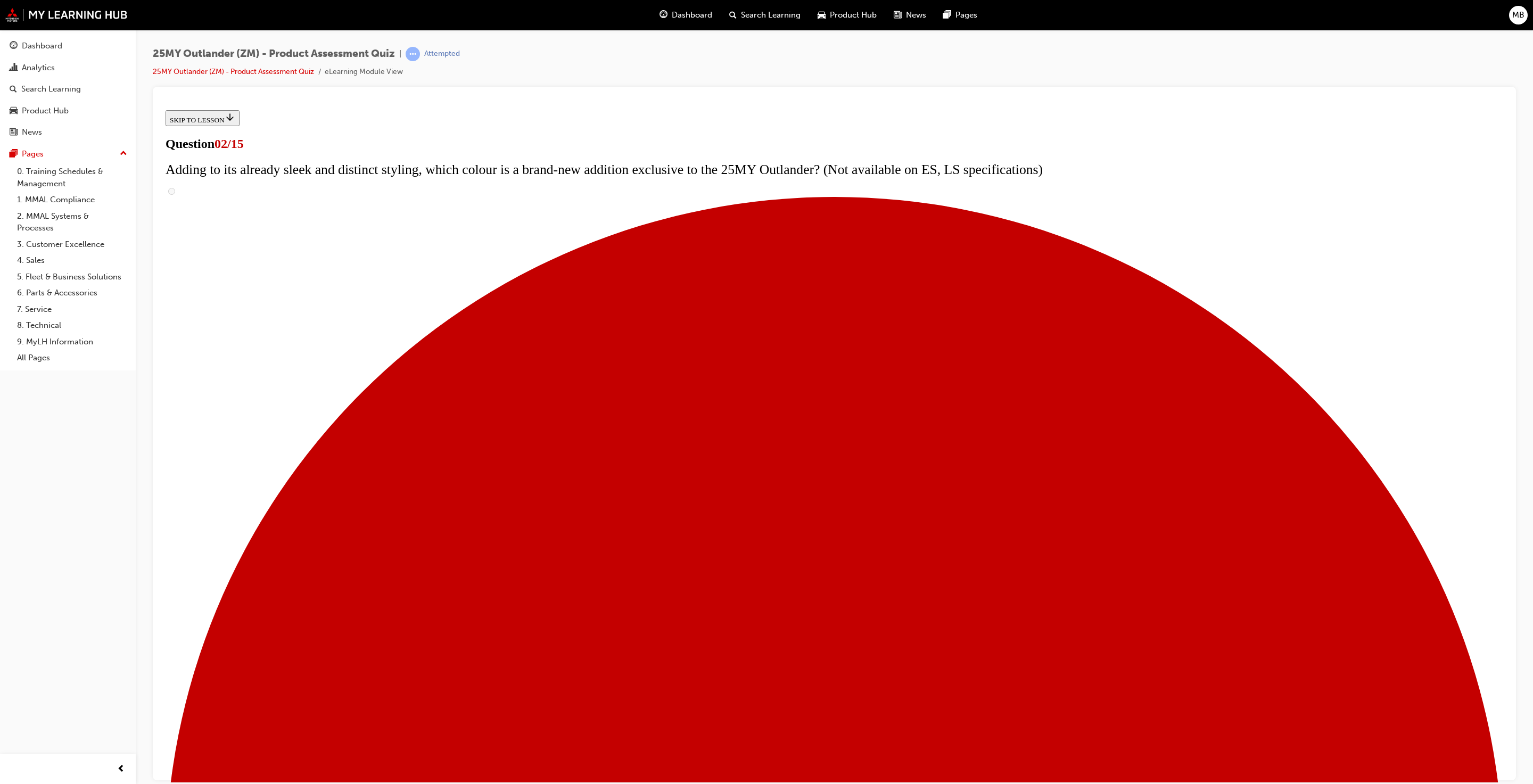
checkbox input "true"
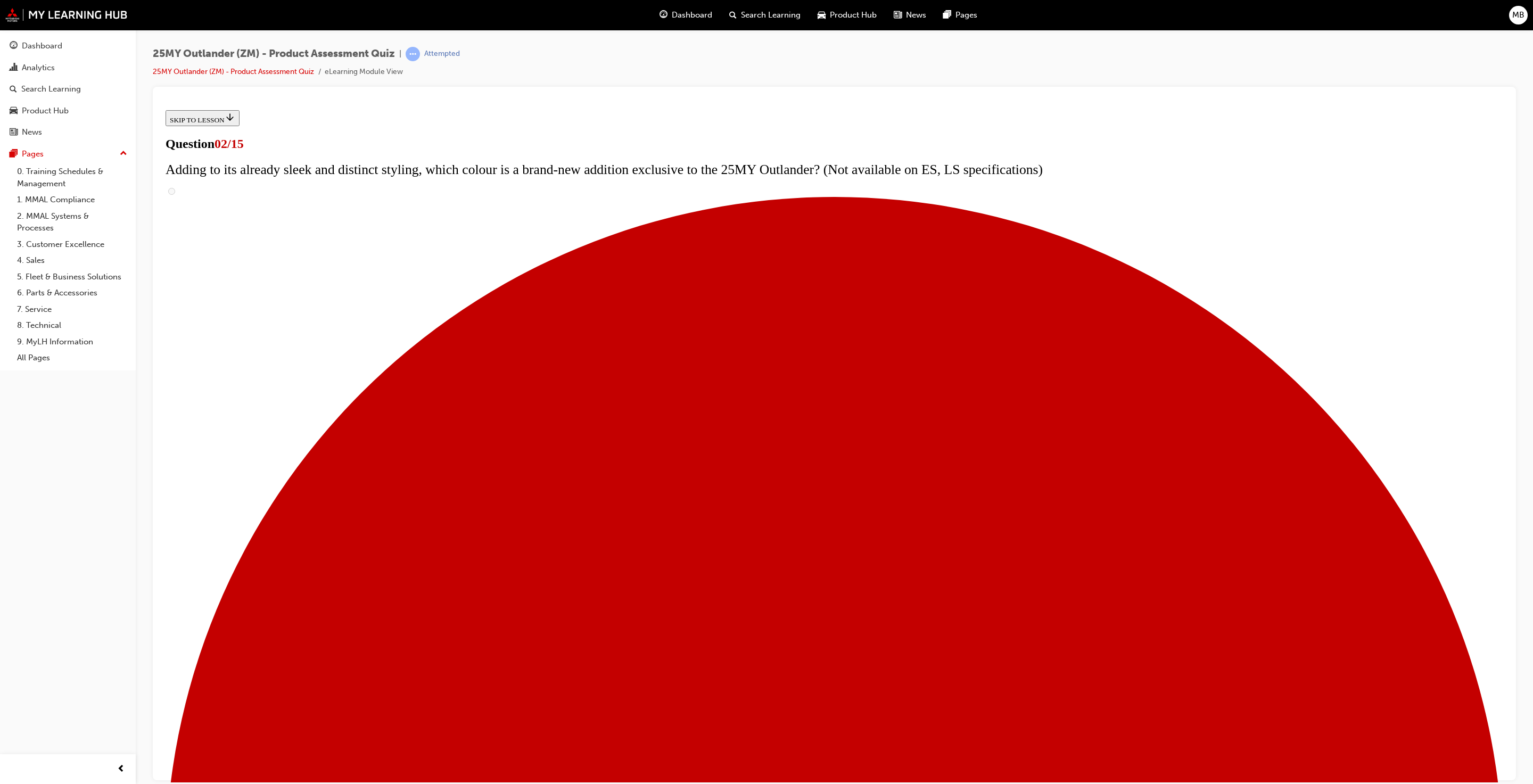
checkbox input "true"
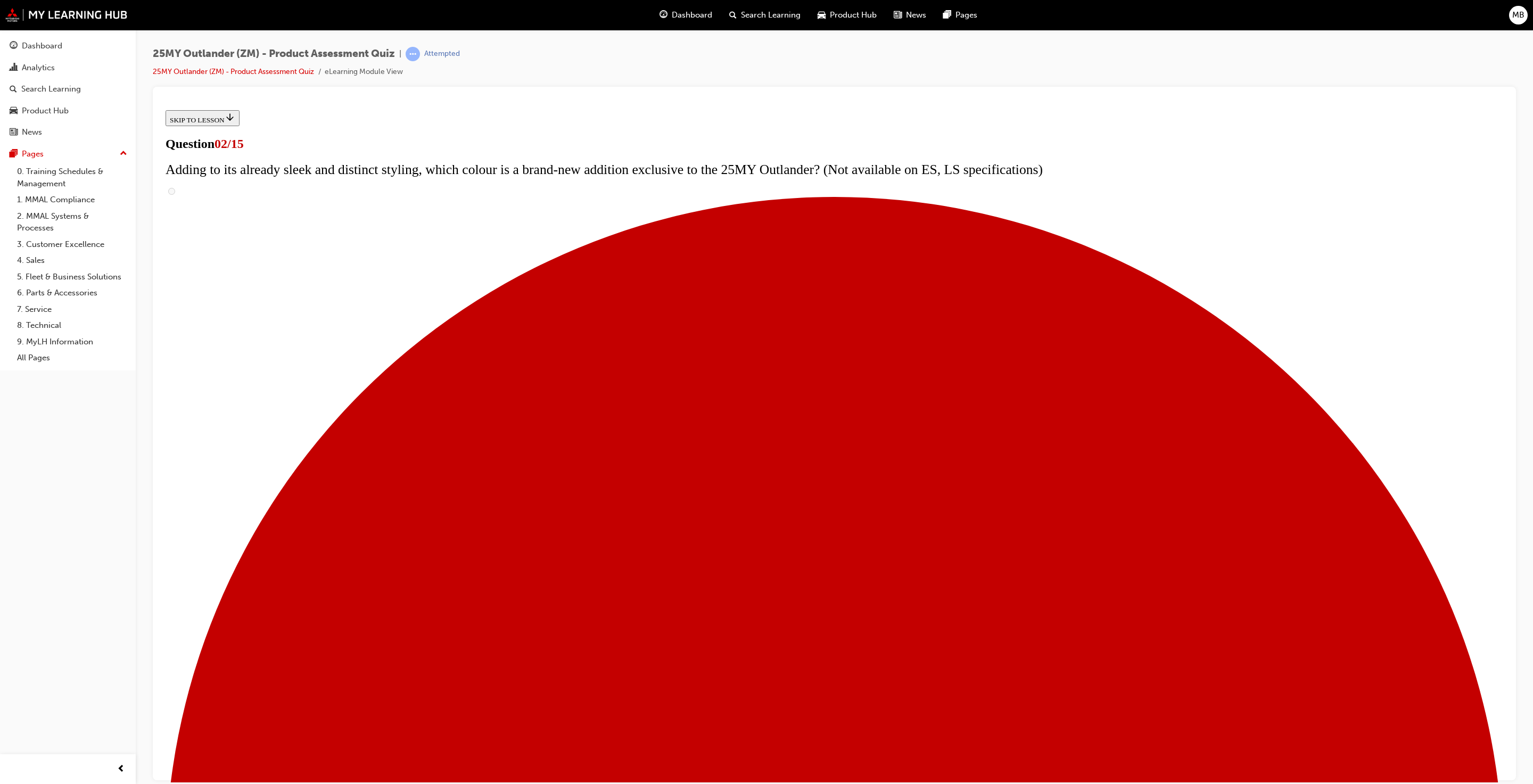
checkbox input "true"
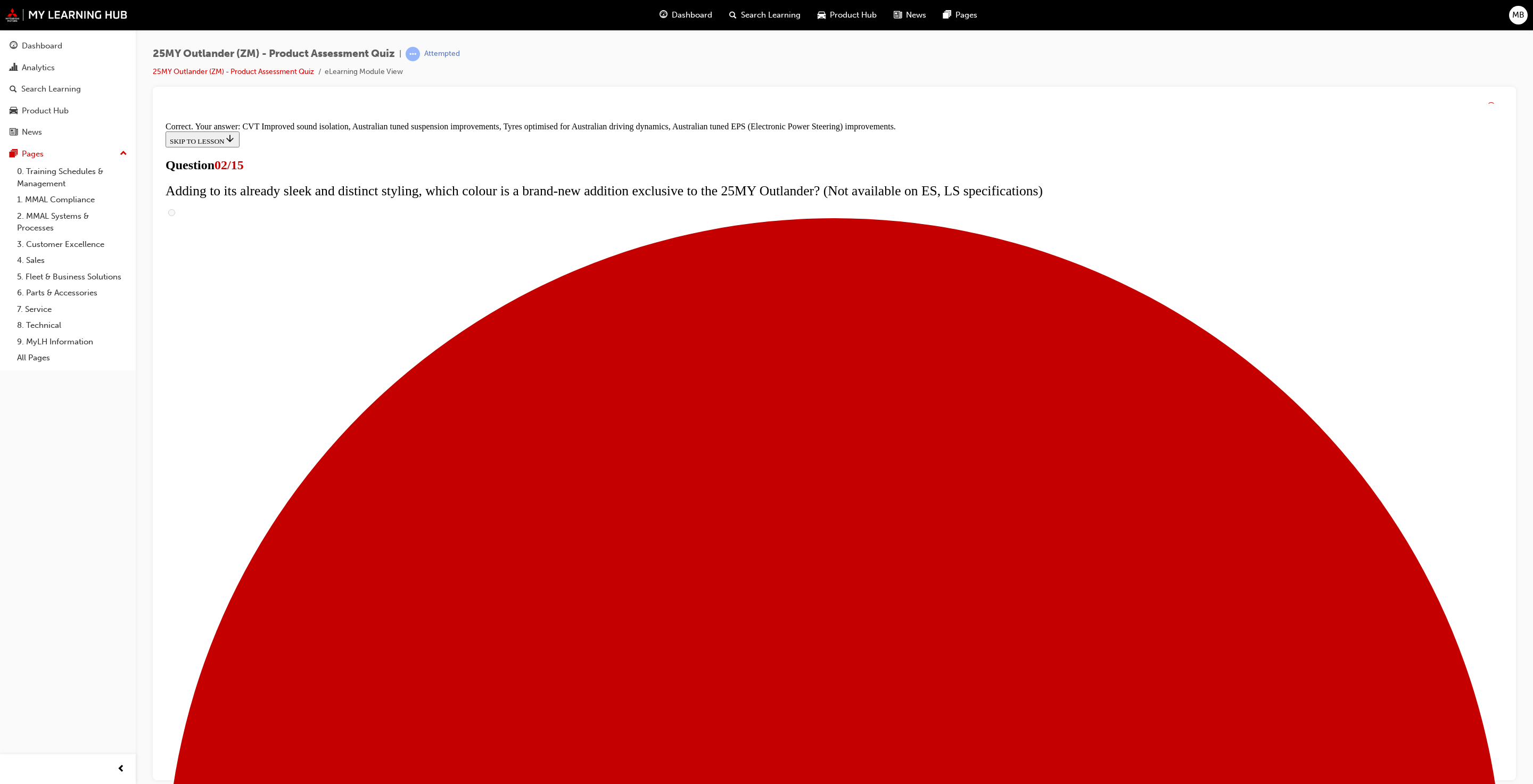
scroll to position [1, 0]
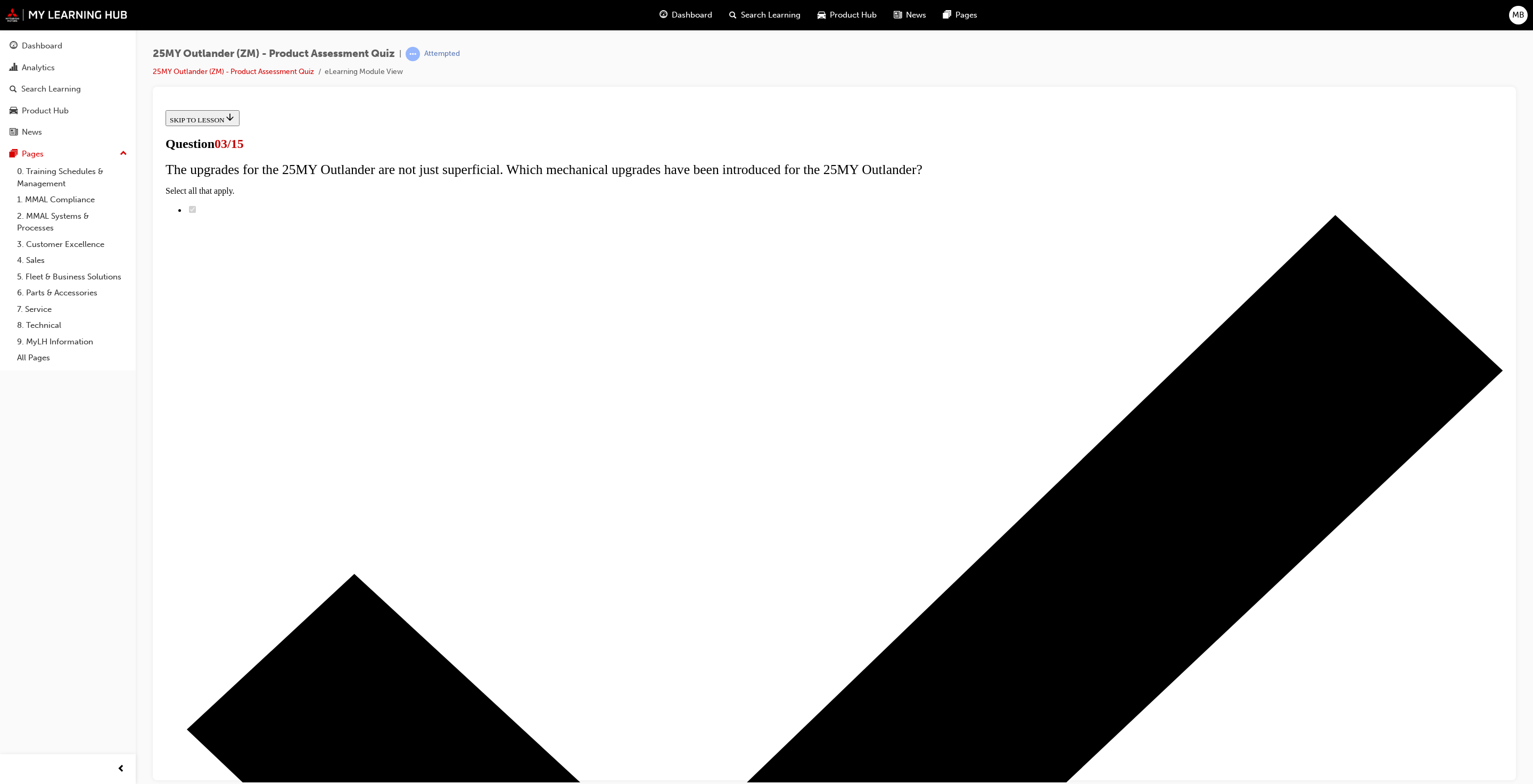
scroll to position [0, 0]
radio input "true"
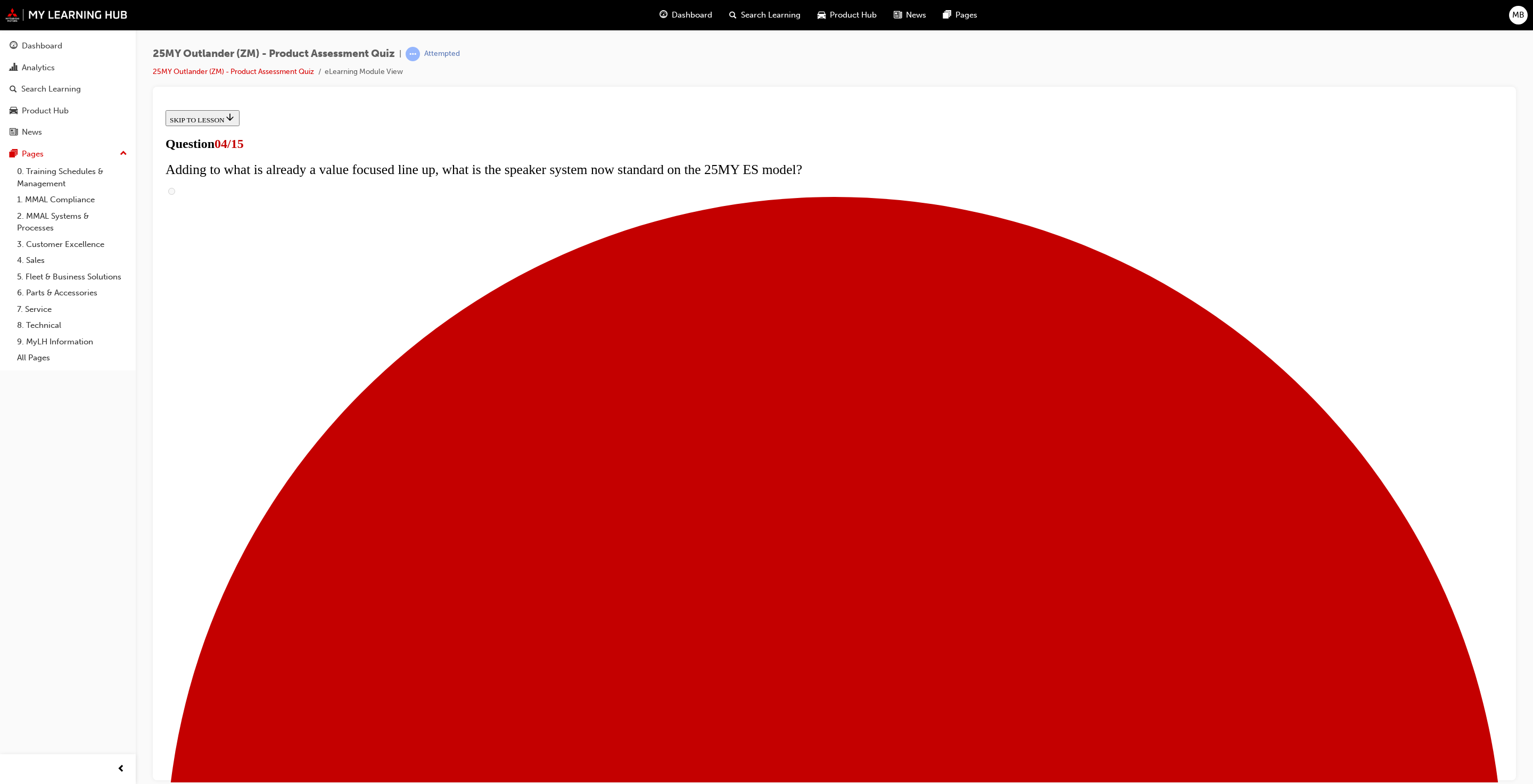
checkbox input "true"
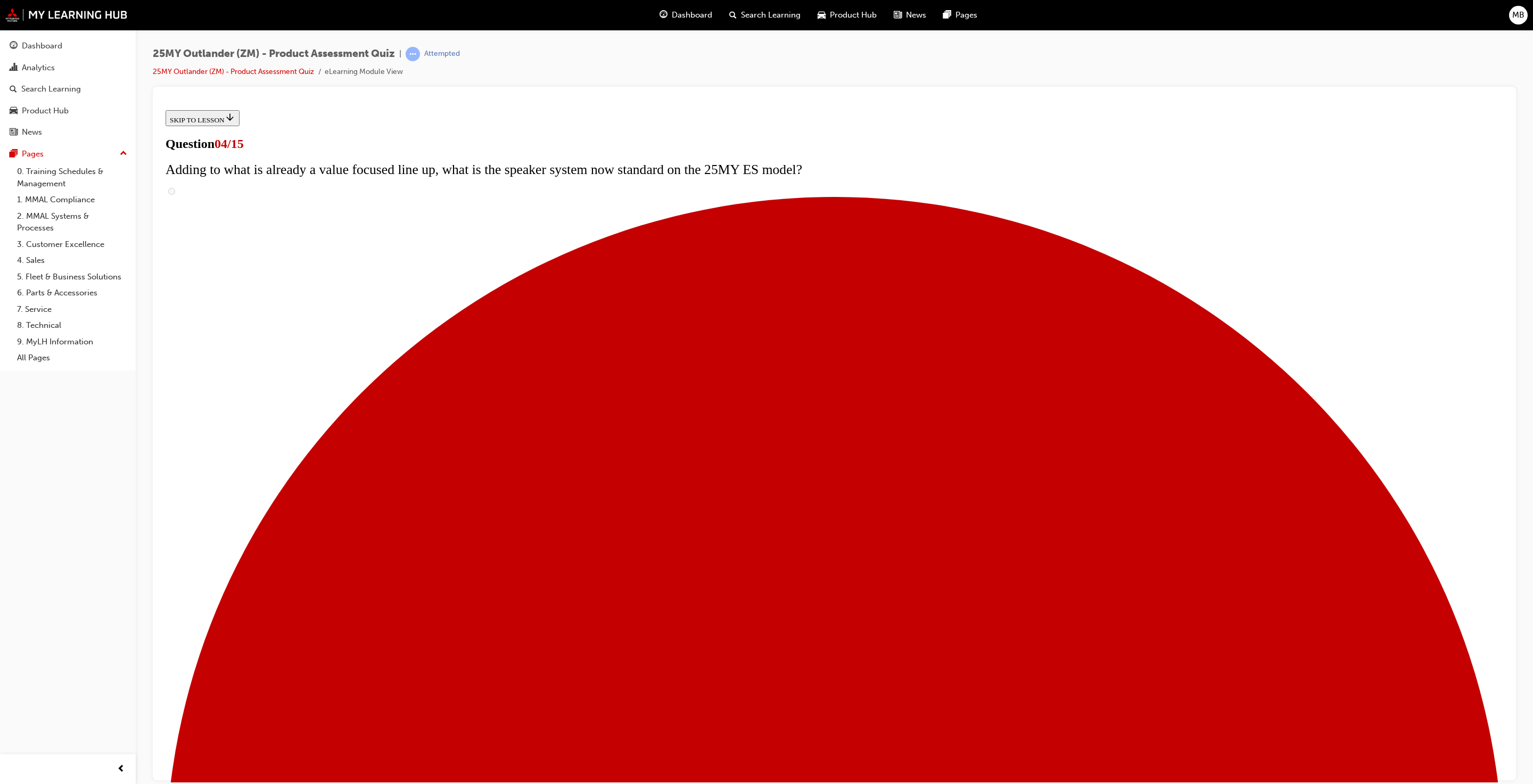
checkbox input "true"
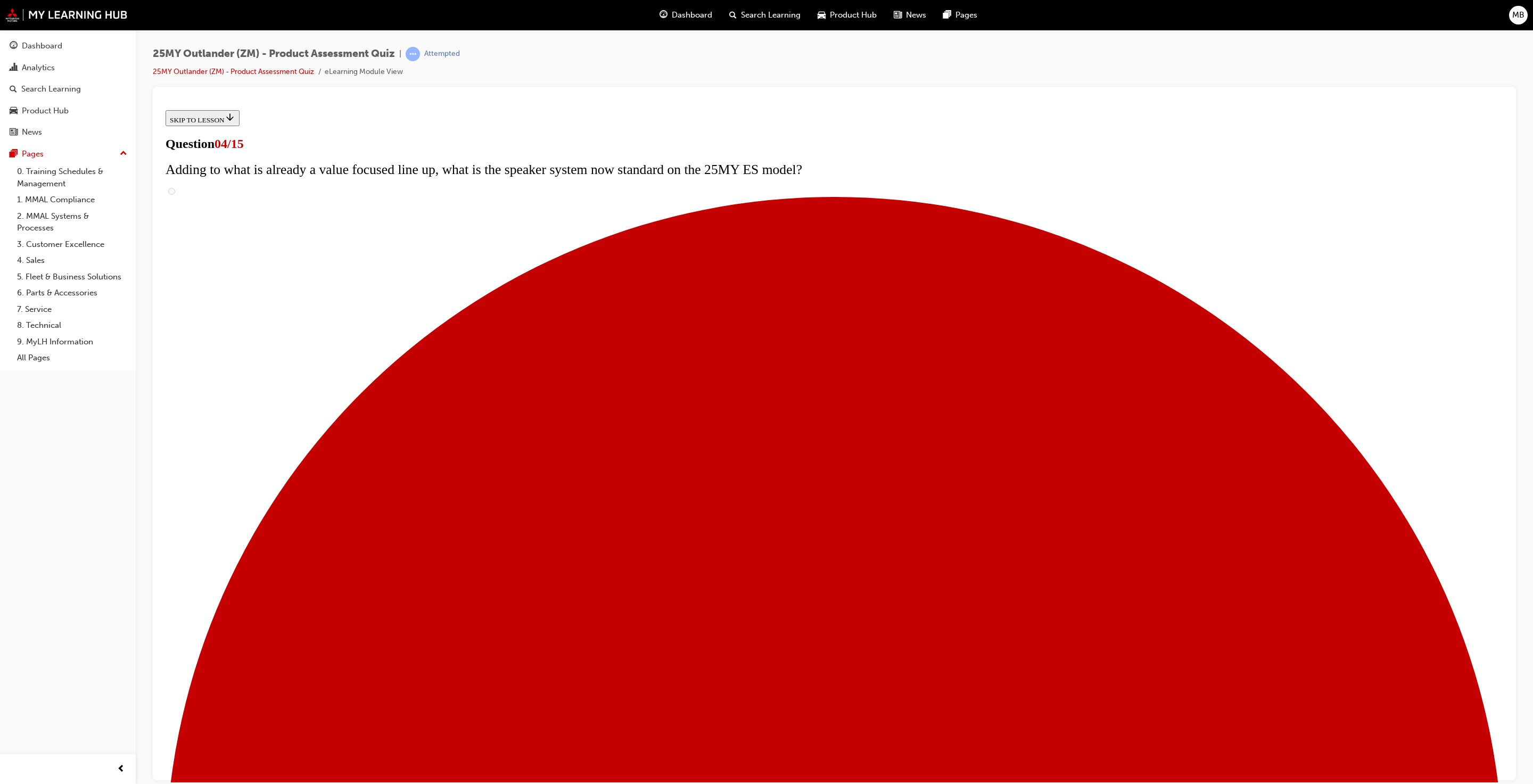
checkbox input "true"
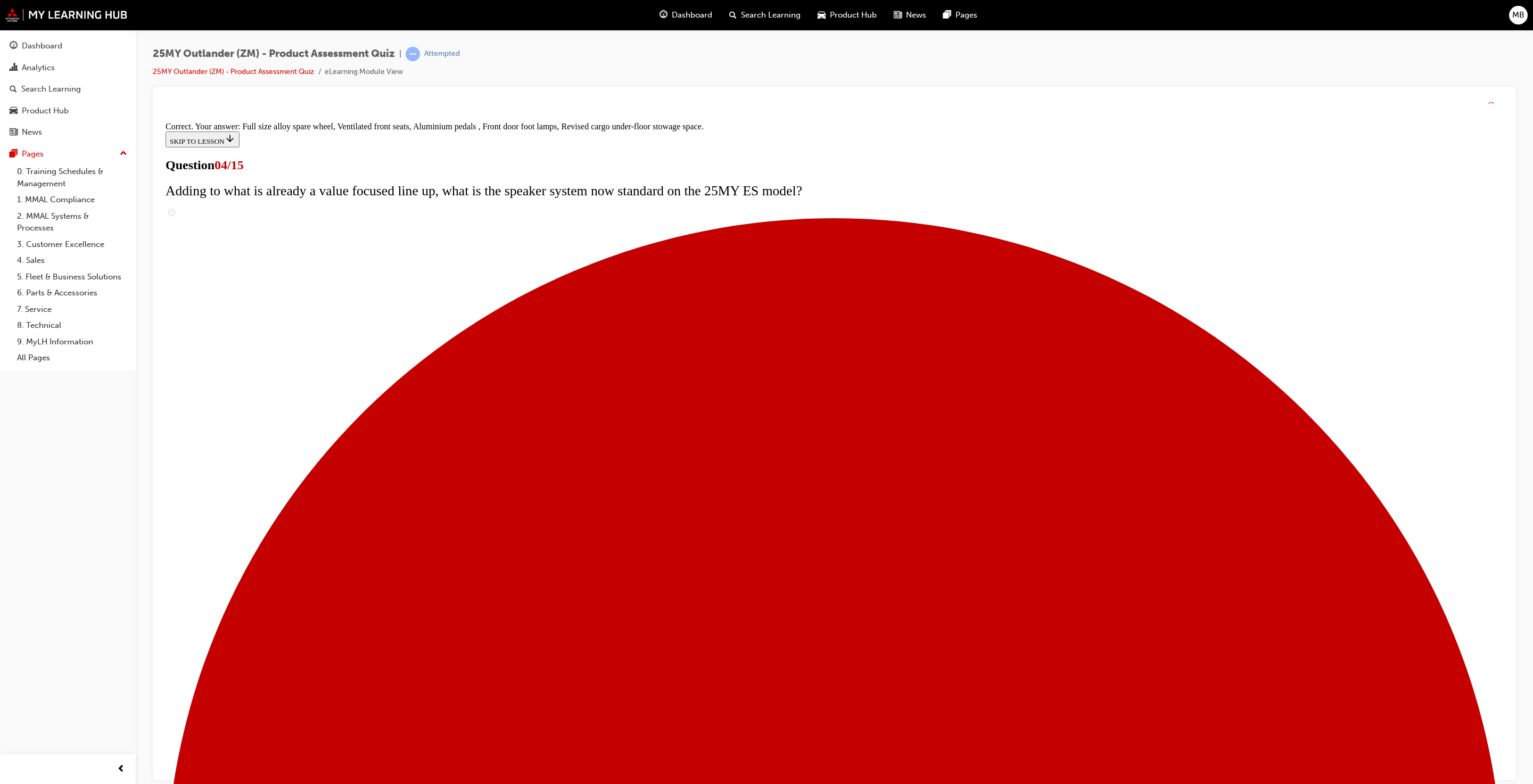
scroll to position [43, 0]
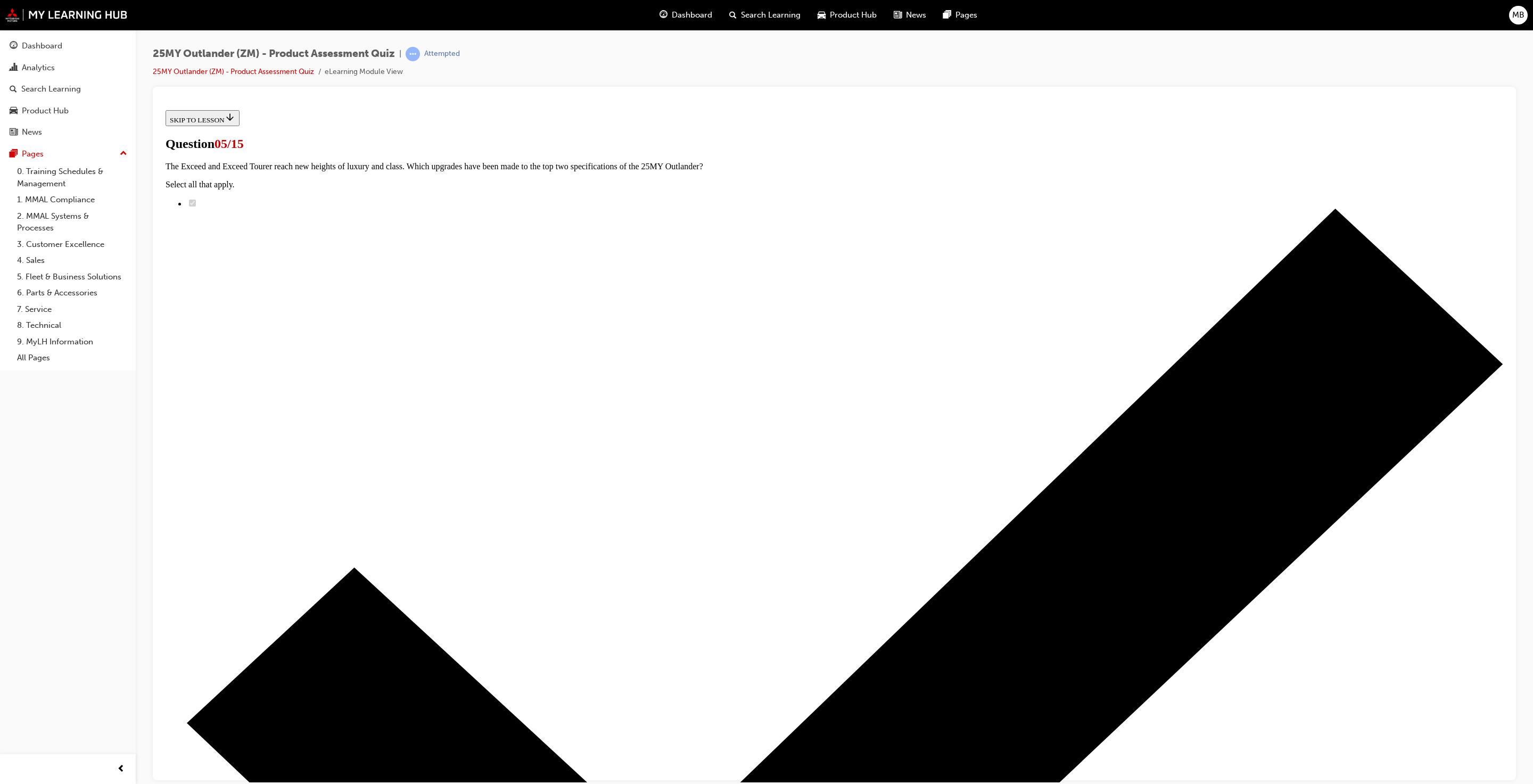
radio input "true"
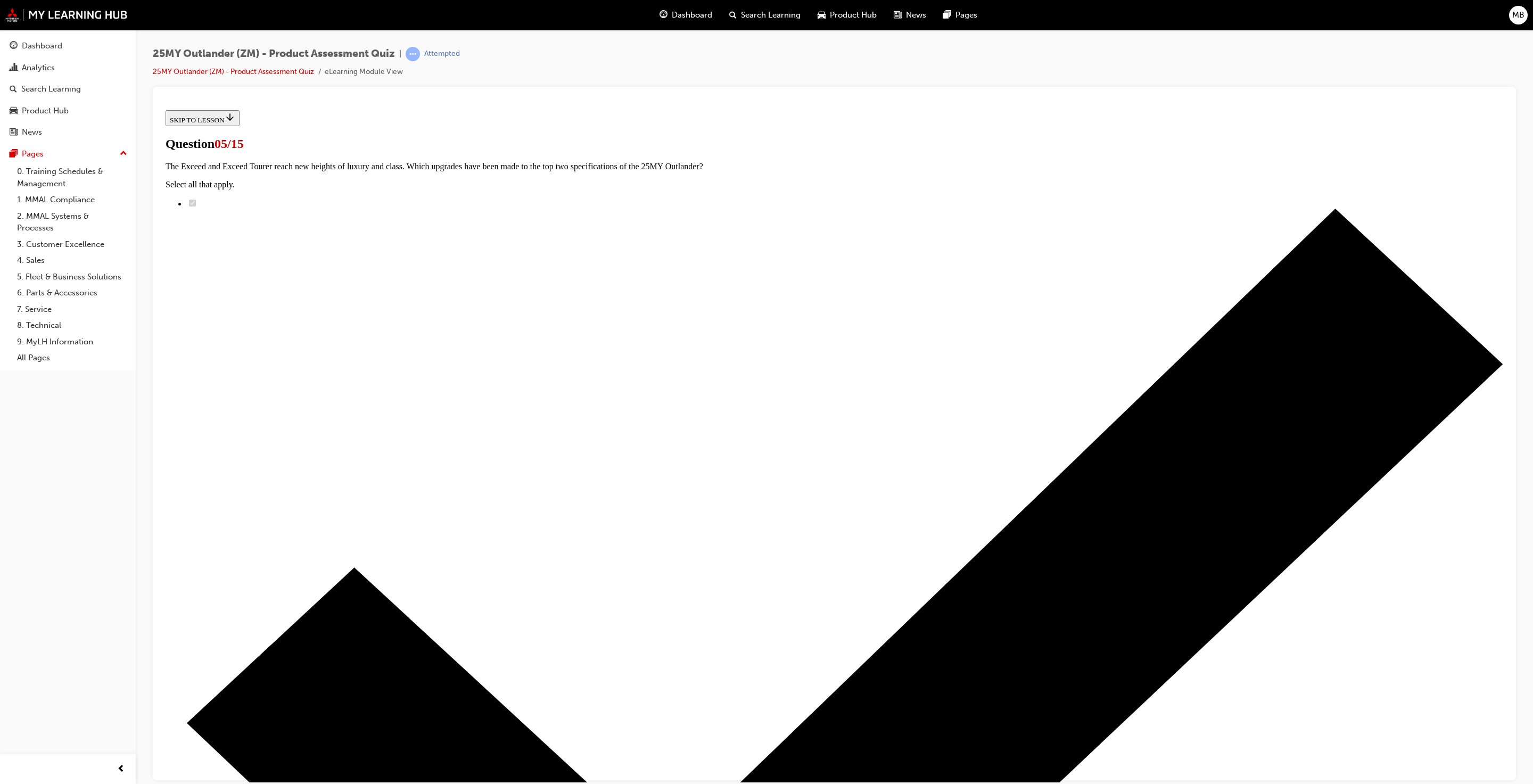
radio input "true"
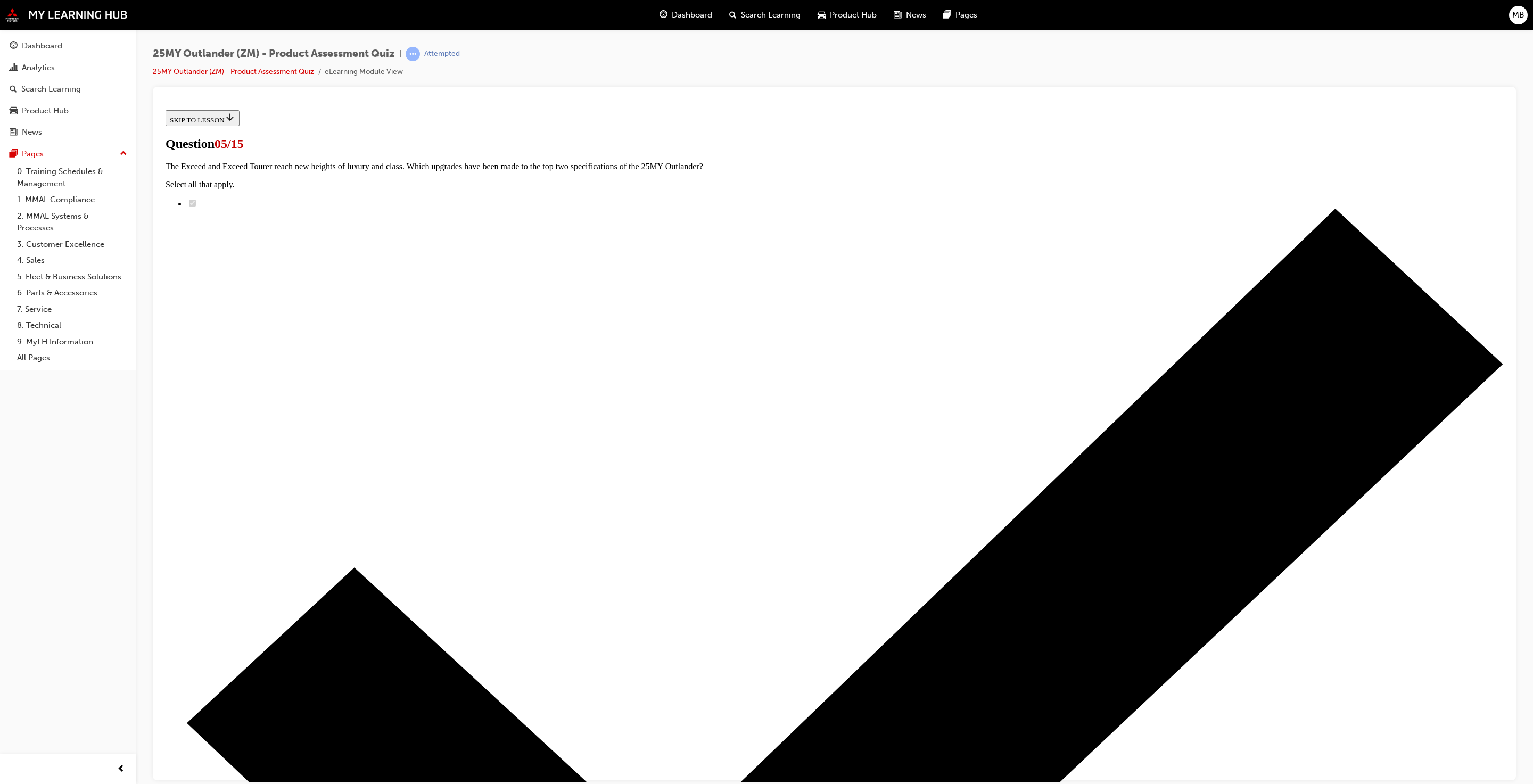
radio input "true"
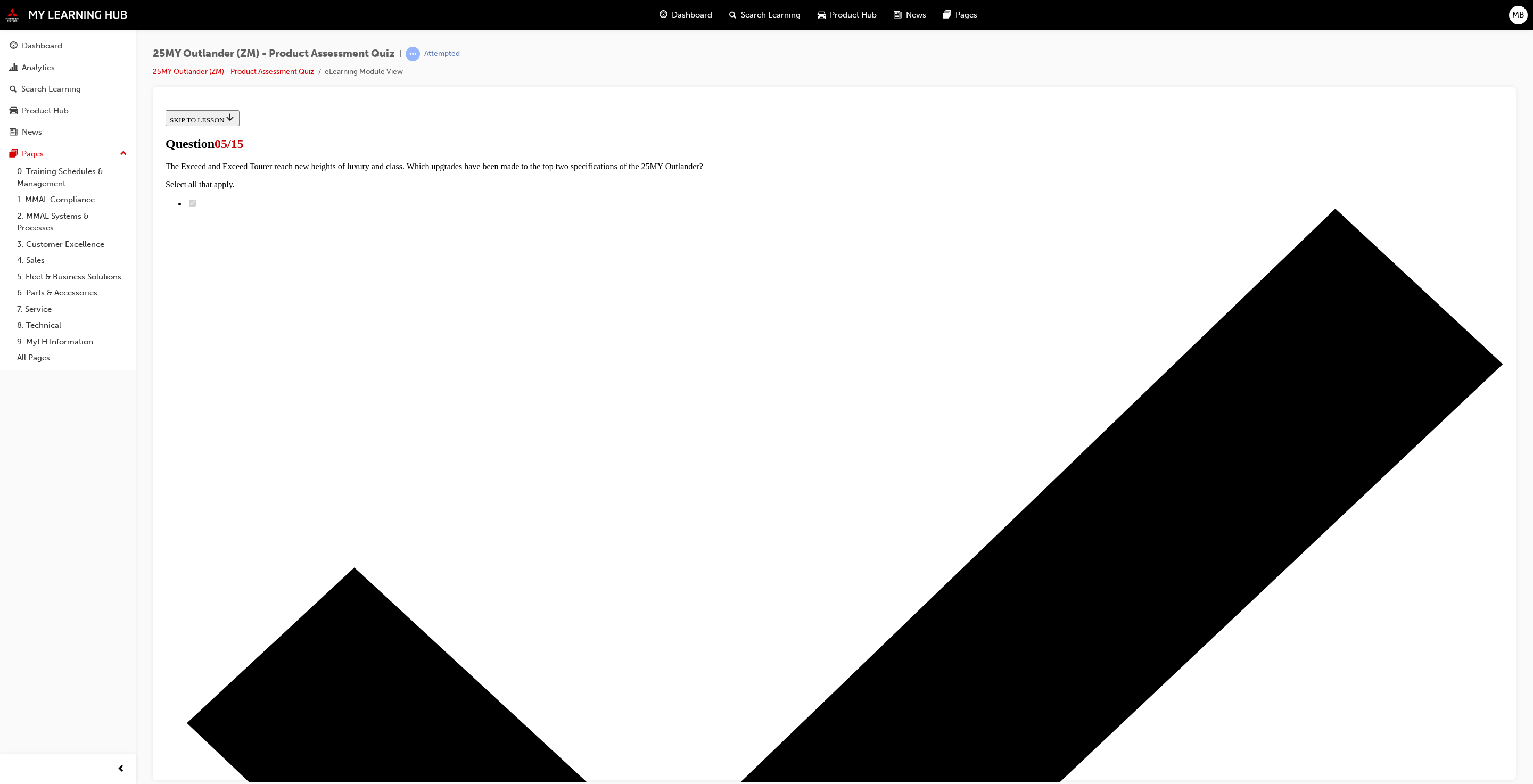
radio input "true"
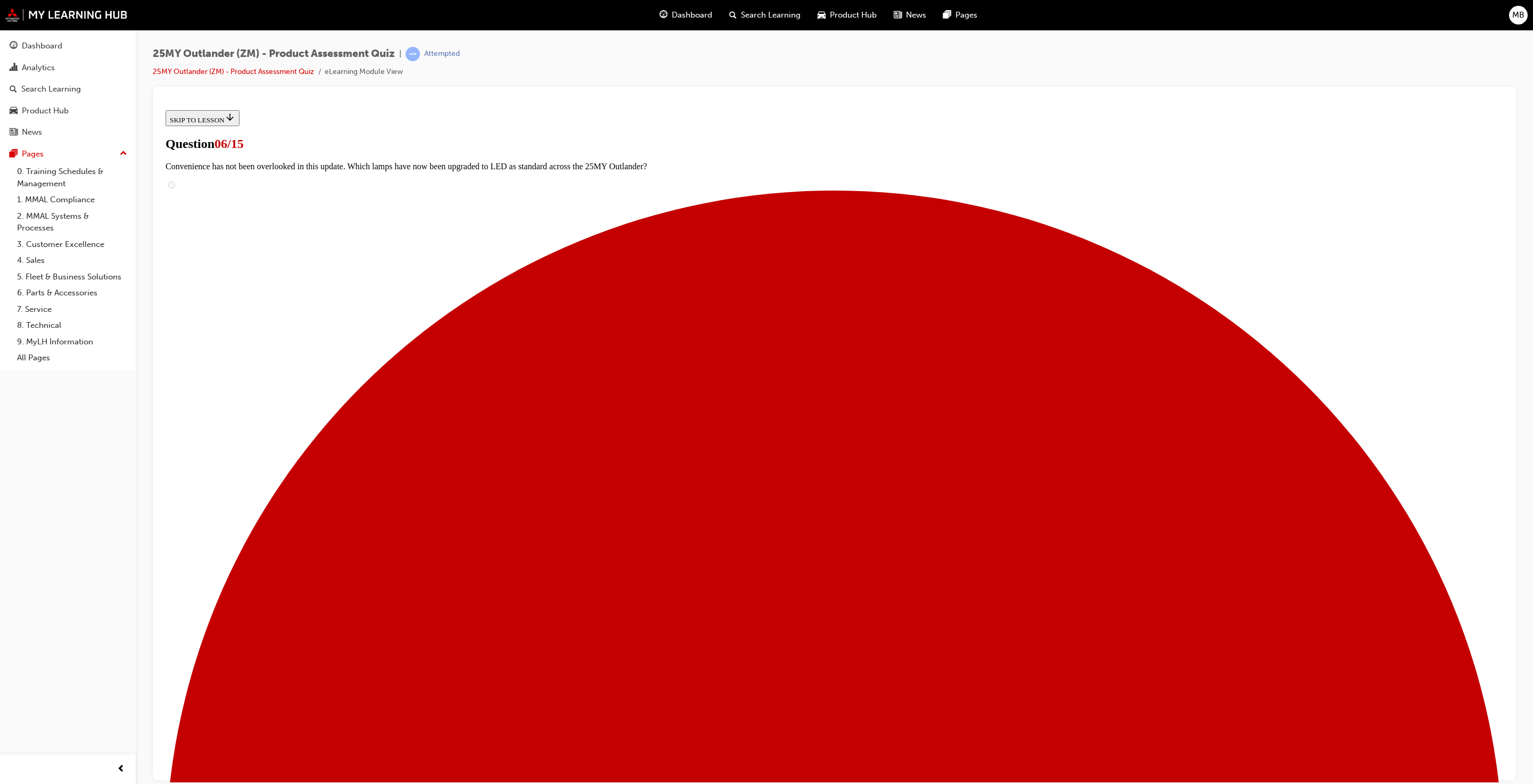
radio input "true"
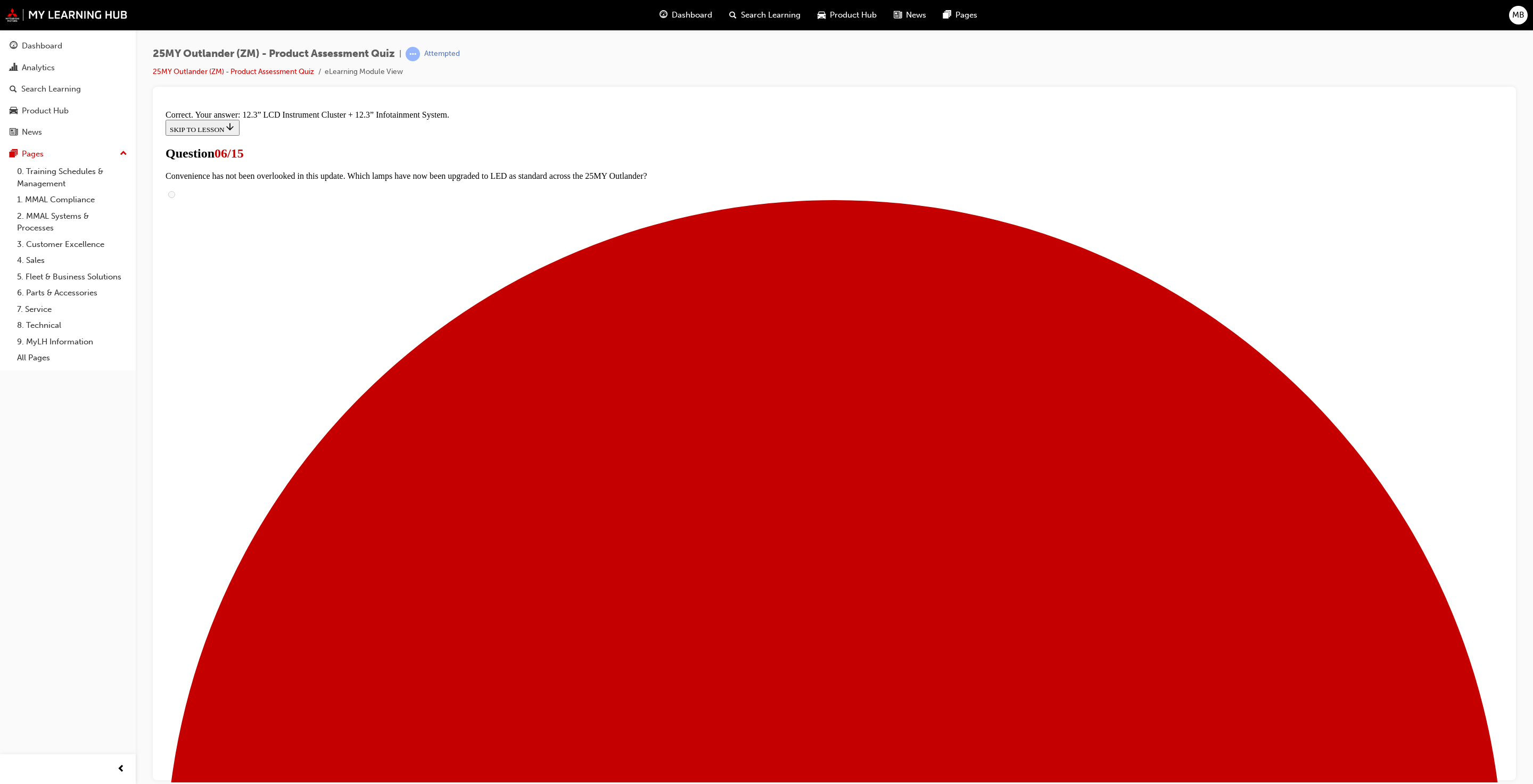
scroll to position [65, 0]
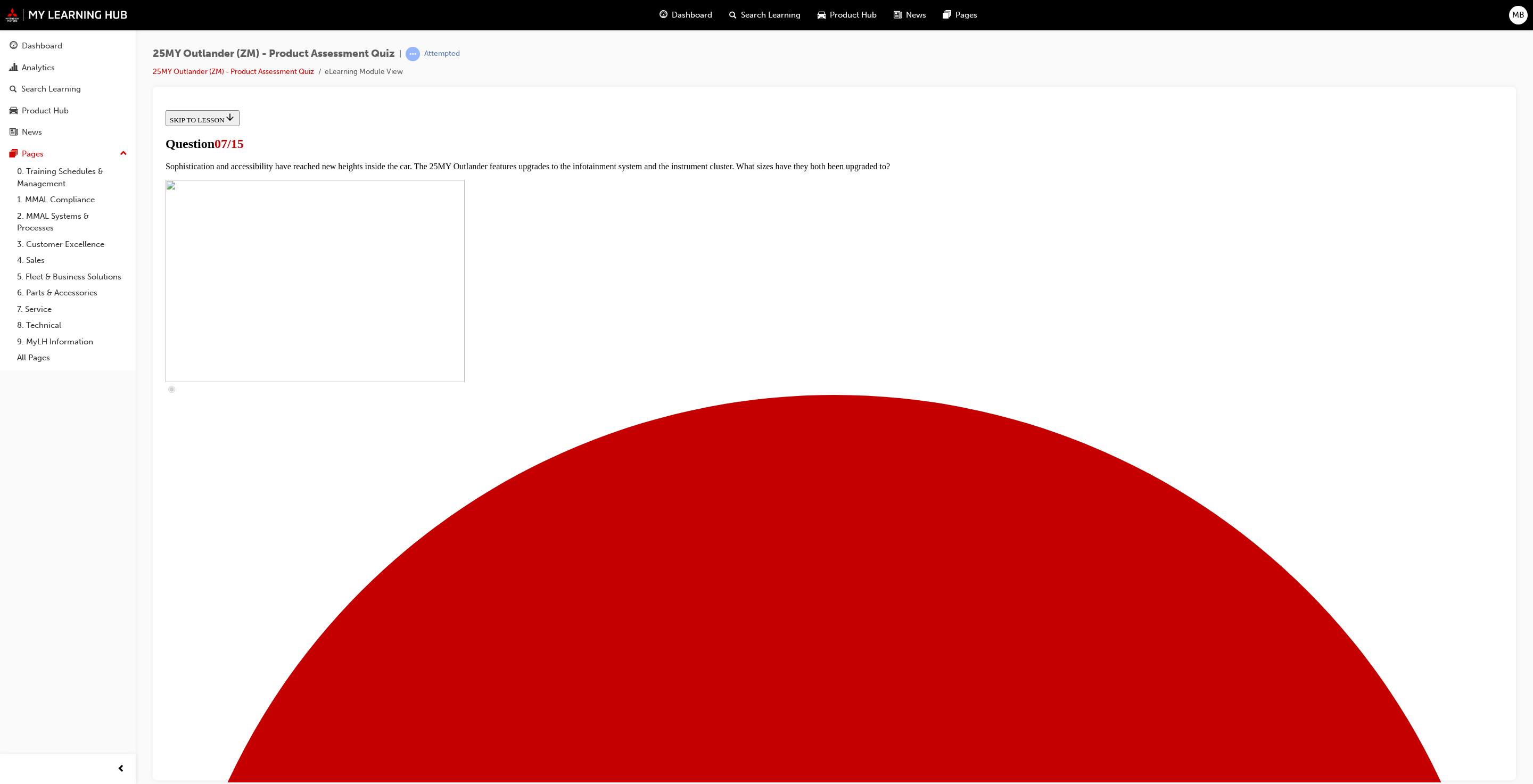
scroll to position [53, 0]
checkbox input "true"
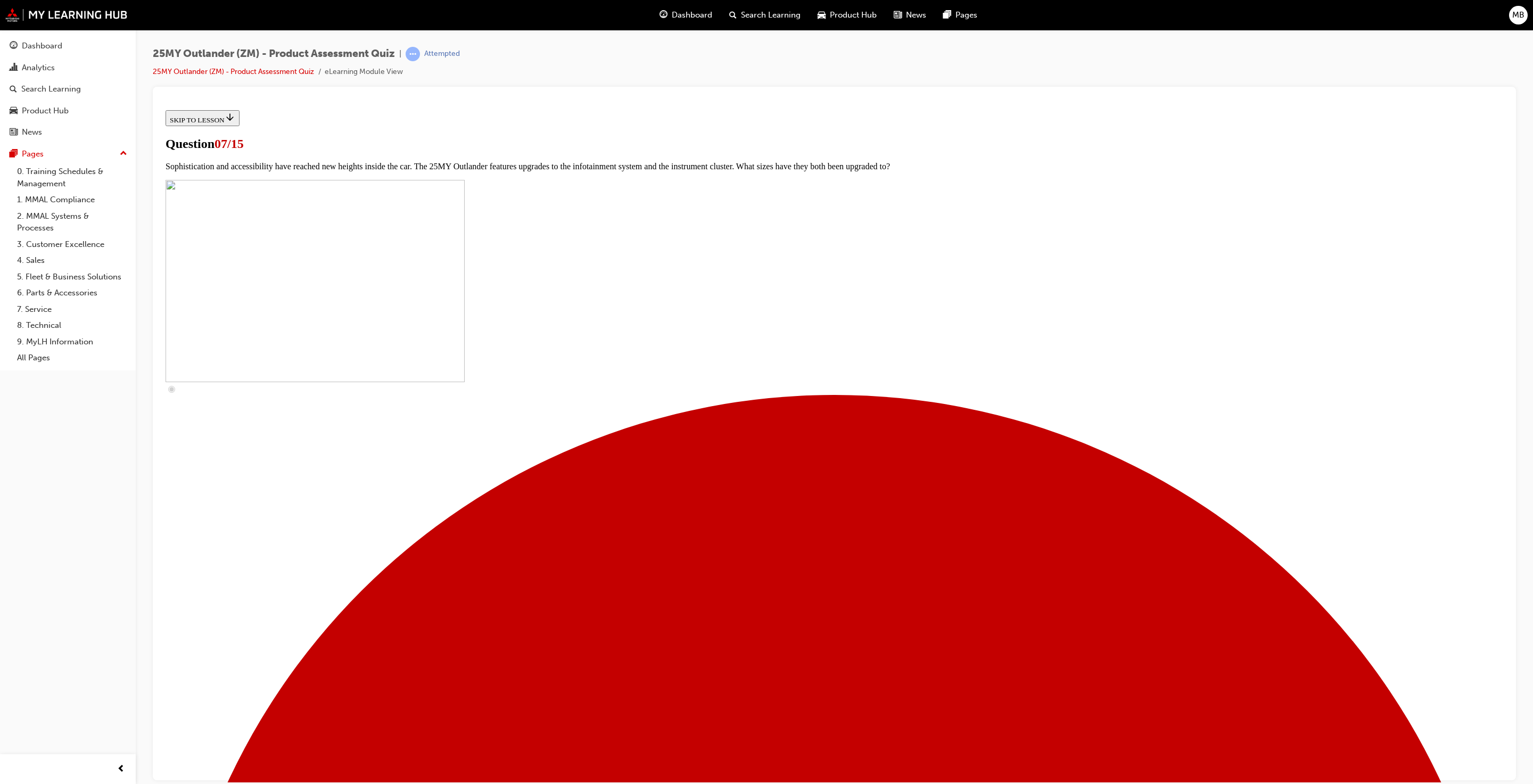
checkbox input "true"
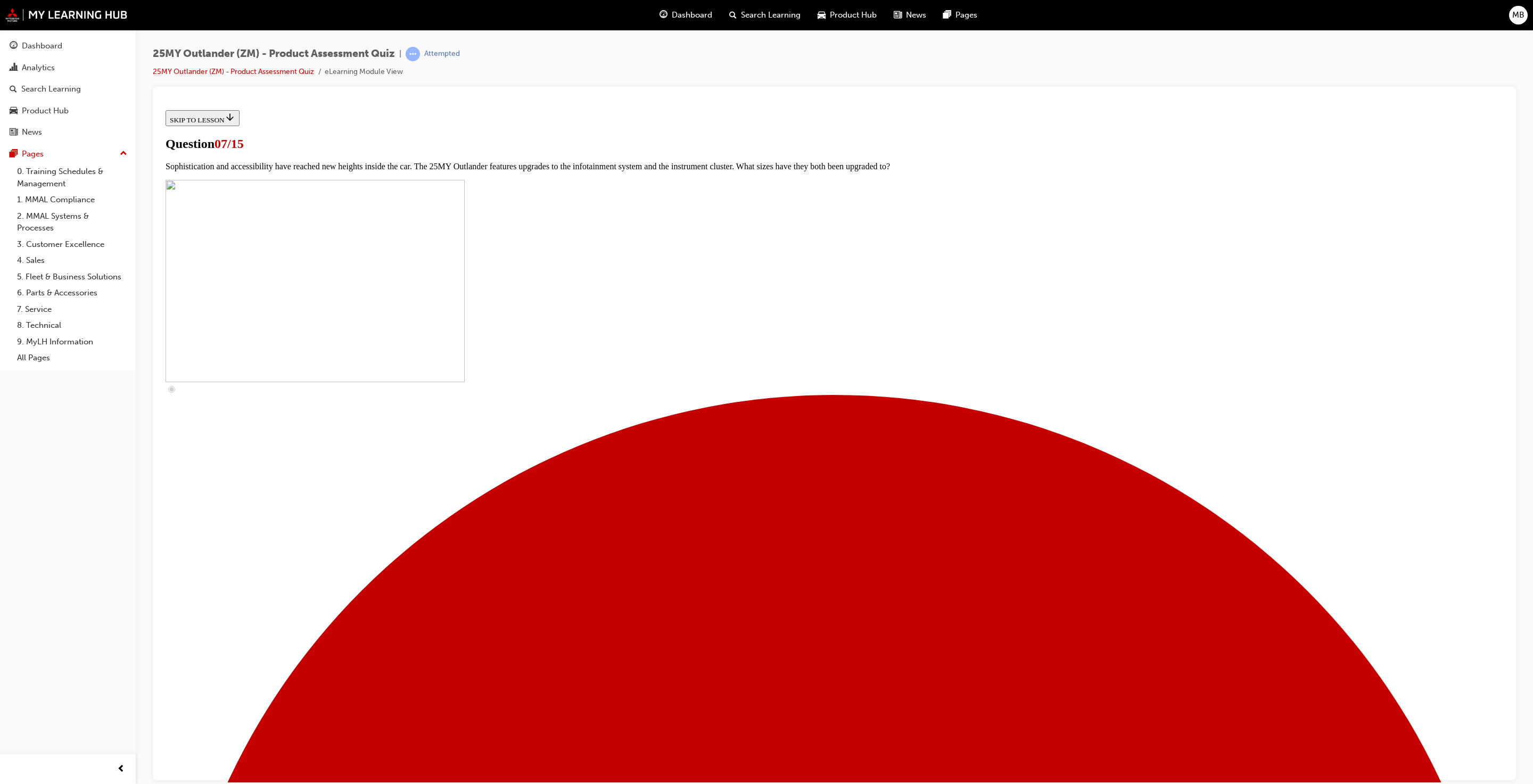
checkbox input "true"
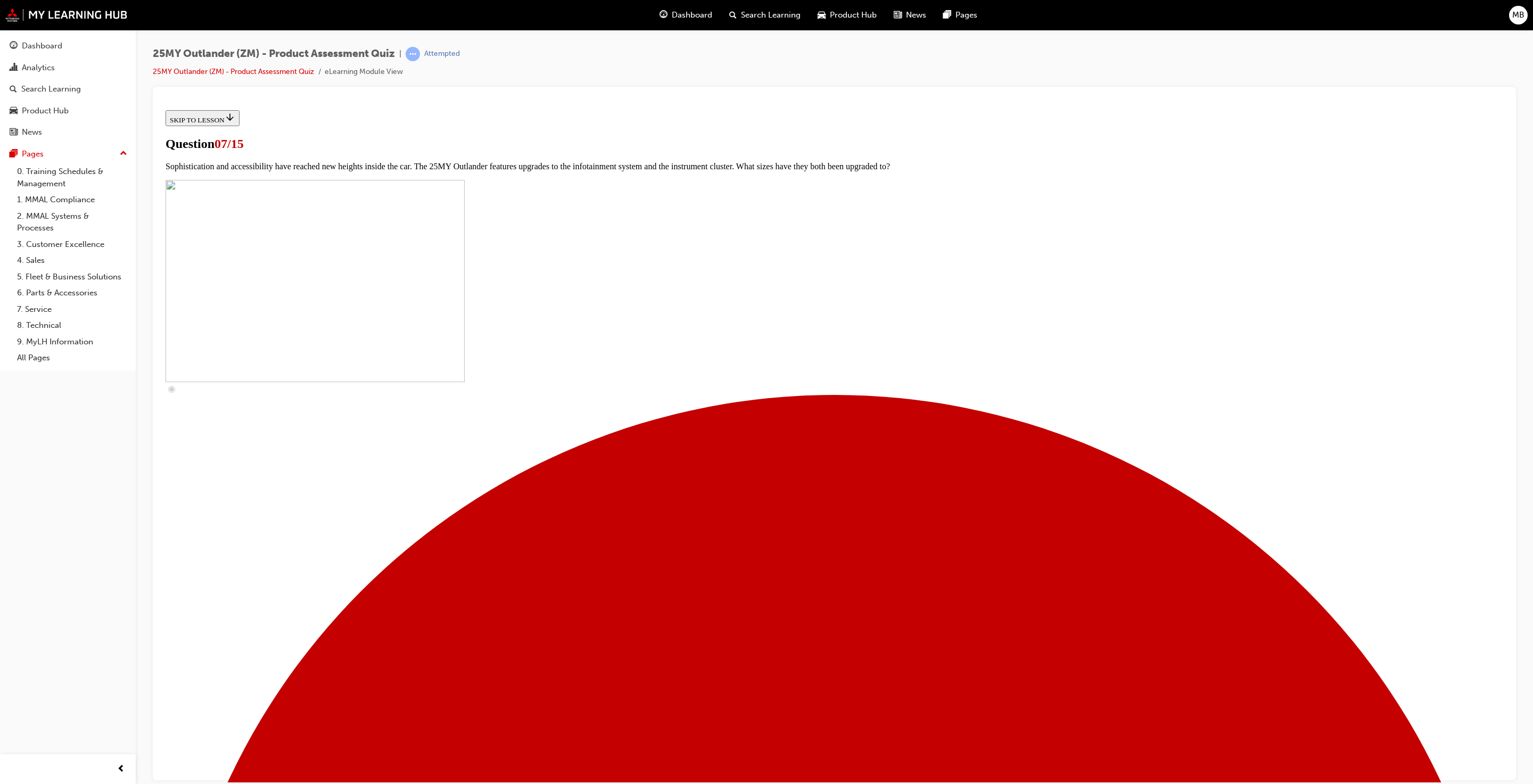
checkbox input "true"
checkbox input "false"
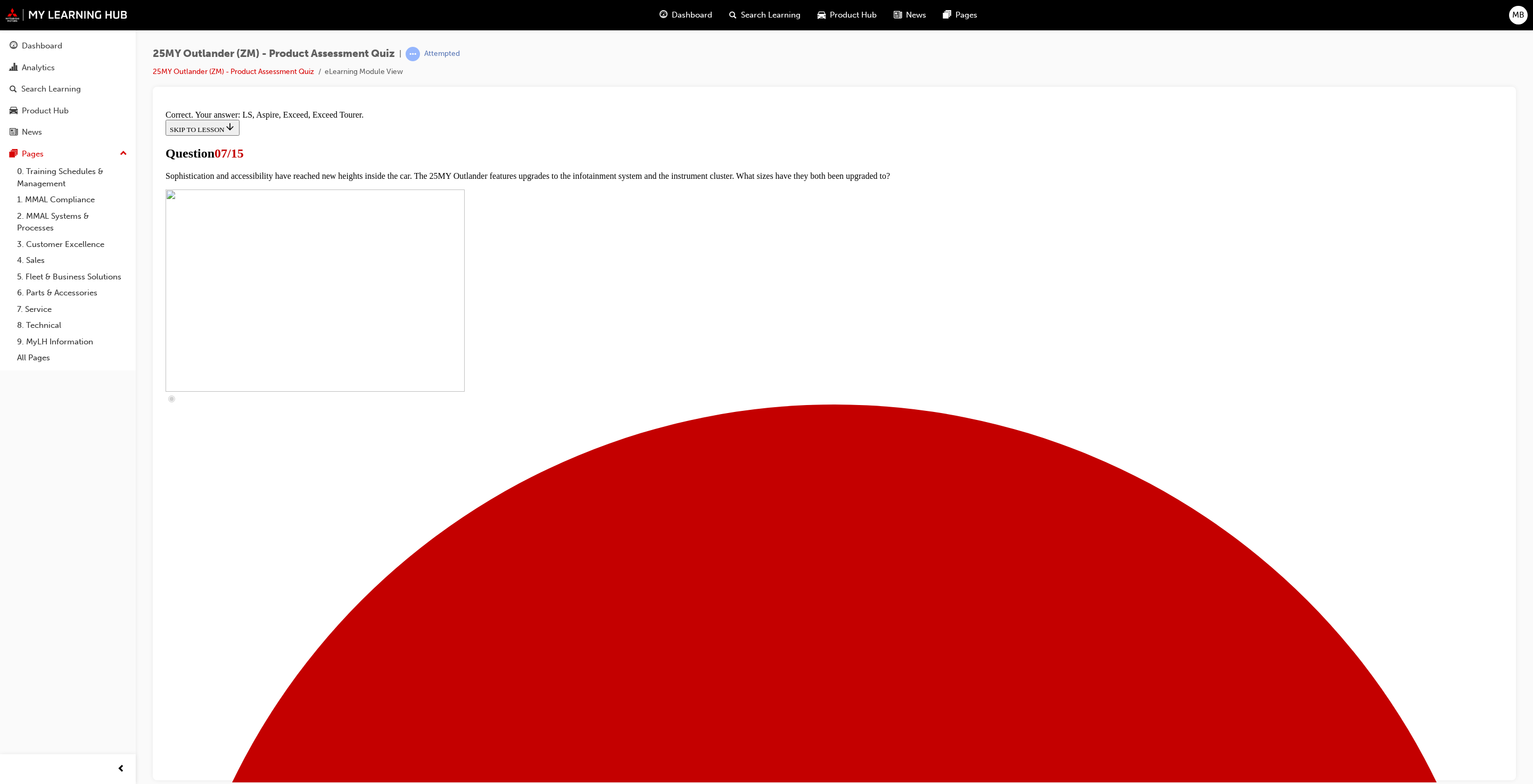
scroll to position [186, 0]
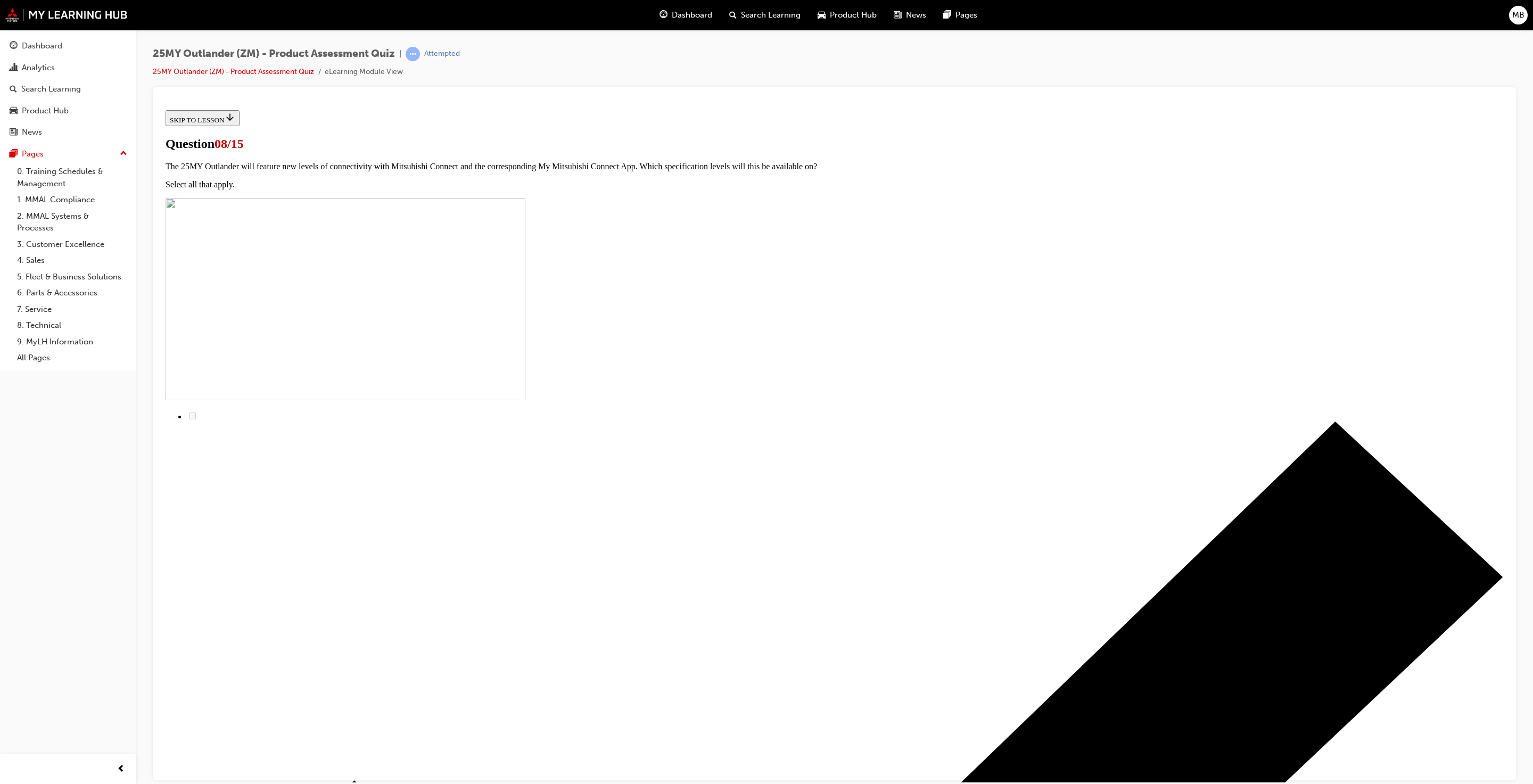
scroll to position [0, 0]
radio input "true"
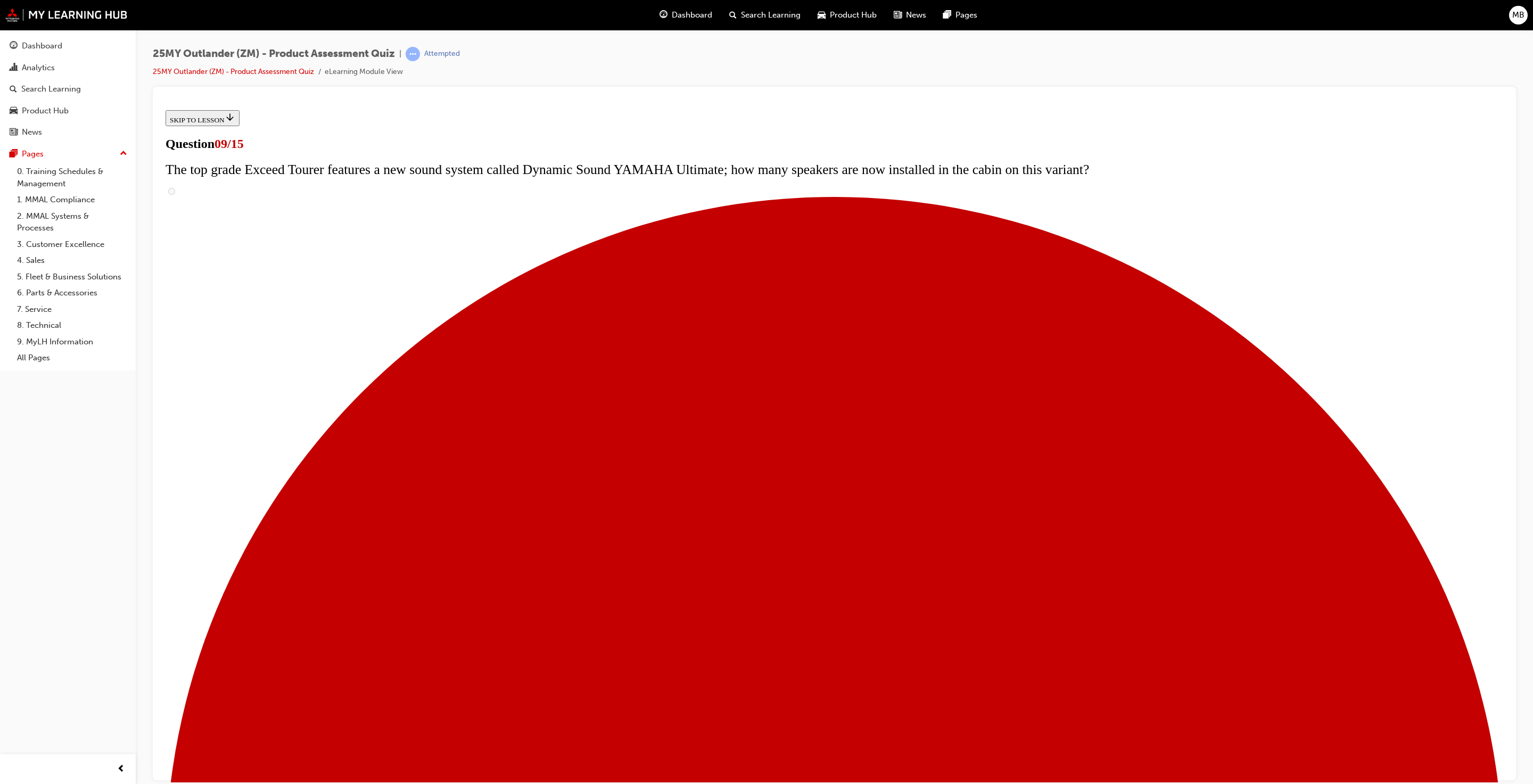
scroll to position [80, 0]
radio input "true"
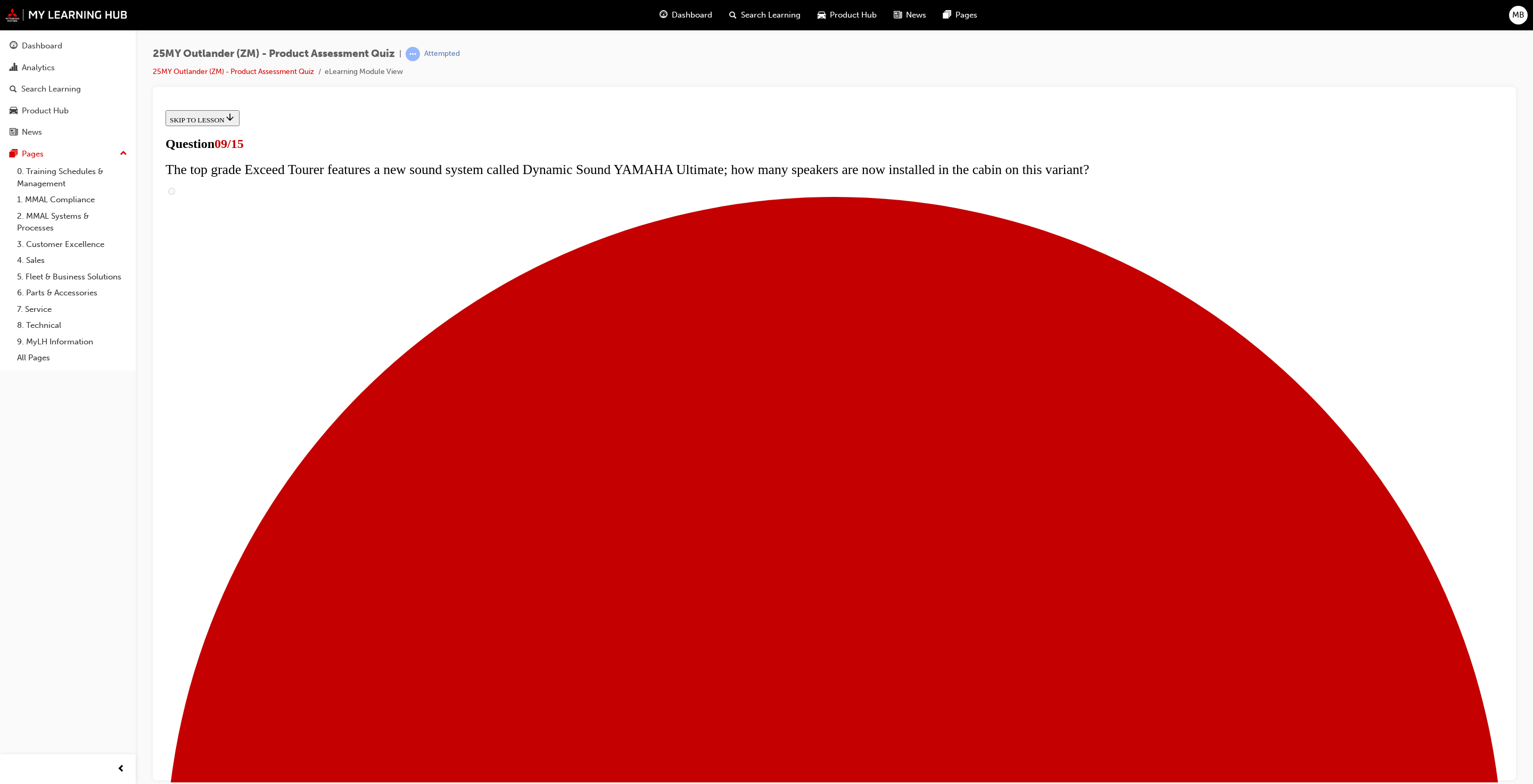
radio input "true"
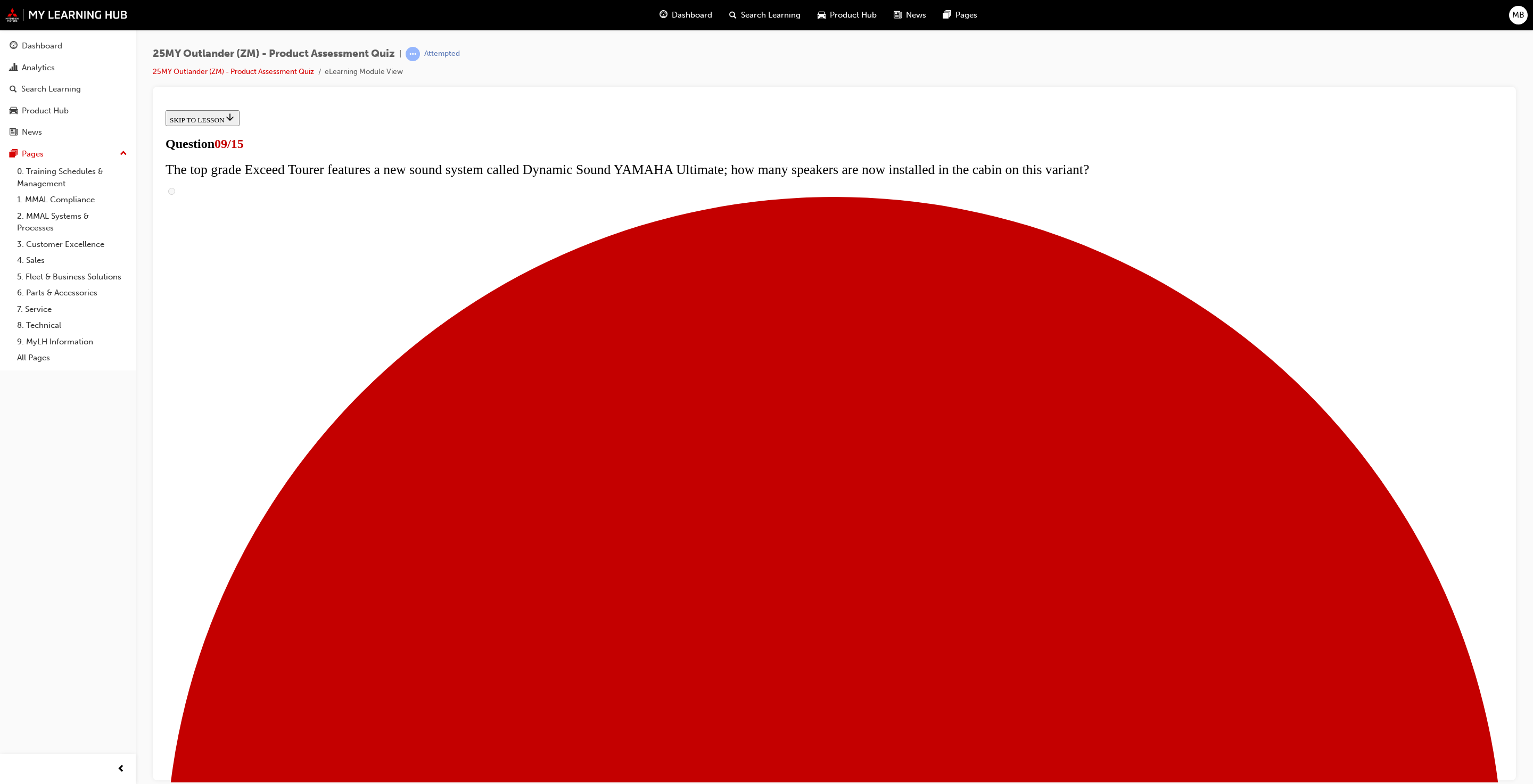
radio input "true"
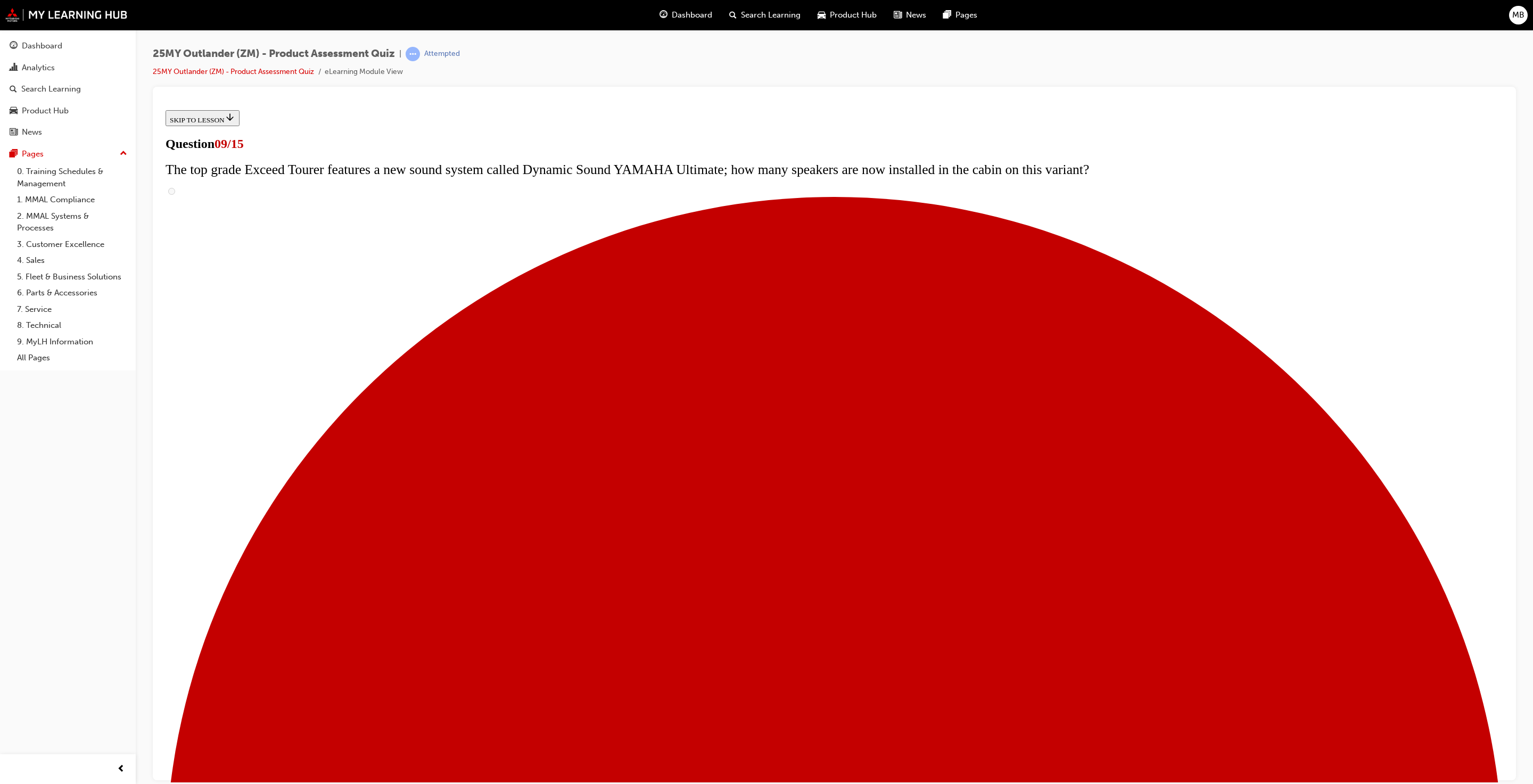
radio input "true"
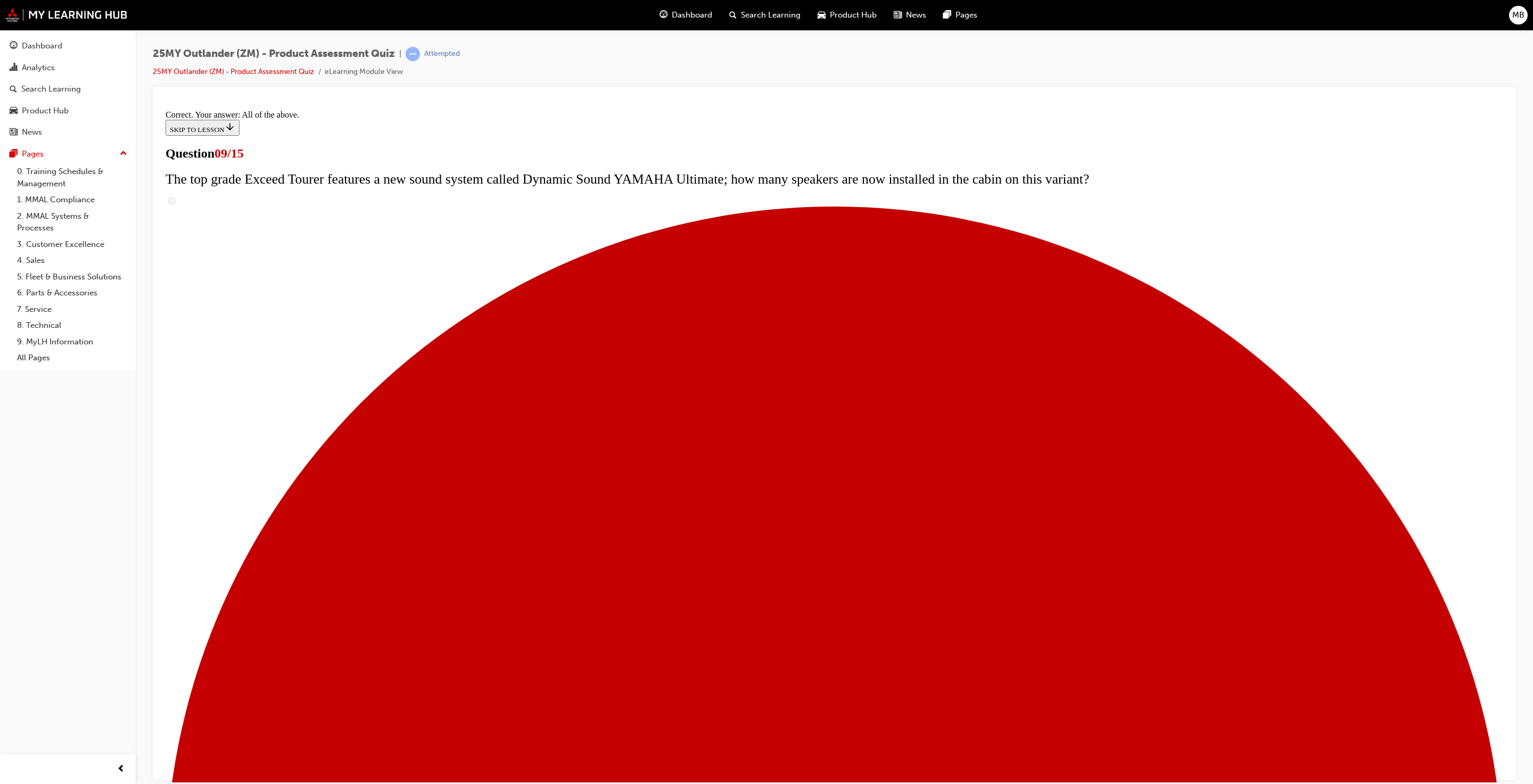
scroll to position [259, 0]
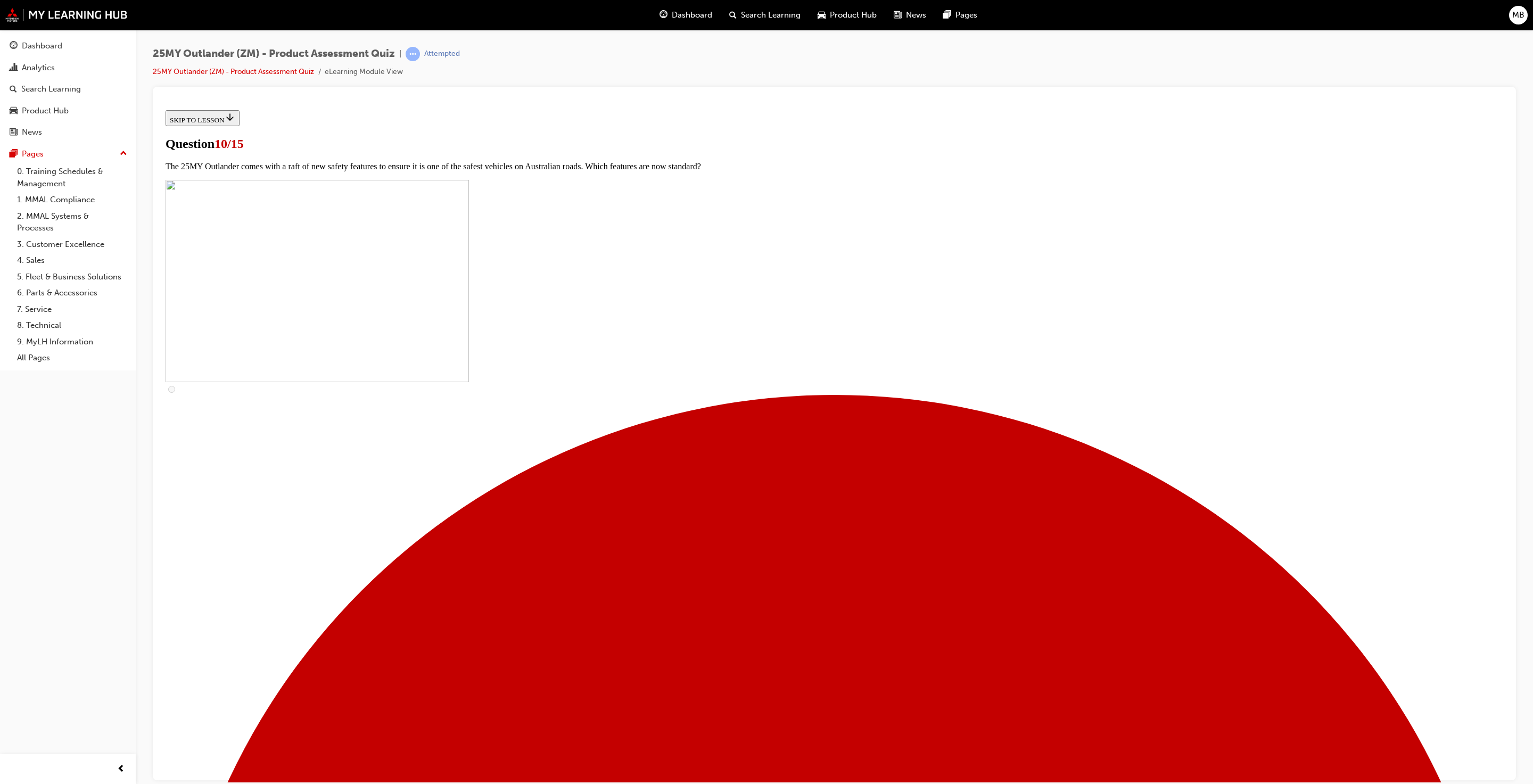
scroll to position [0, 0]
checkbox input "true"
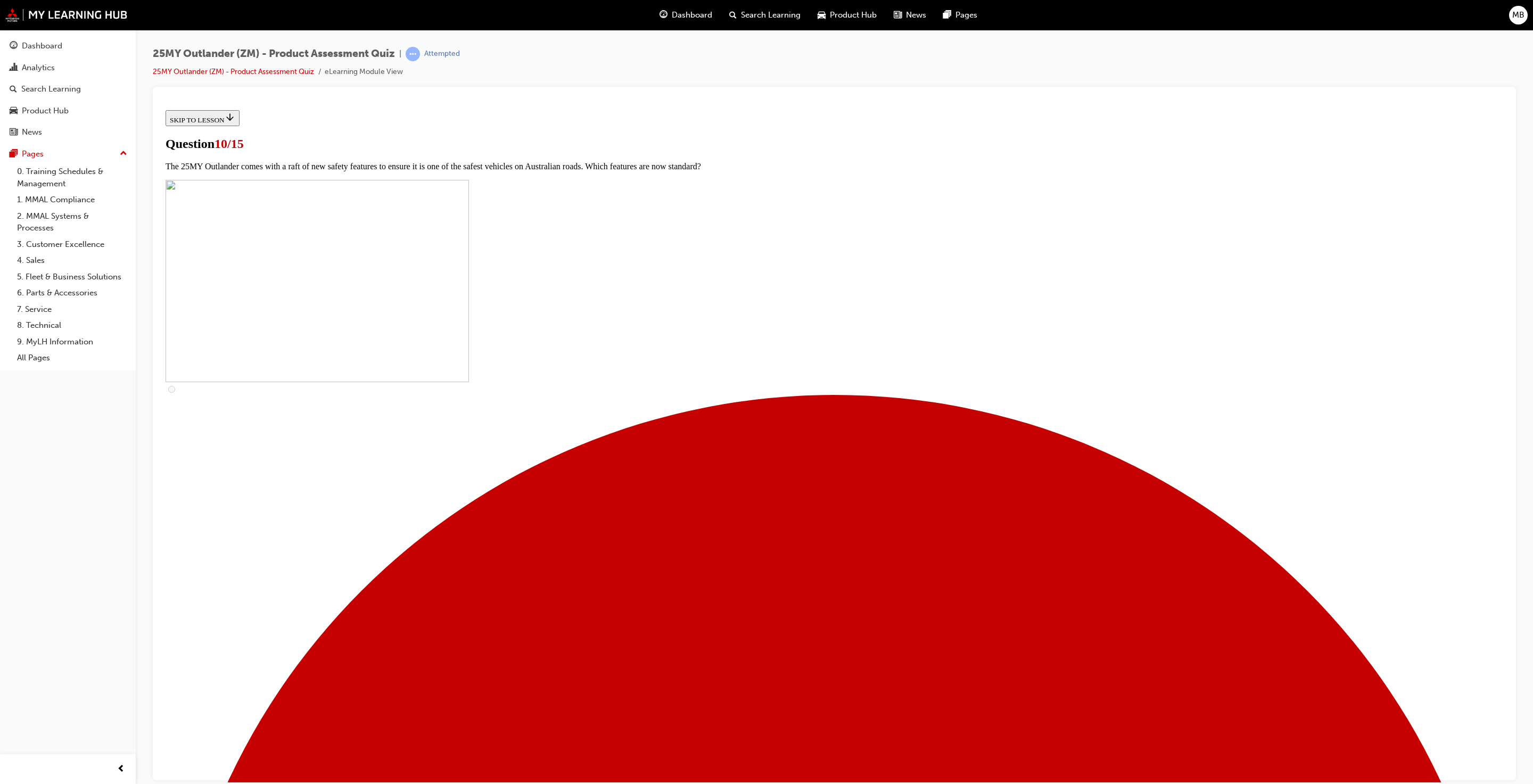
checkbox input "false"
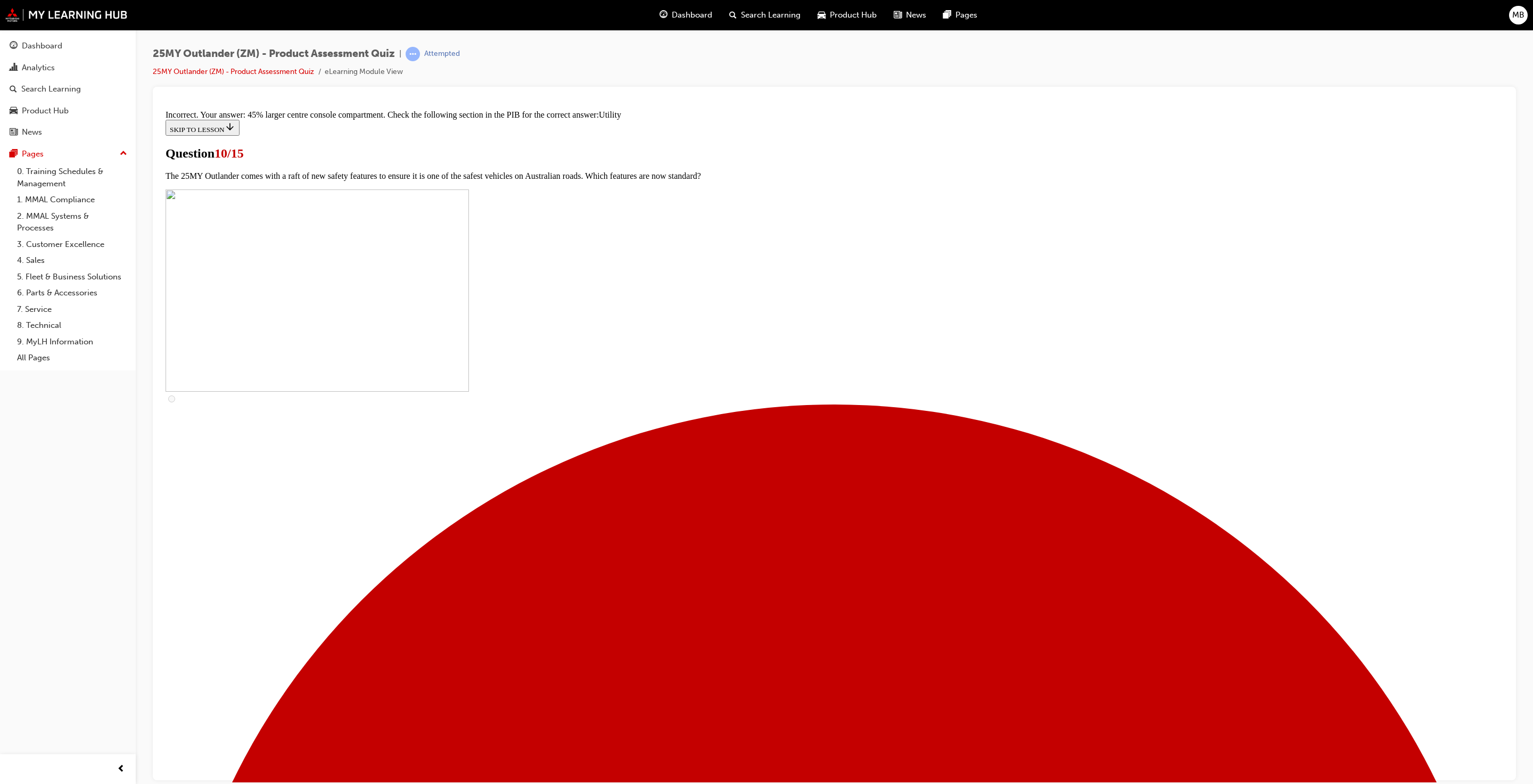
scroll to position [225, 0]
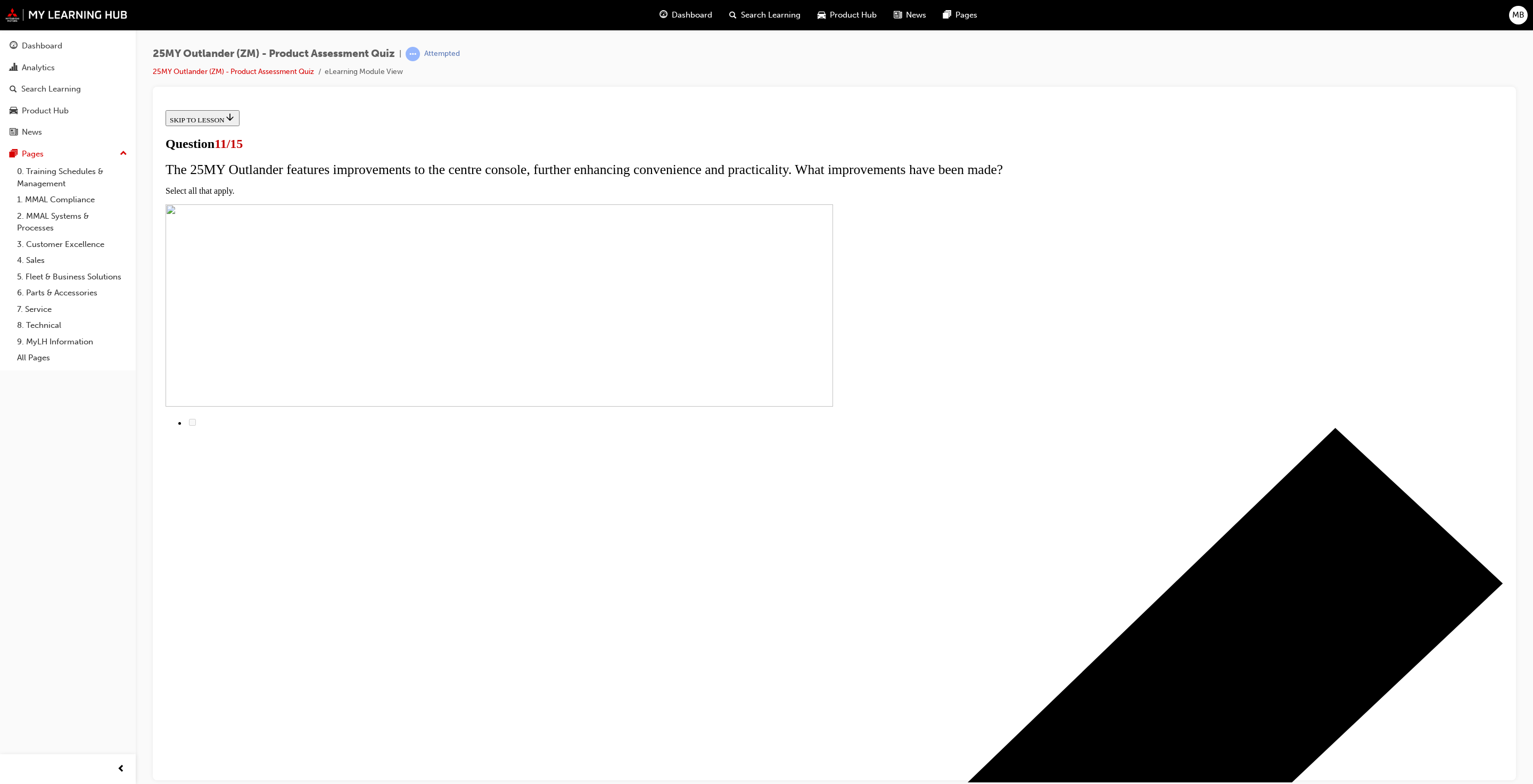
checkbox input "true"
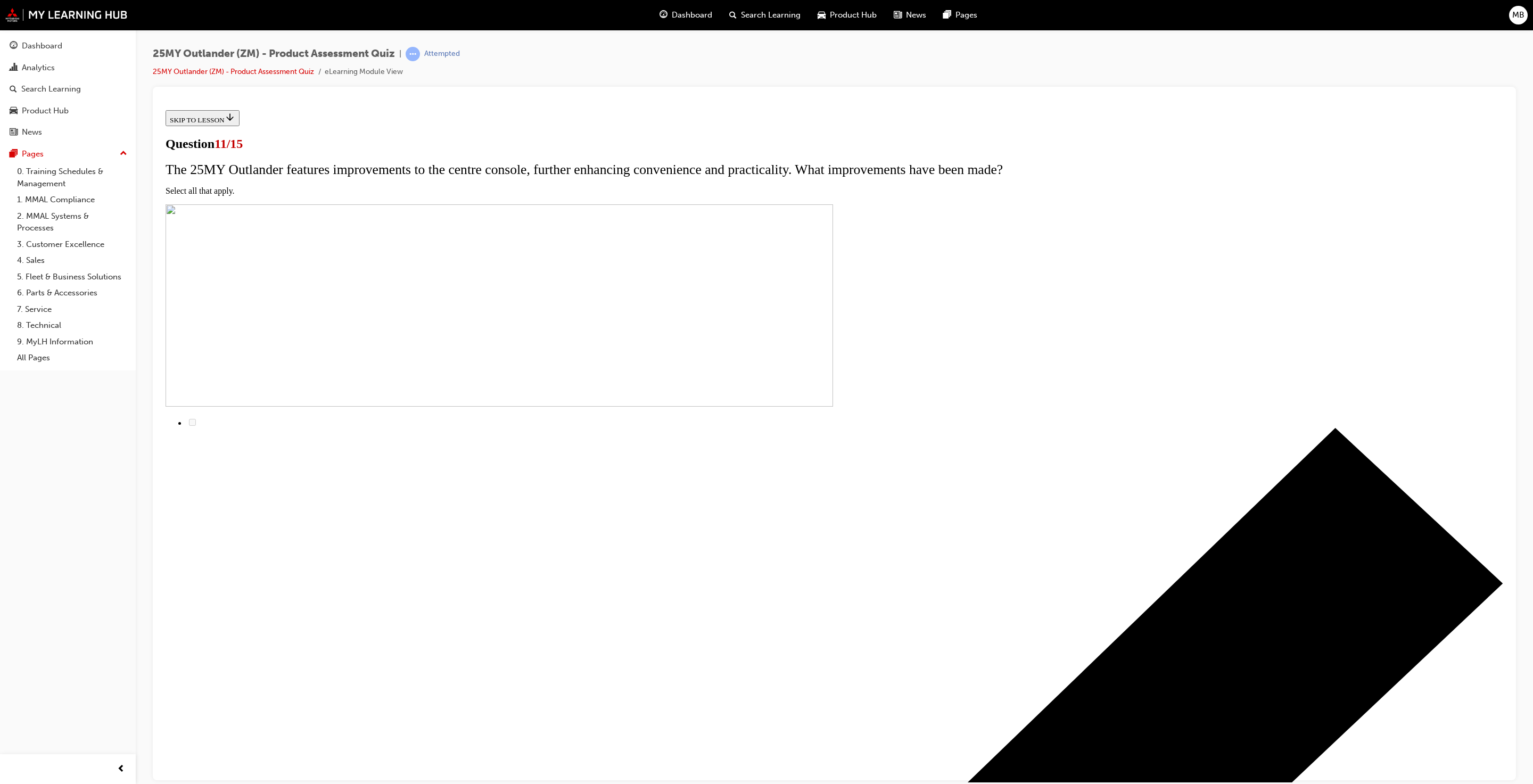
checkbox input "true"
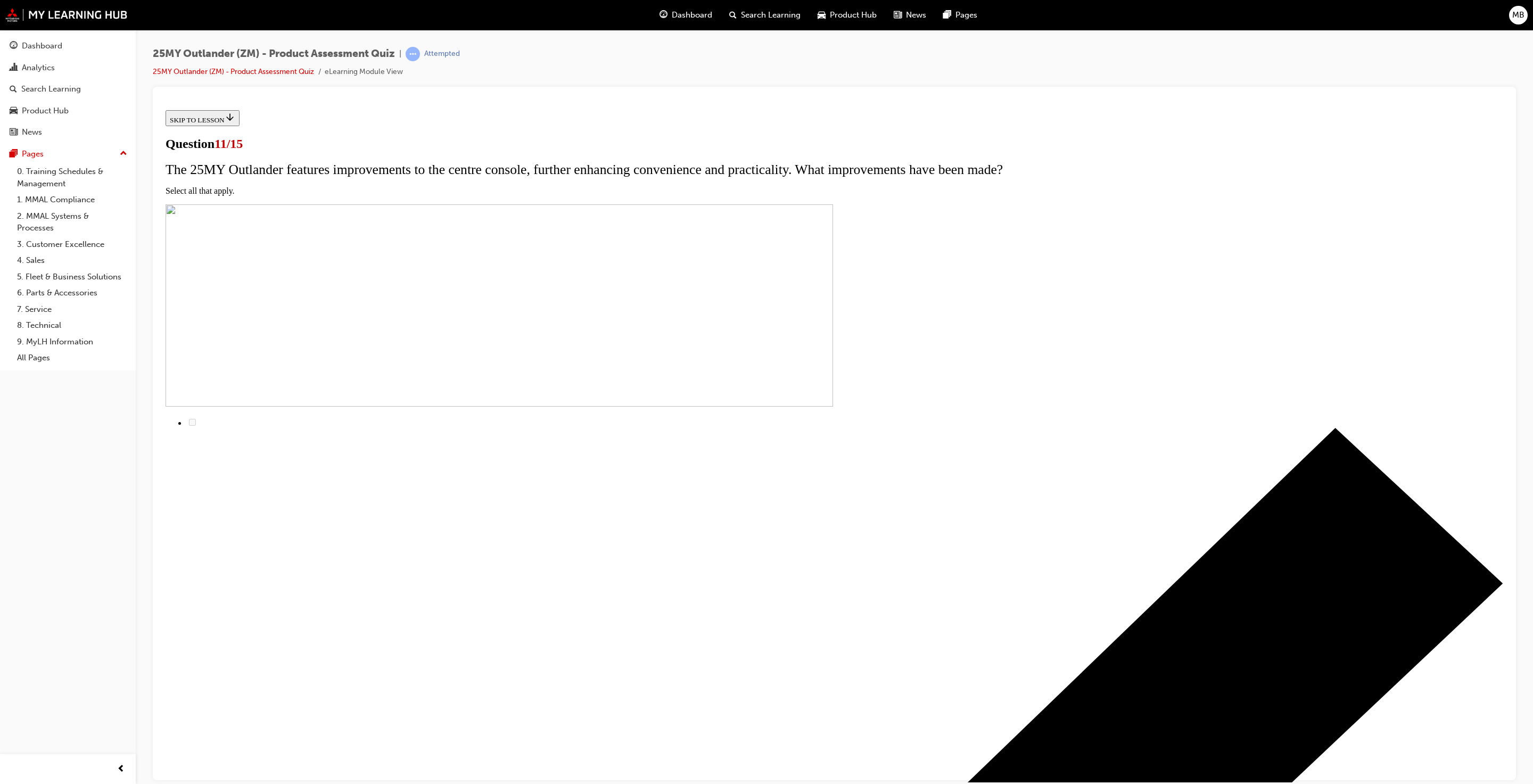
checkbox input "true"
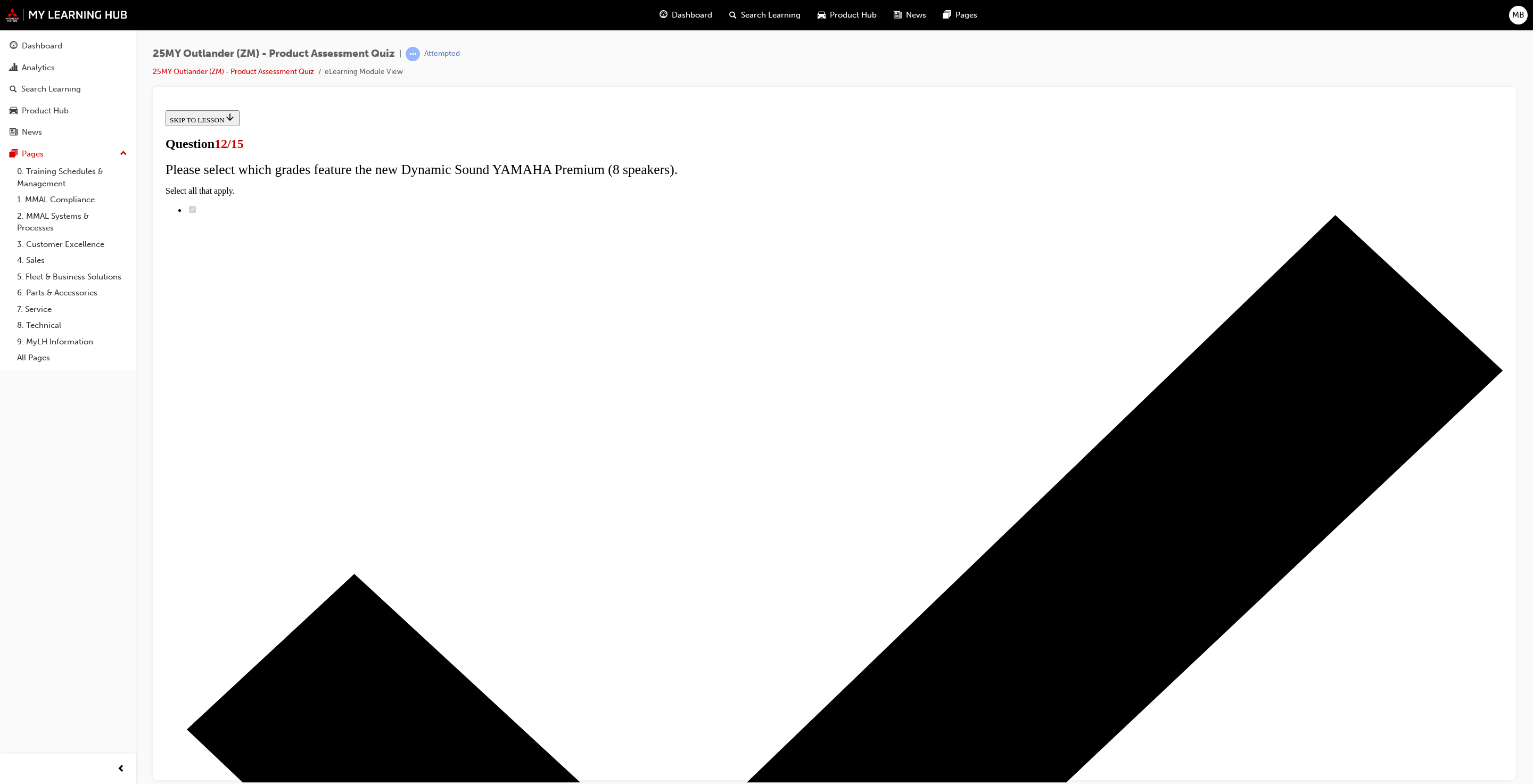
radio input "true"
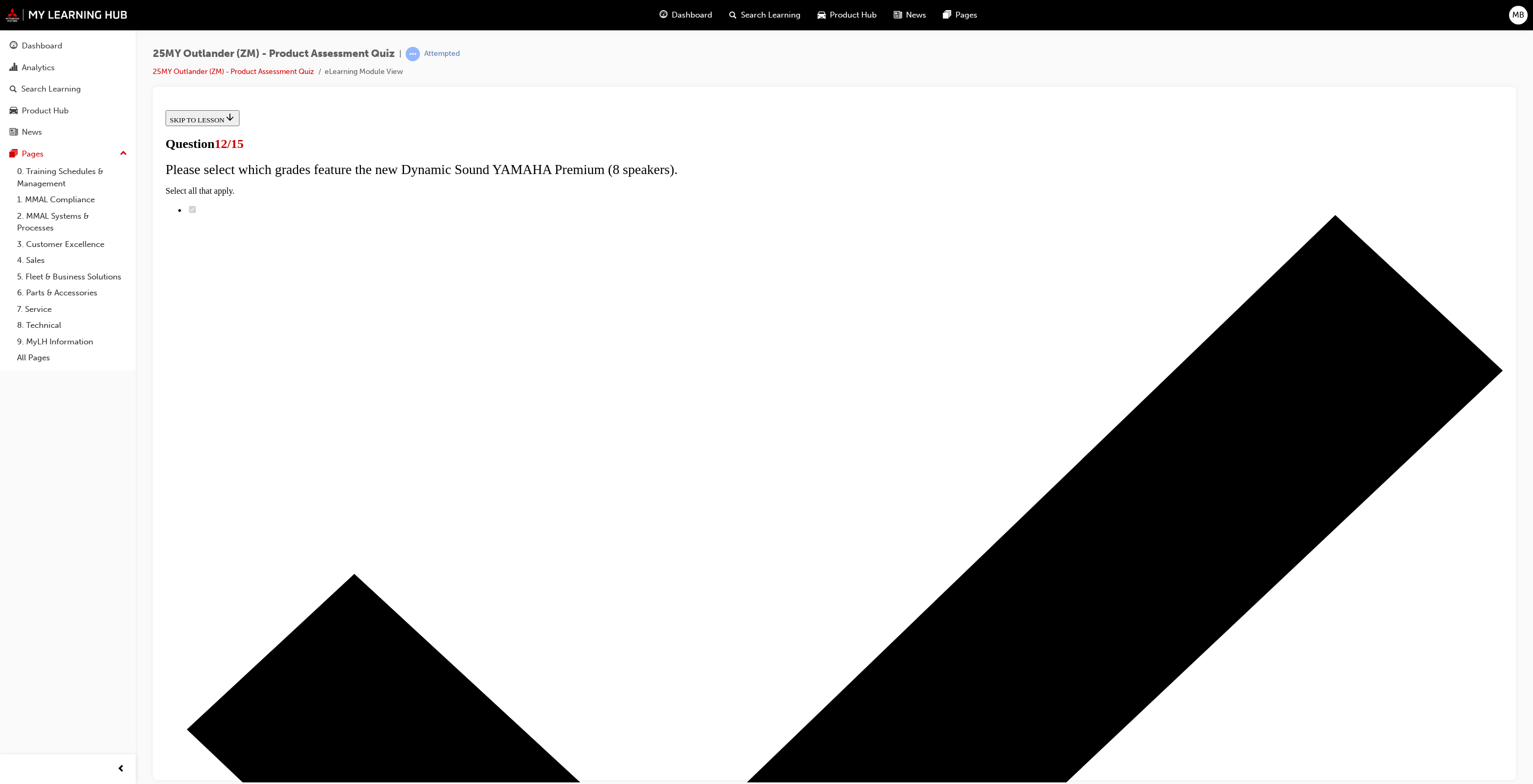
radio input "true"
drag, startPoint x: 846, startPoint y: 482, endPoint x: 857, endPoint y: 477, distance: 12.1
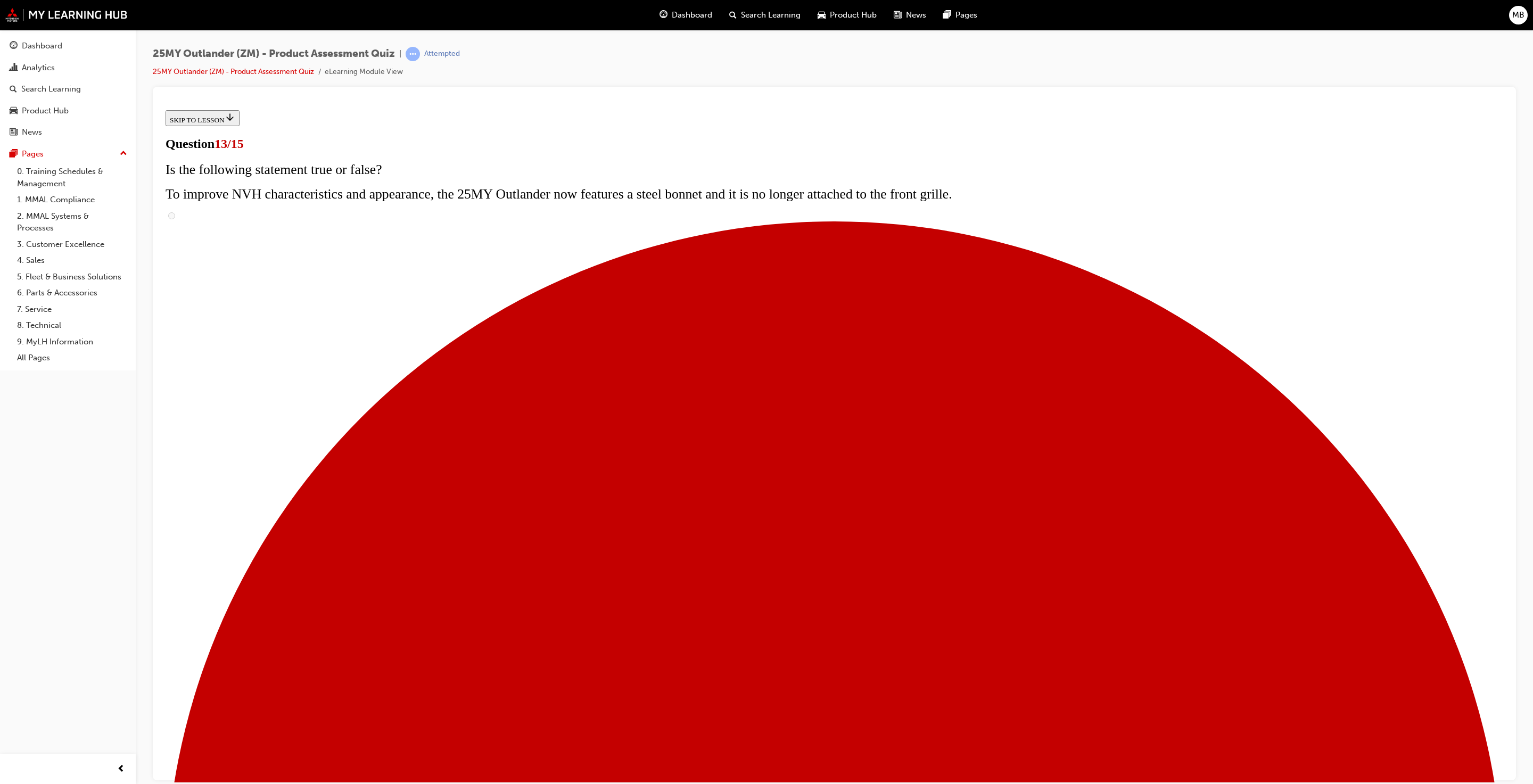
radio input "true"
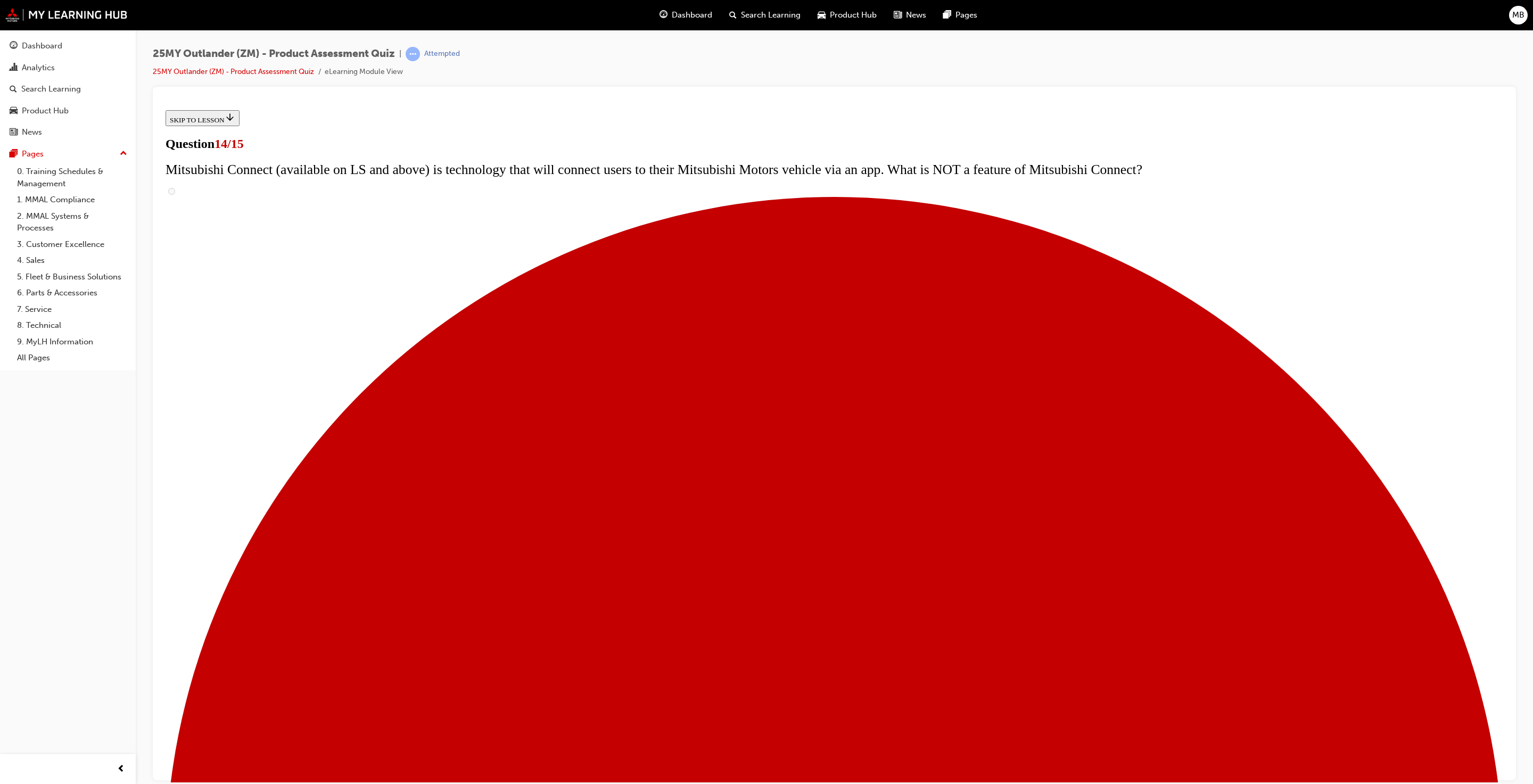
scroll to position [80, 0]
radio input "true"
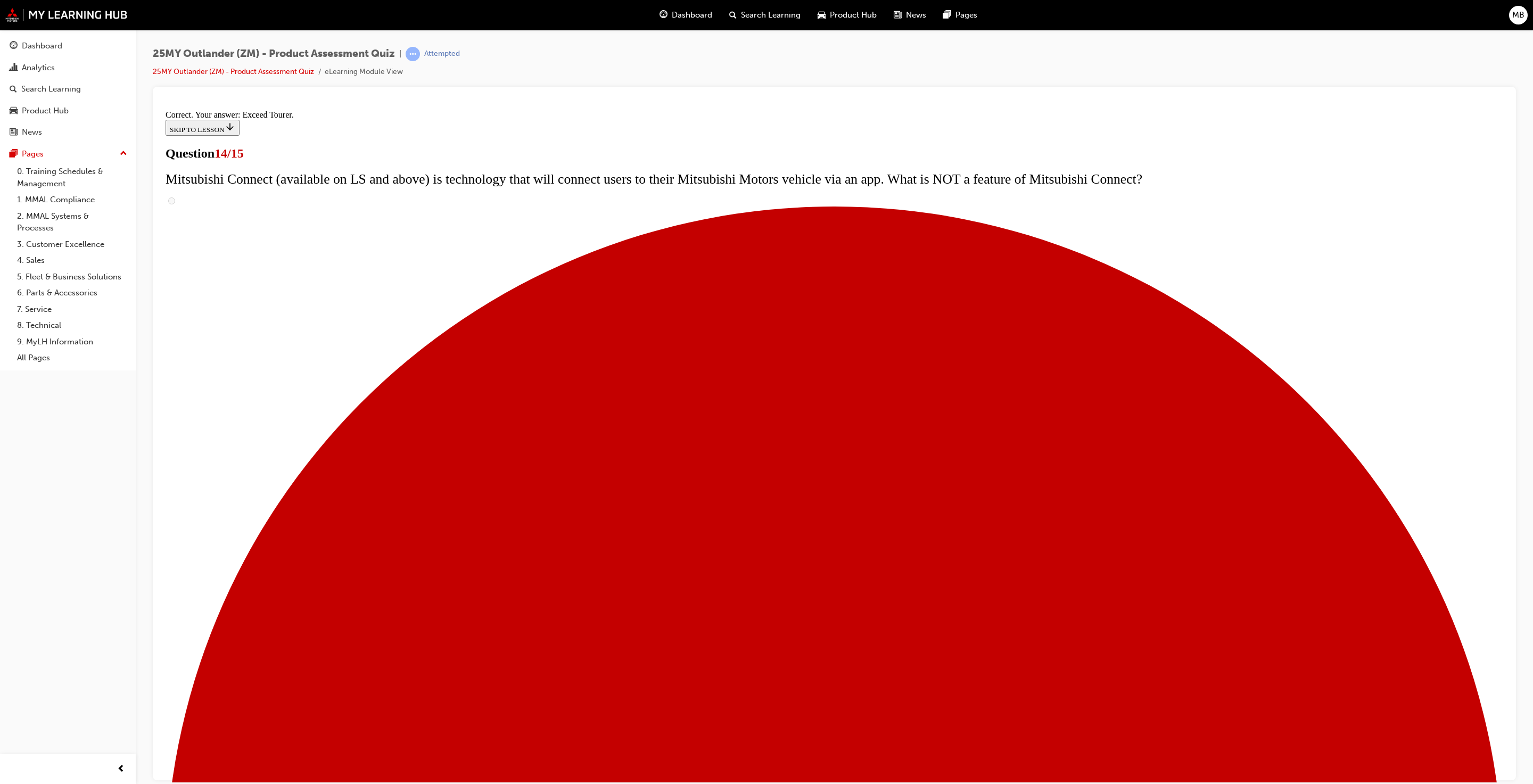
scroll to position [150, 0]
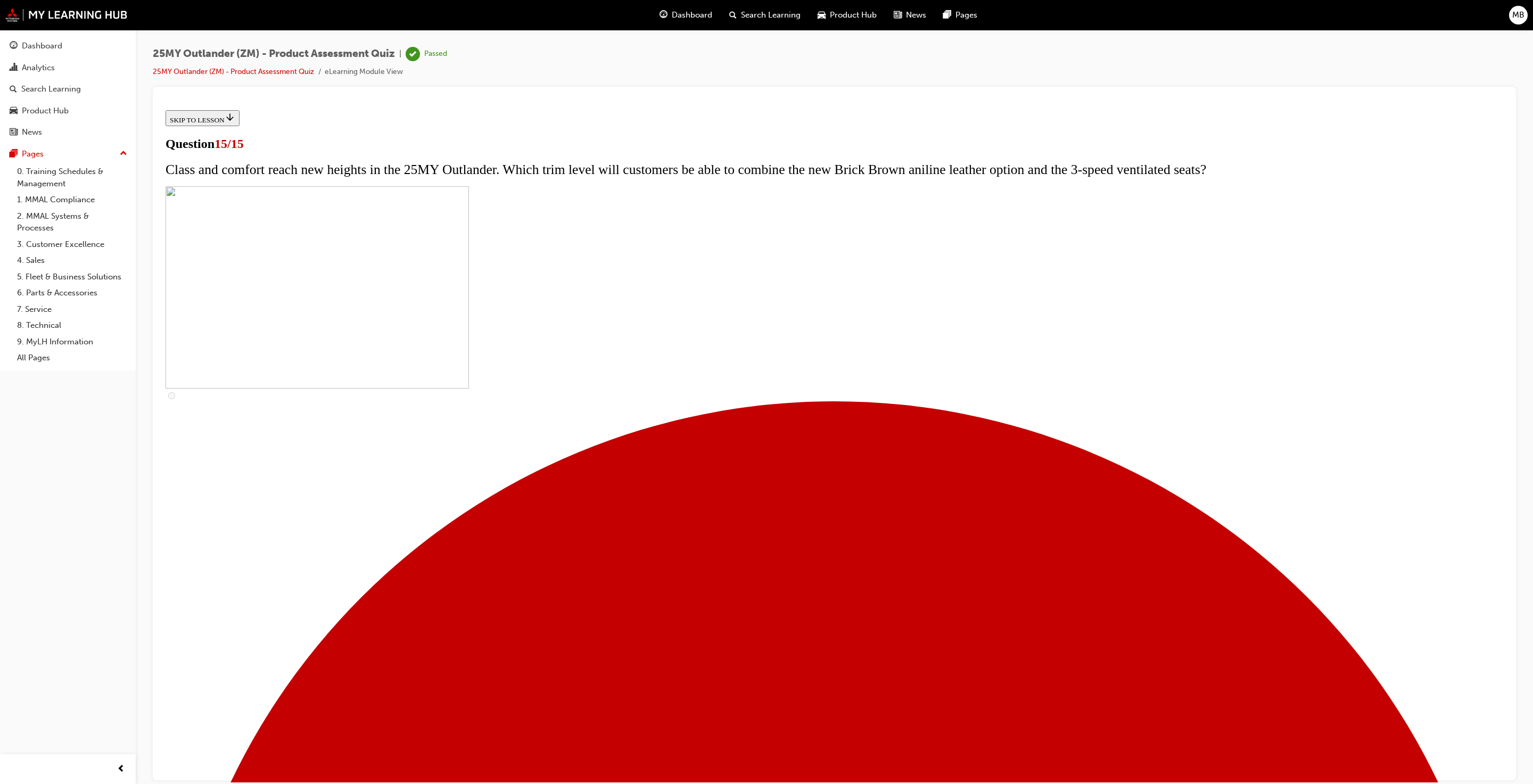
drag, startPoint x: 887, startPoint y: 592, endPoint x: 891, endPoint y: 589, distance: 5.0
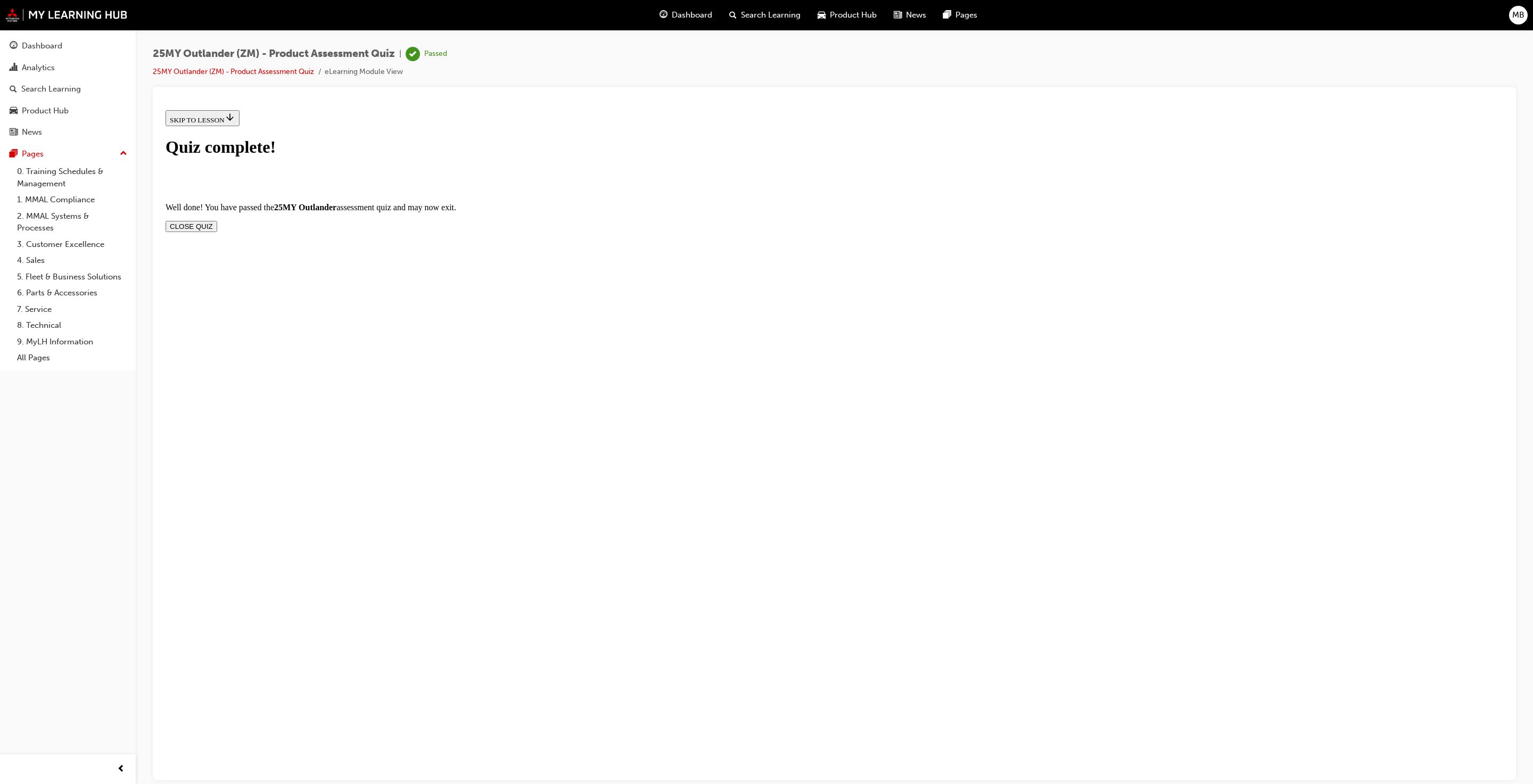
click at [217, 220] on button "CLOSE QUIZ" at bounding box center [191, 225] width 51 height 11
